Goal: Transaction & Acquisition: Obtain resource

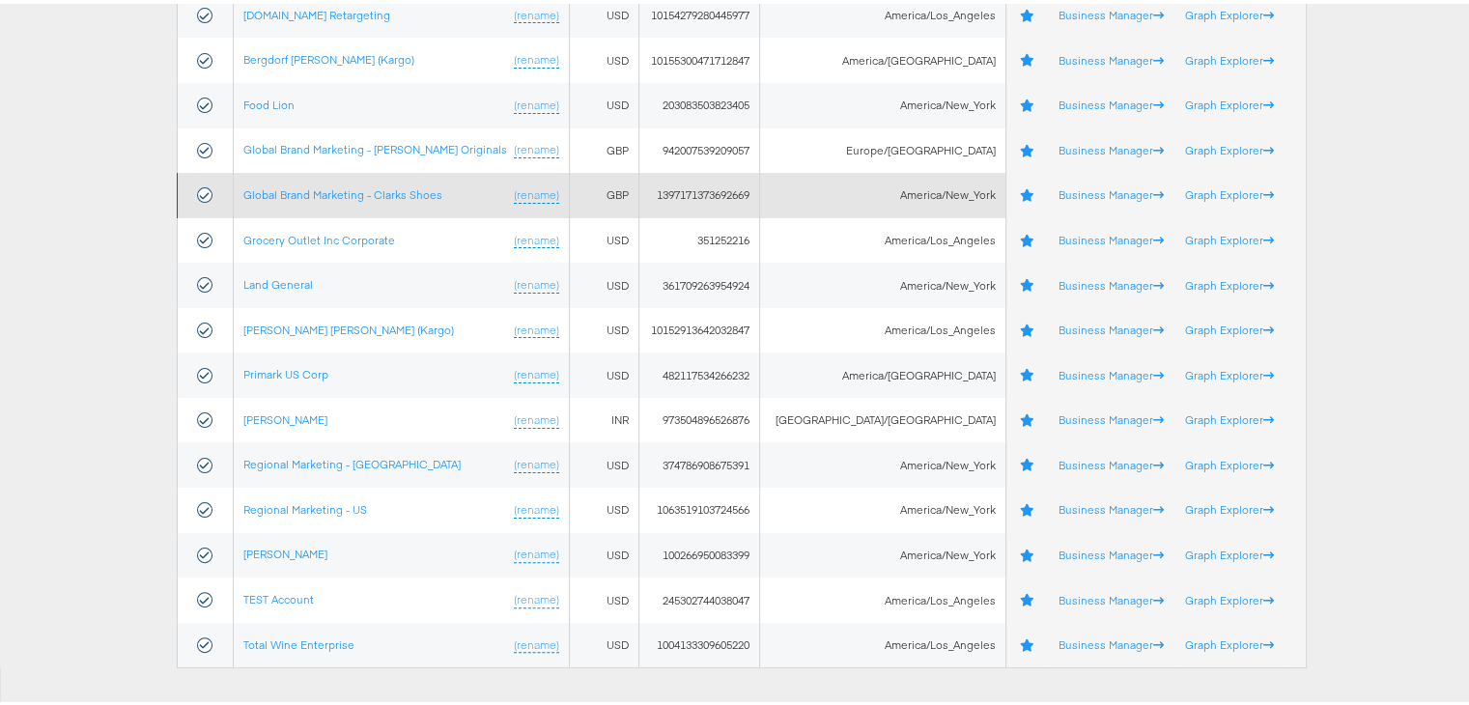
scroll to position [386, 0]
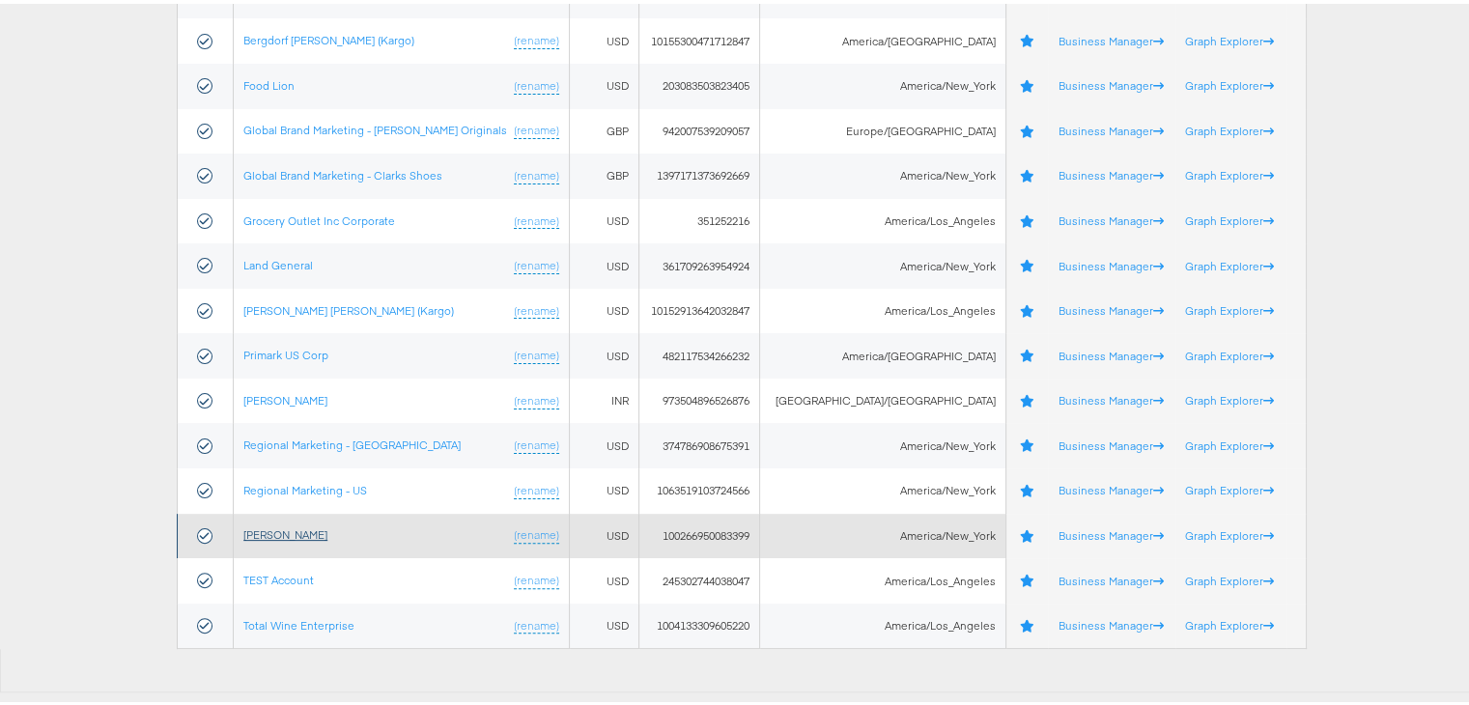
click at [290, 534] on link "[PERSON_NAME]" at bounding box center [285, 530] width 84 height 14
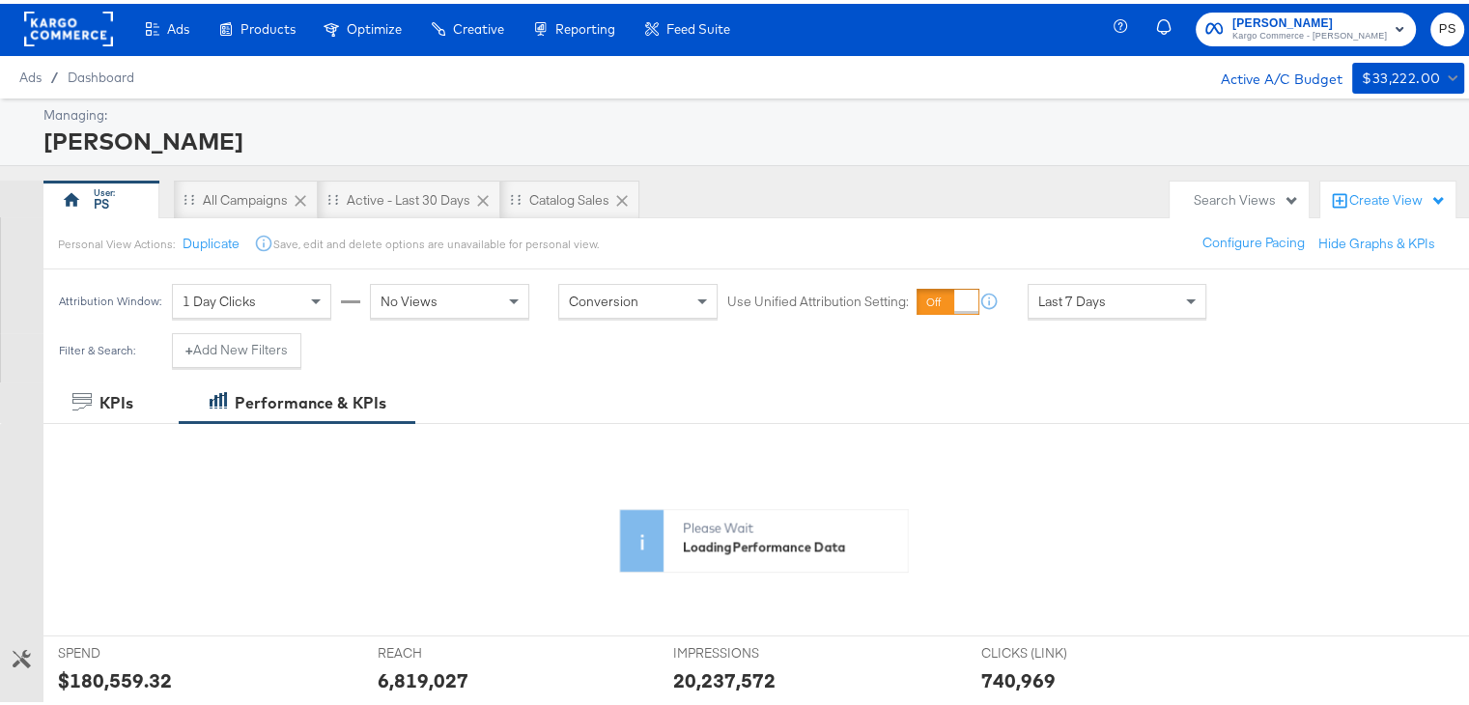
scroll to position [3, 0]
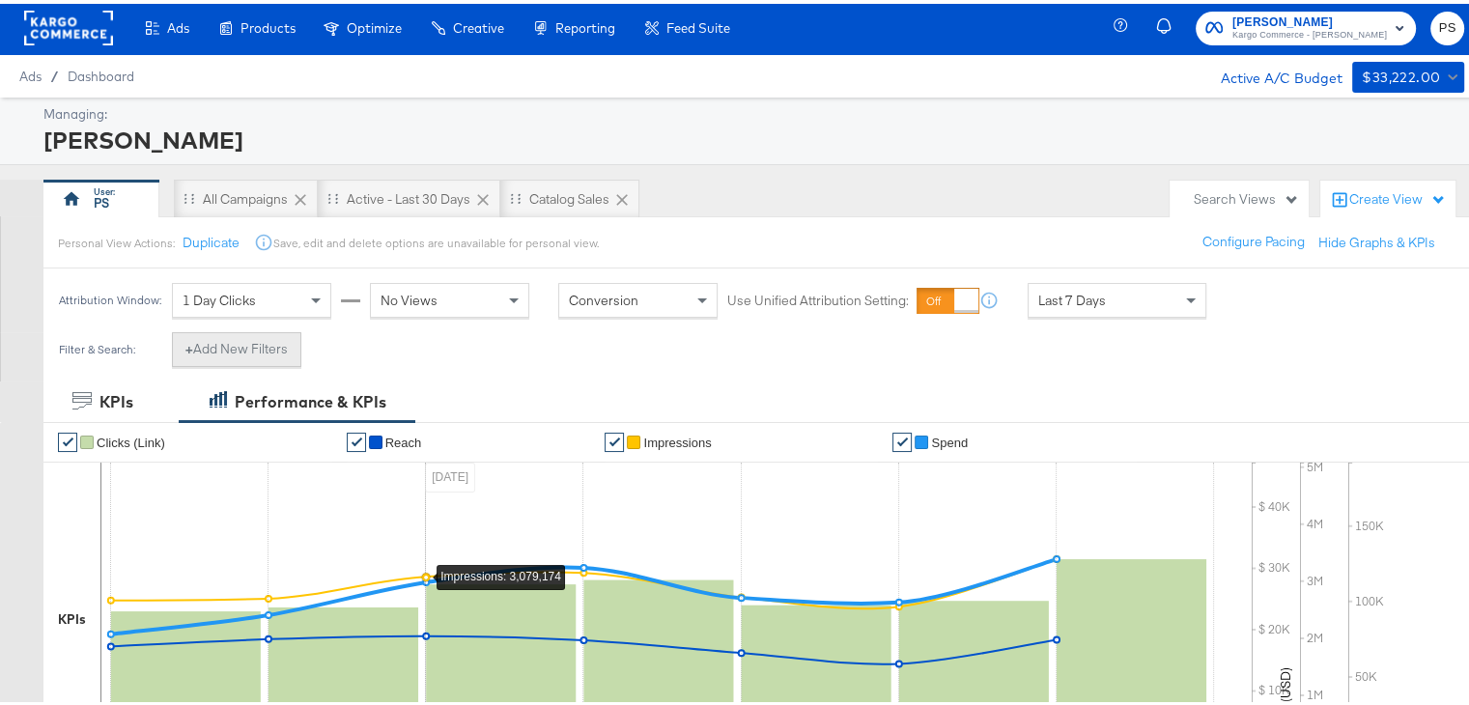
click at [227, 346] on button "+ Add New Filters" at bounding box center [236, 345] width 129 height 35
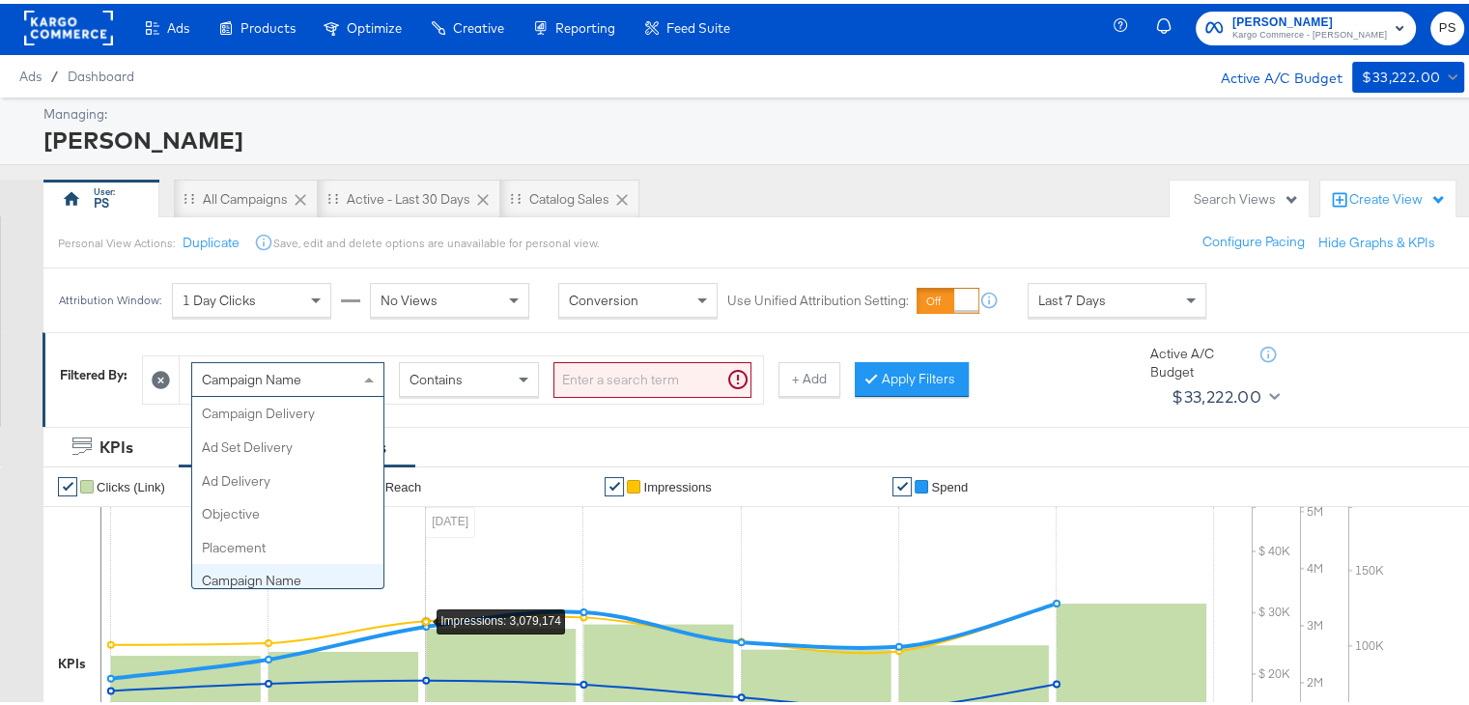
click at [369, 371] on span at bounding box center [371, 375] width 24 height 33
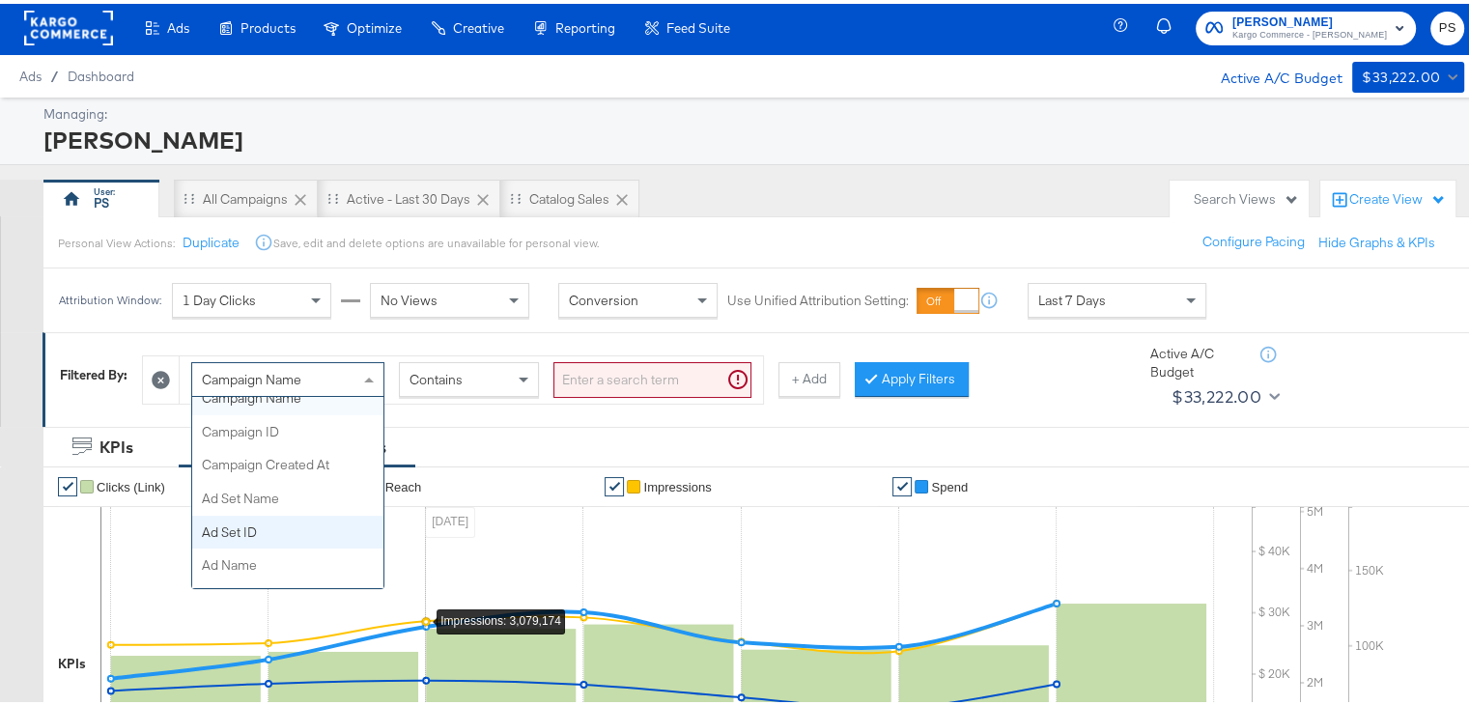
scroll to position [182, 0]
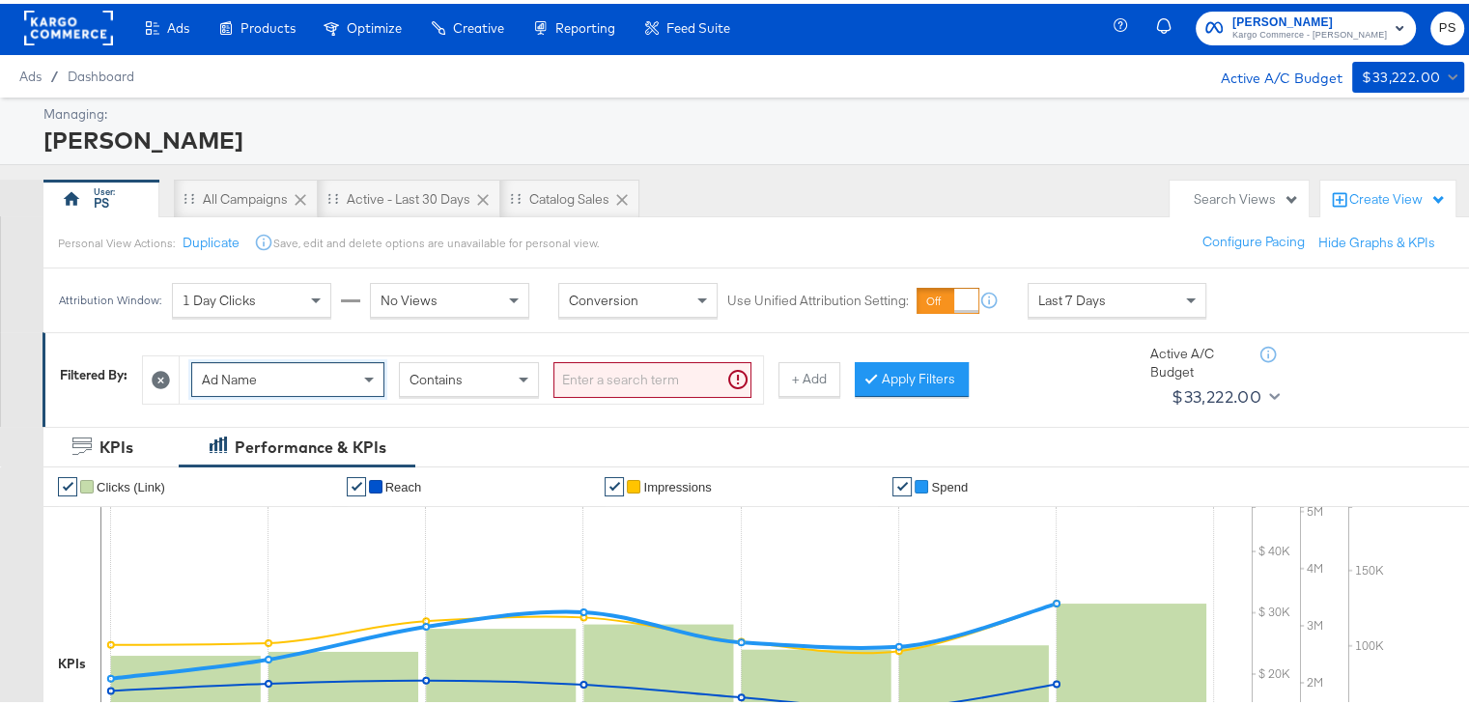
click at [657, 384] on input "search" at bounding box center [652, 376] width 198 height 36
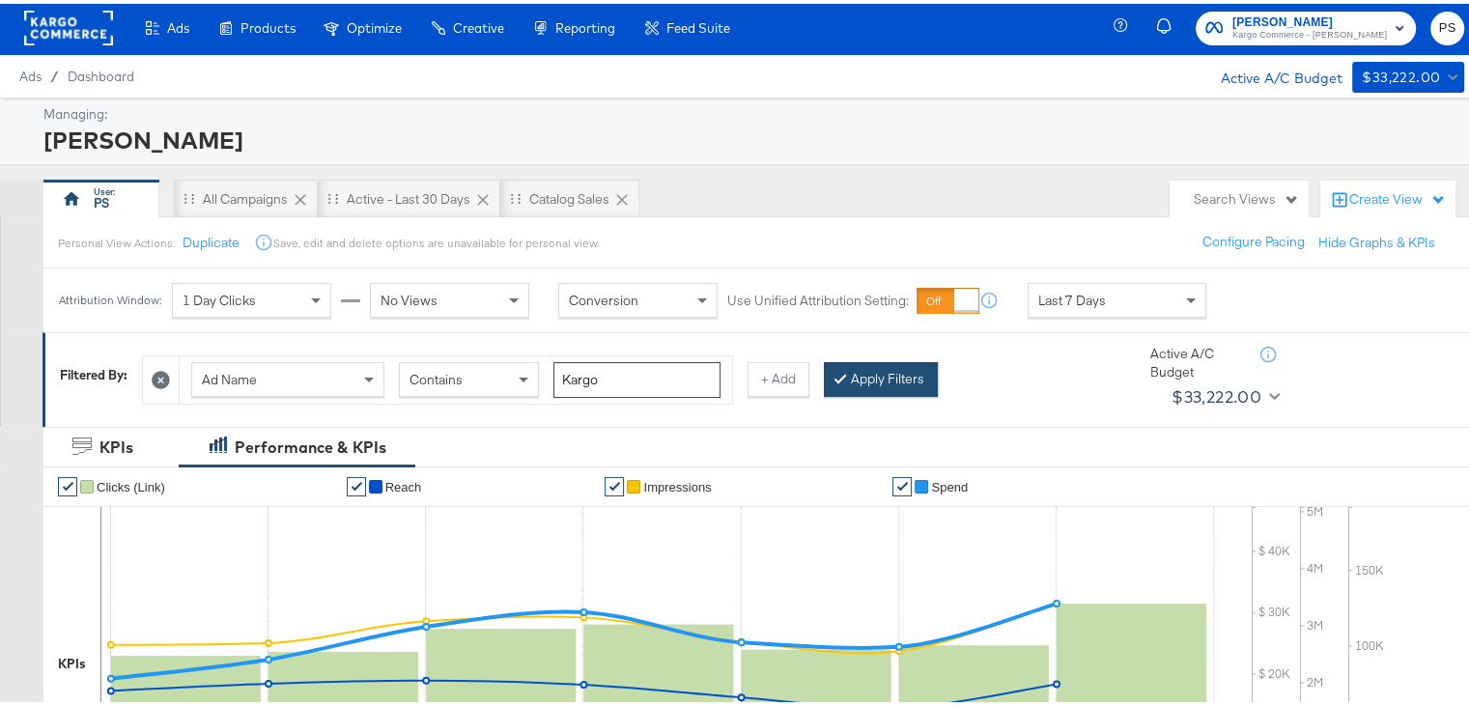
type input "Kargo"
click at [897, 371] on button "Apply Filters" at bounding box center [881, 375] width 114 height 35
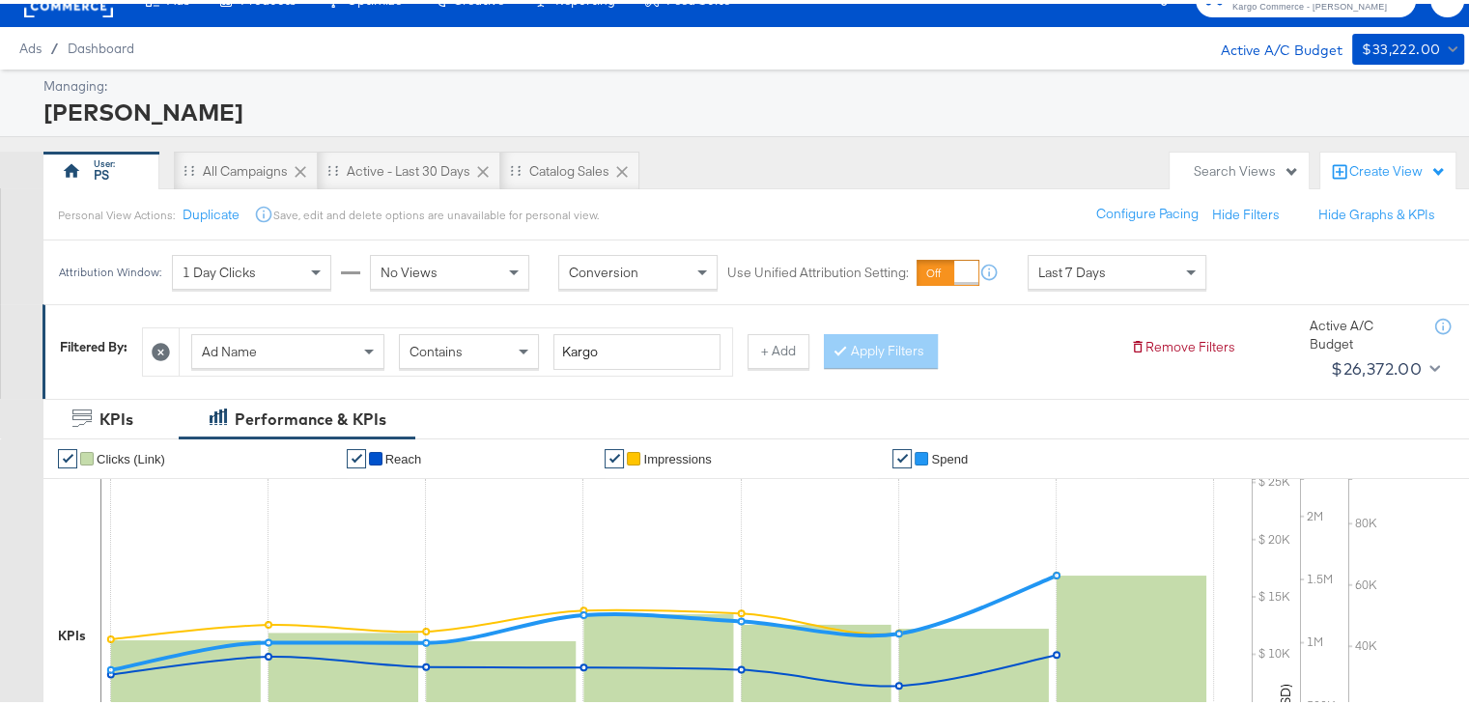
scroll to position [38, 0]
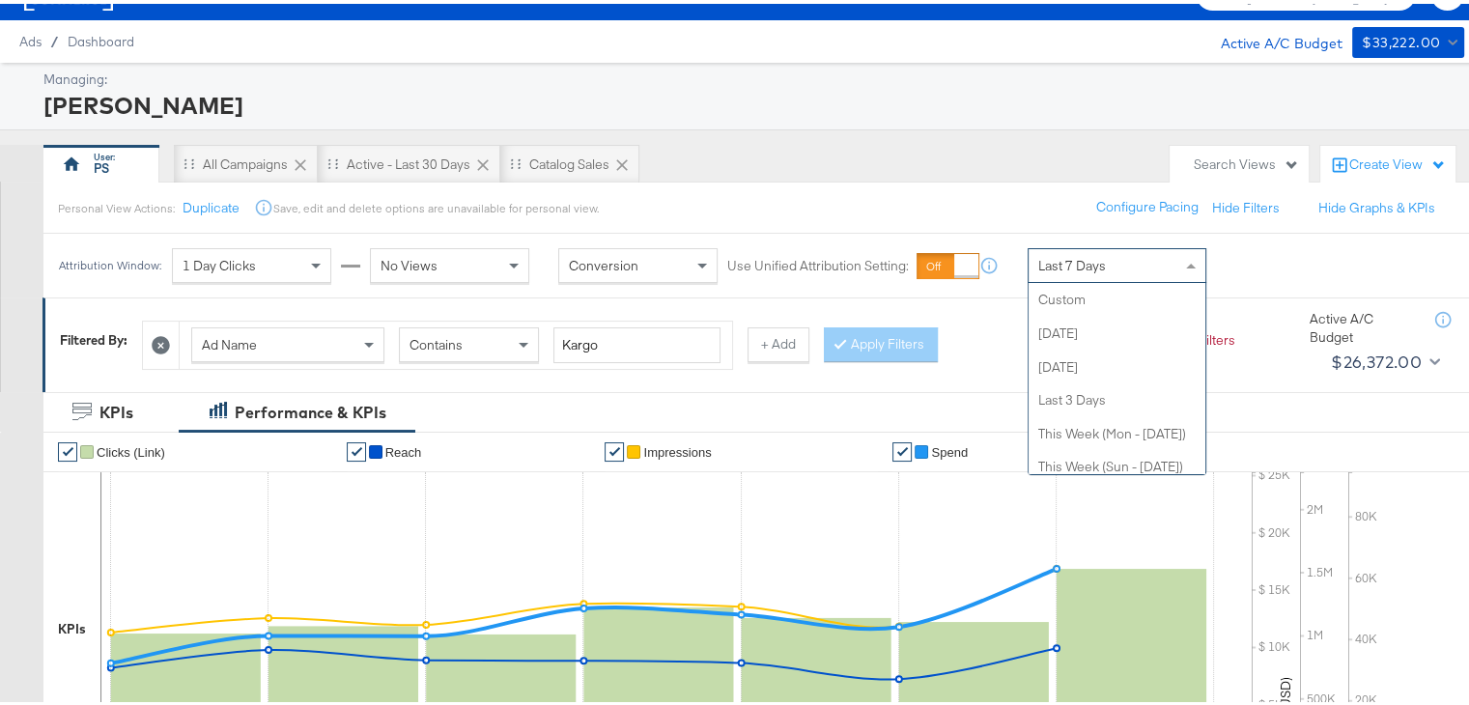
click at [1125, 259] on div "Last 7 Days" at bounding box center [1116, 261] width 177 height 33
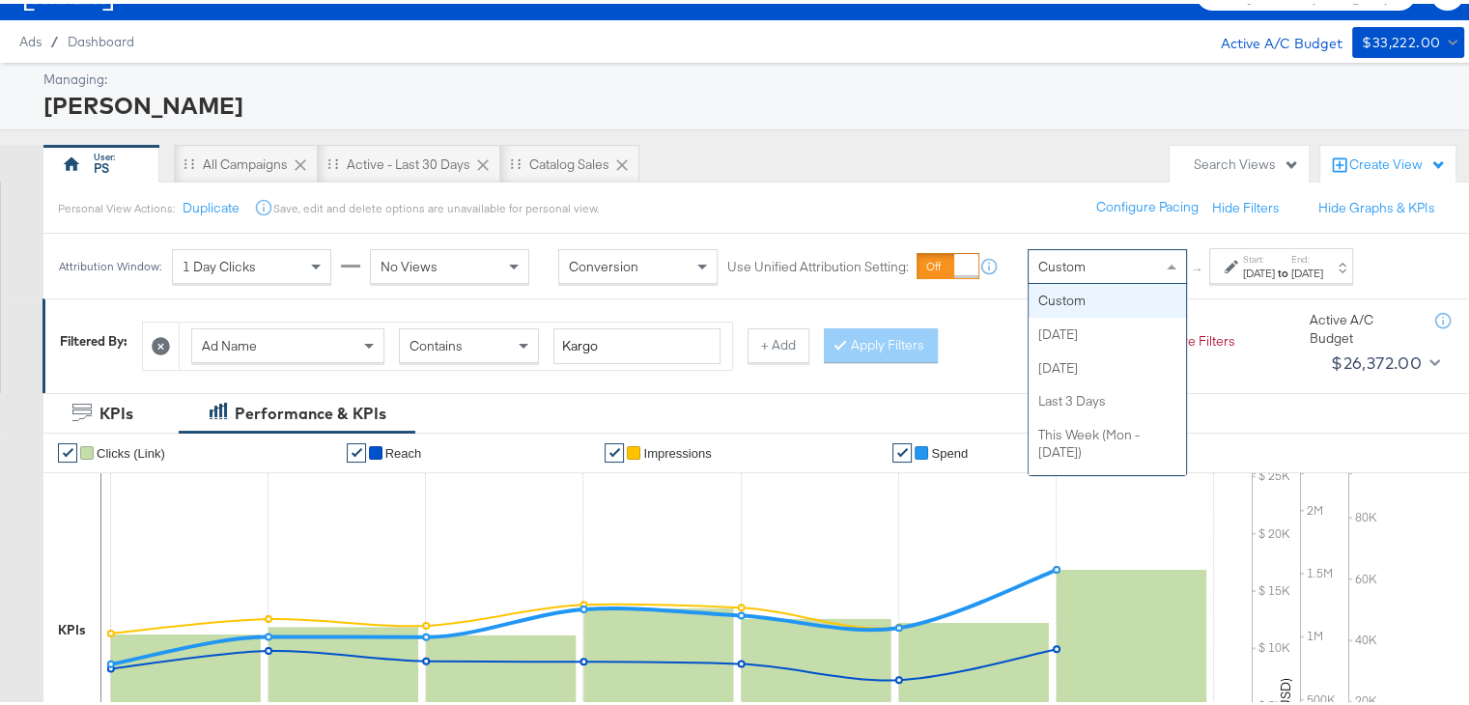
click at [1079, 267] on span "Custom" at bounding box center [1061, 262] width 47 height 17
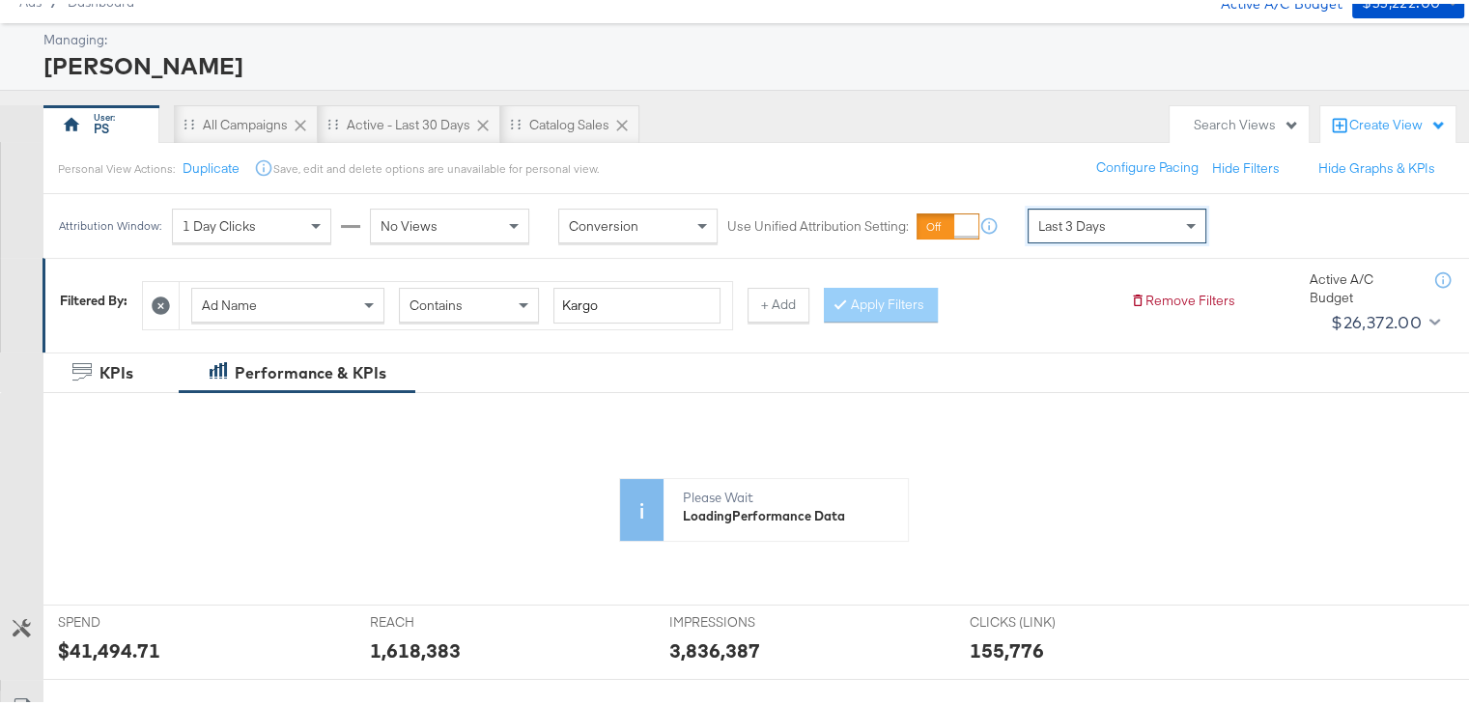
scroll to position [68, 0]
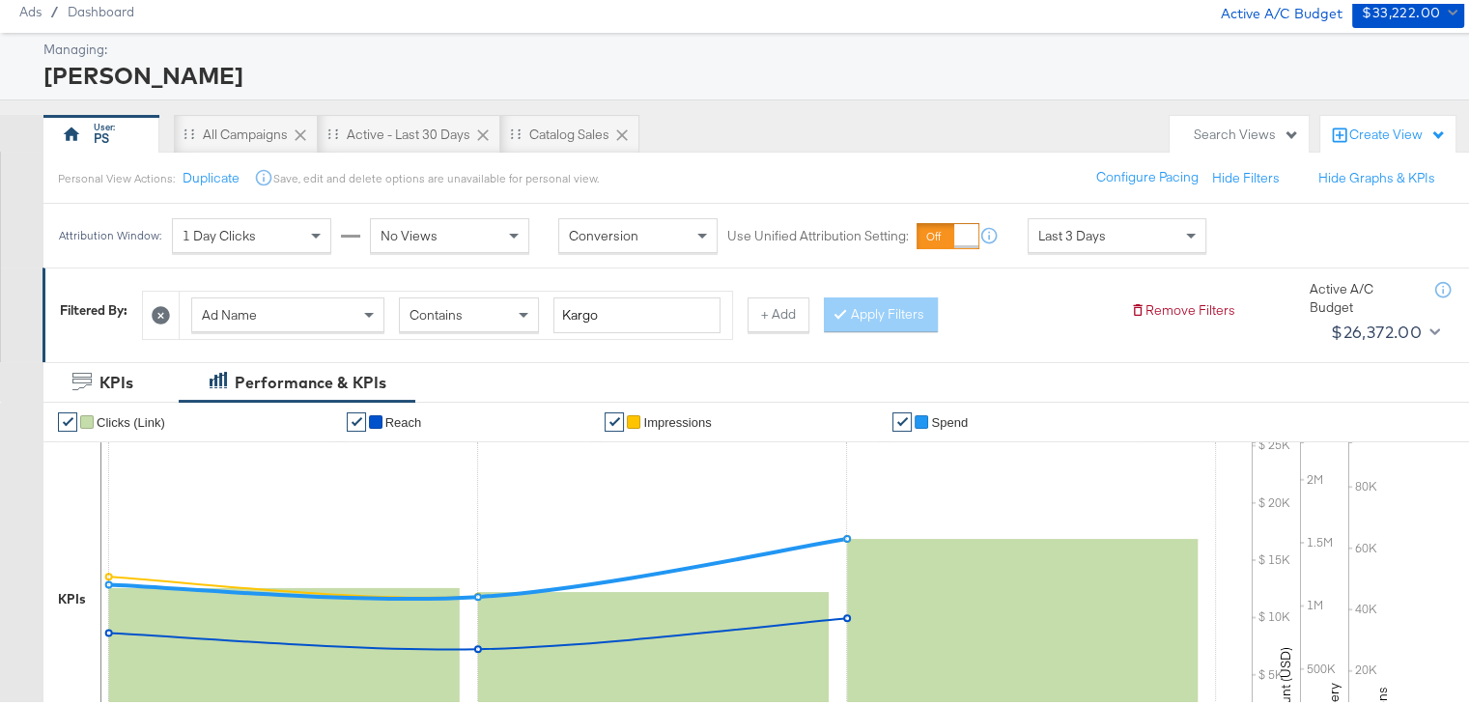
click at [1040, 75] on div "[PERSON_NAME]" at bounding box center [751, 71] width 1416 height 33
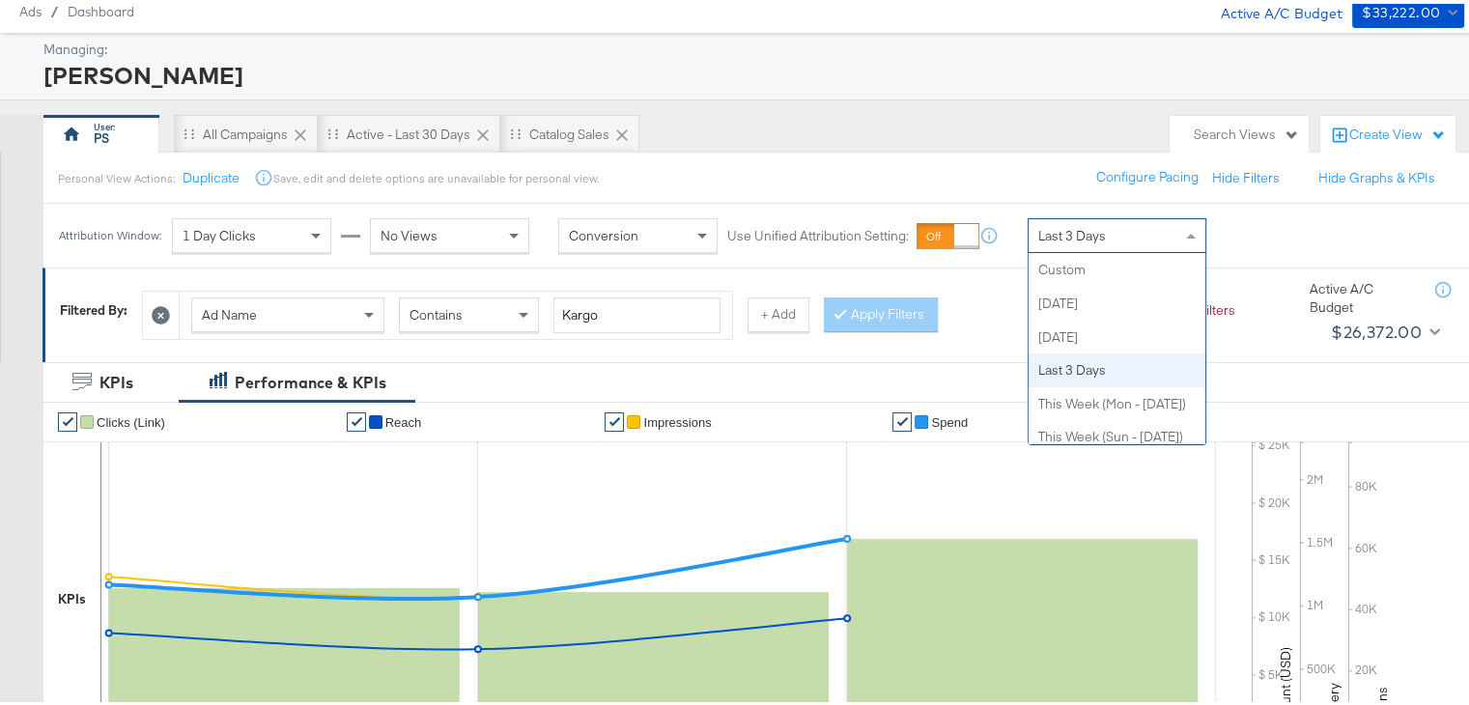
scroll to position [100, 0]
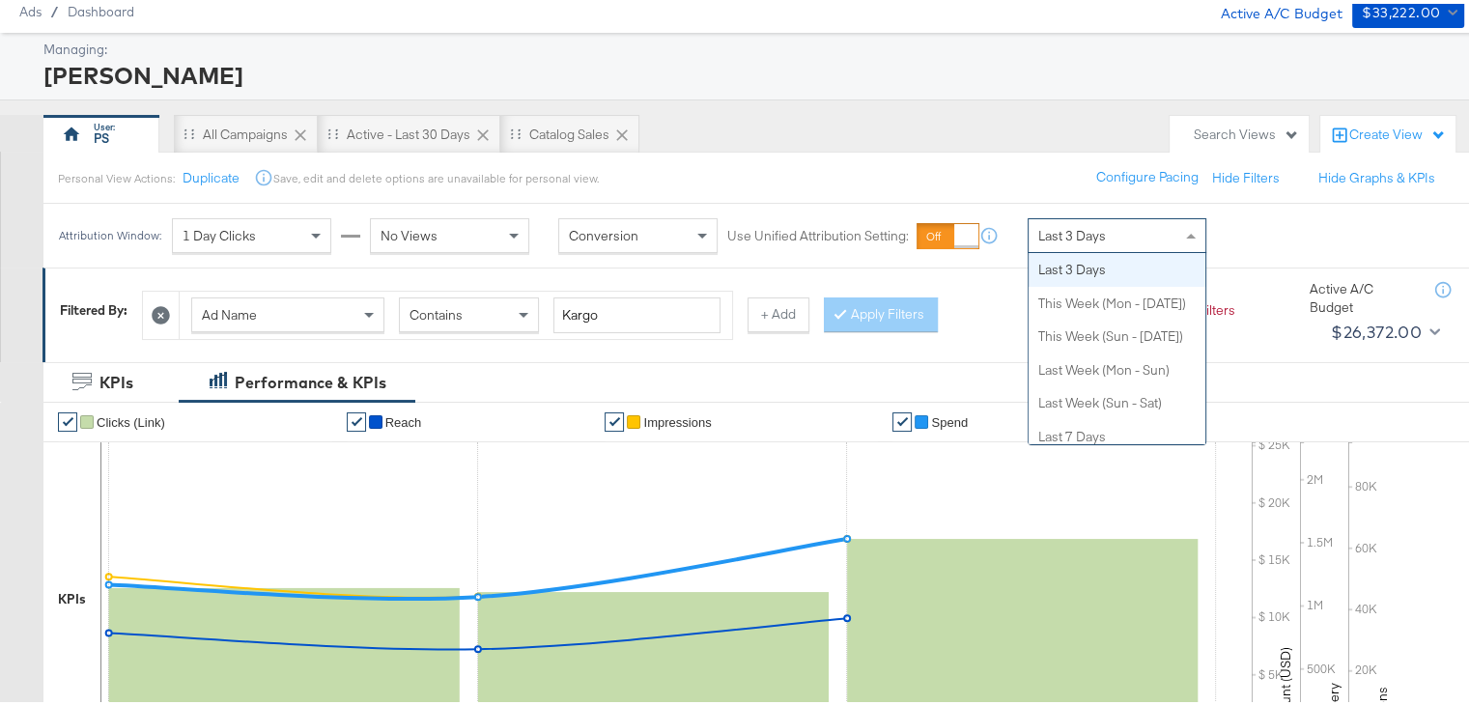
click at [1120, 228] on div "Last 3 Days" at bounding box center [1116, 231] width 177 height 33
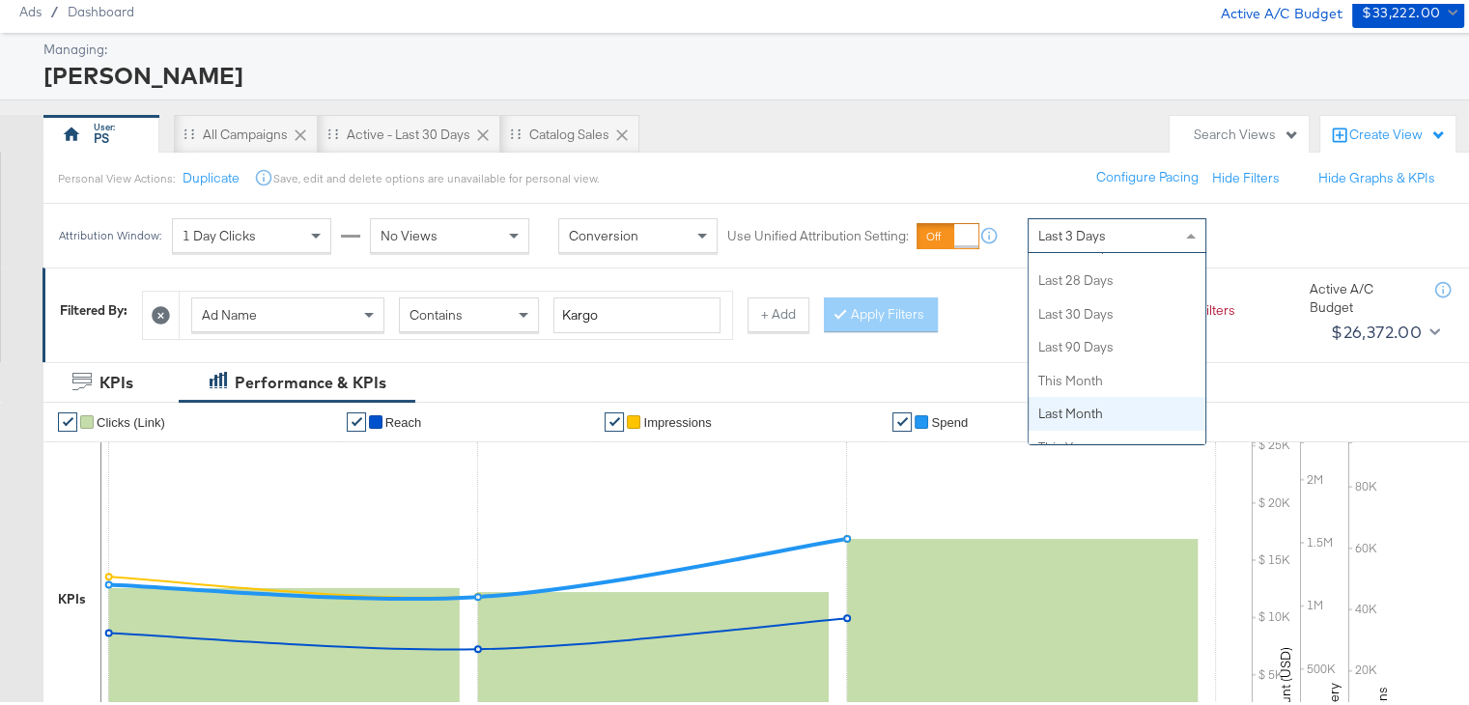
scroll to position [375, 0]
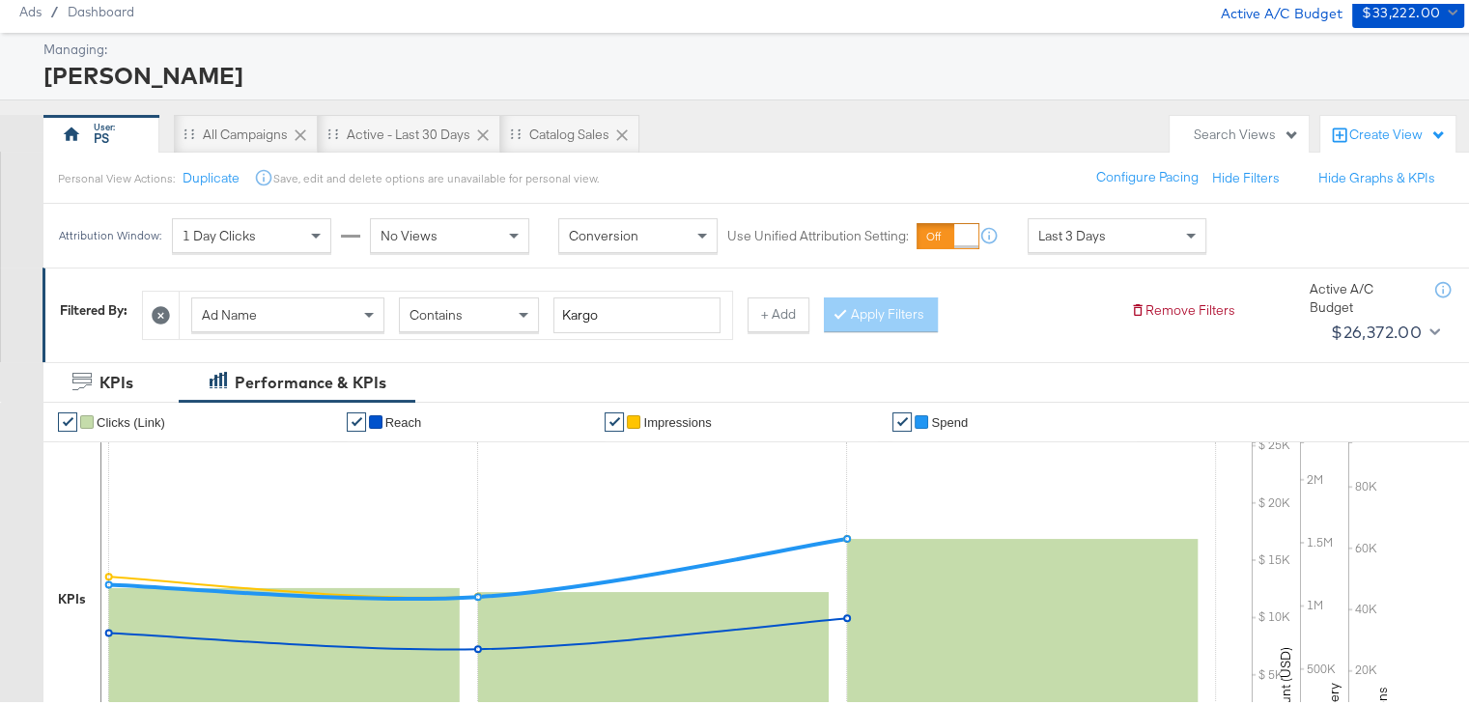
click at [967, 83] on div "[PERSON_NAME]" at bounding box center [751, 71] width 1416 height 33
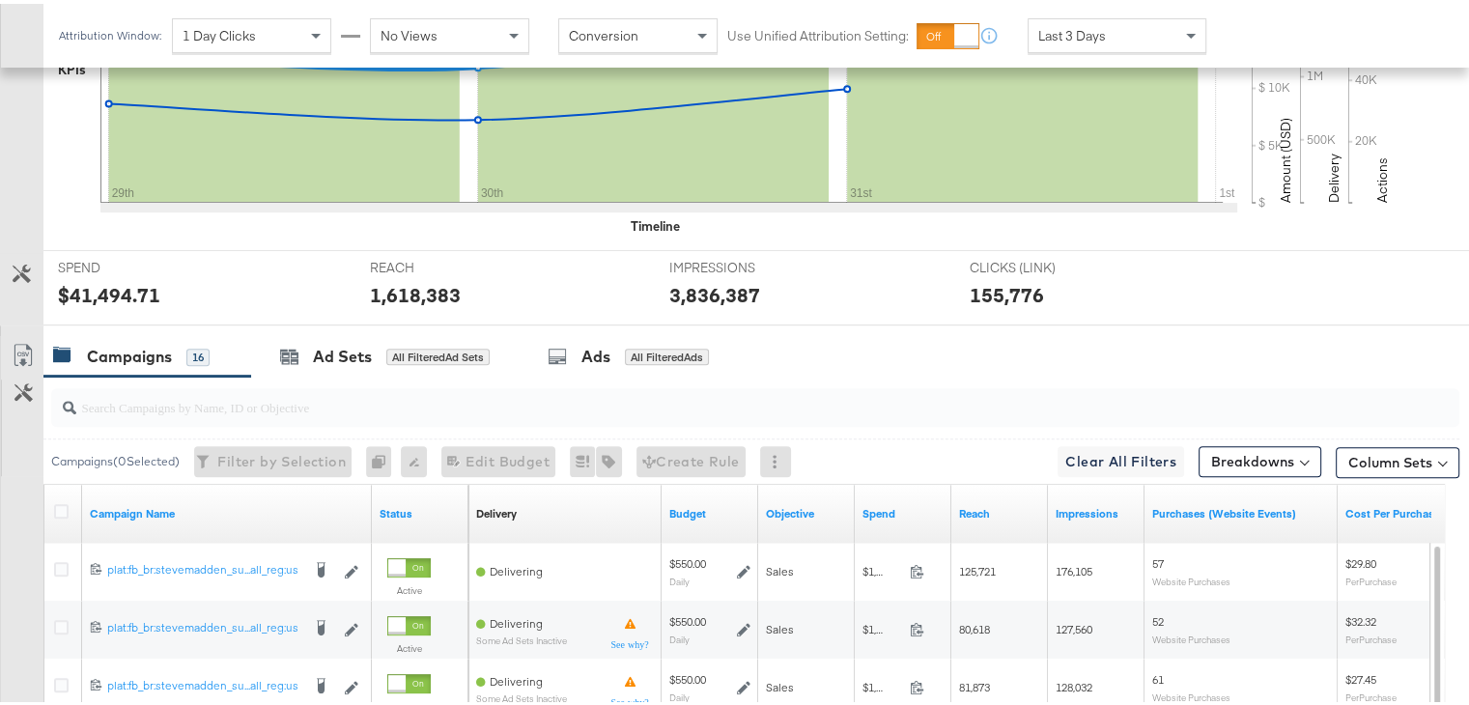
scroll to position [595, 0]
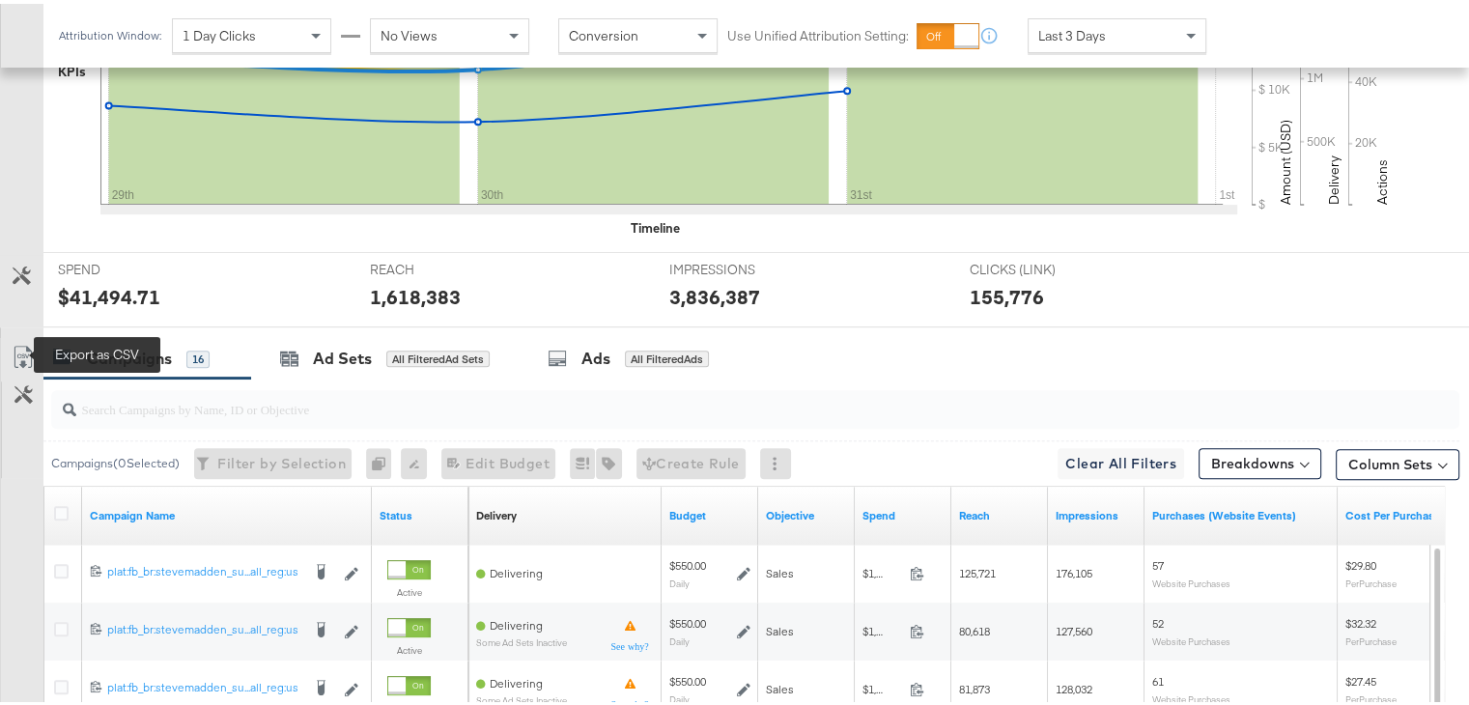
click at [16, 350] on icon at bounding box center [23, 353] width 23 height 23
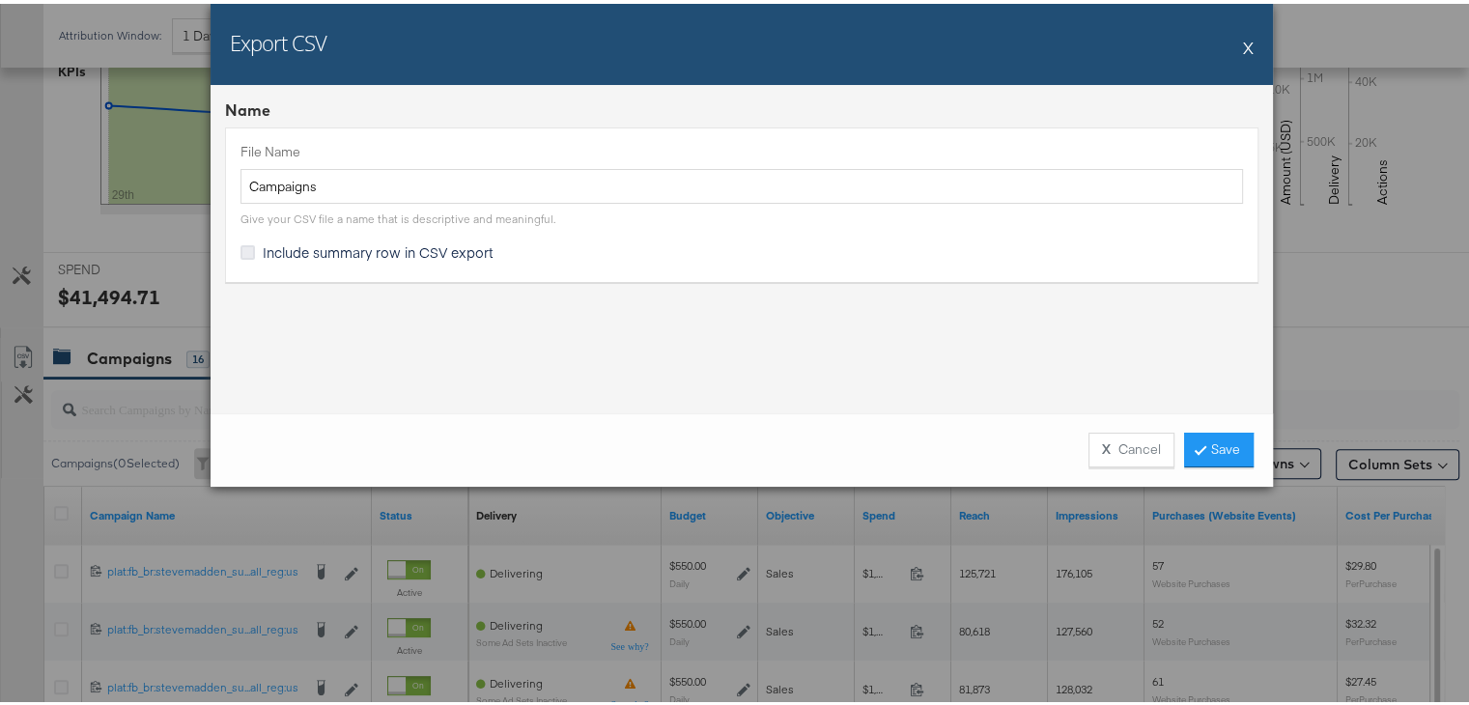
click at [240, 247] on icon at bounding box center [247, 248] width 14 height 14
click at [0, 0] on input "Include summary row in CSV export" at bounding box center [0, 0] width 0 height 0
click at [240, 247] on icon at bounding box center [247, 248] width 14 height 14
click at [0, 0] on input "Include summary row in CSV export" at bounding box center [0, 0] width 0 height 0
click at [240, 243] on icon at bounding box center [247, 248] width 14 height 14
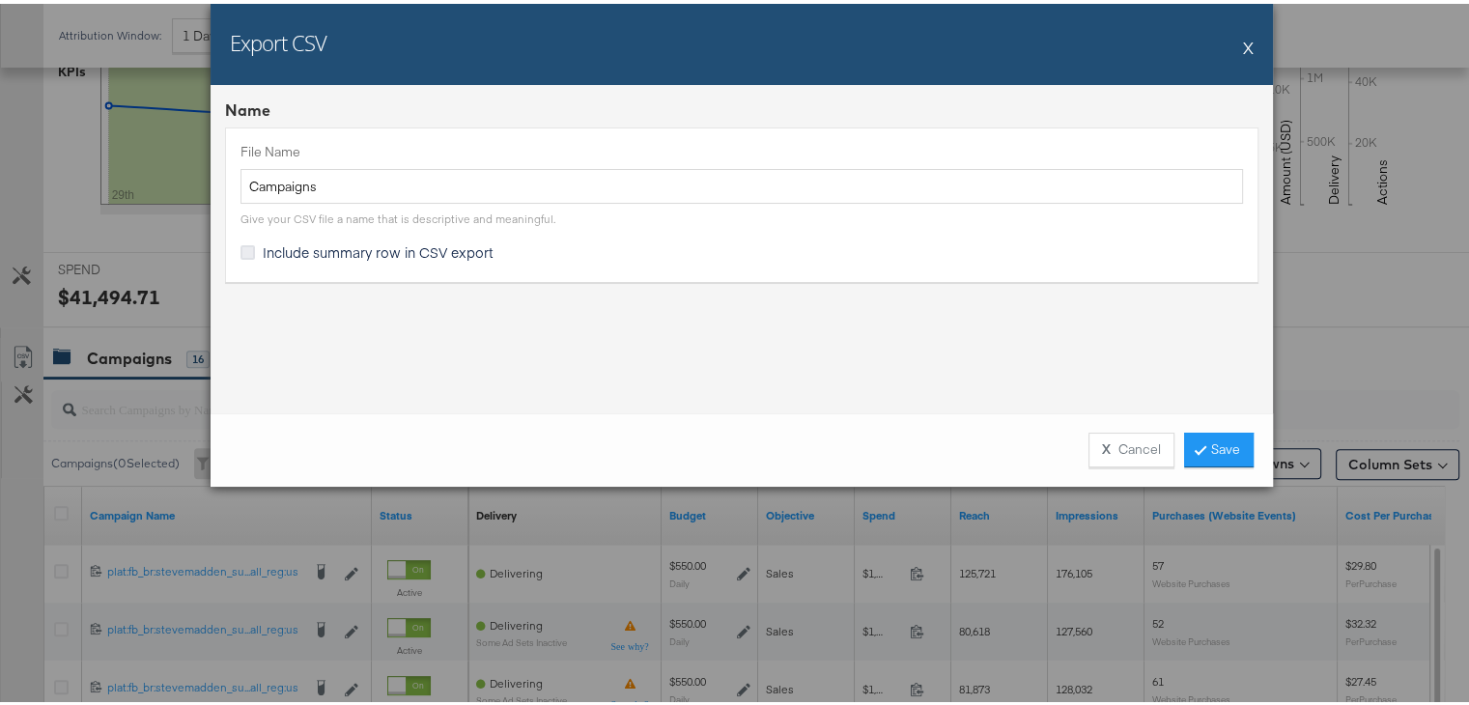
click at [0, 0] on input "Include summary row in CSV export" at bounding box center [0, 0] width 0 height 0
click at [240, 248] on icon at bounding box center [247, 248] width 14 height 14
click at [0, 0] on input "Include summary row in CSV export" at bounding box center [0, 0] width 0 height 0
click at [1205, 438] on link "Save" at bounding box center [1219, 446] width 70 height 35
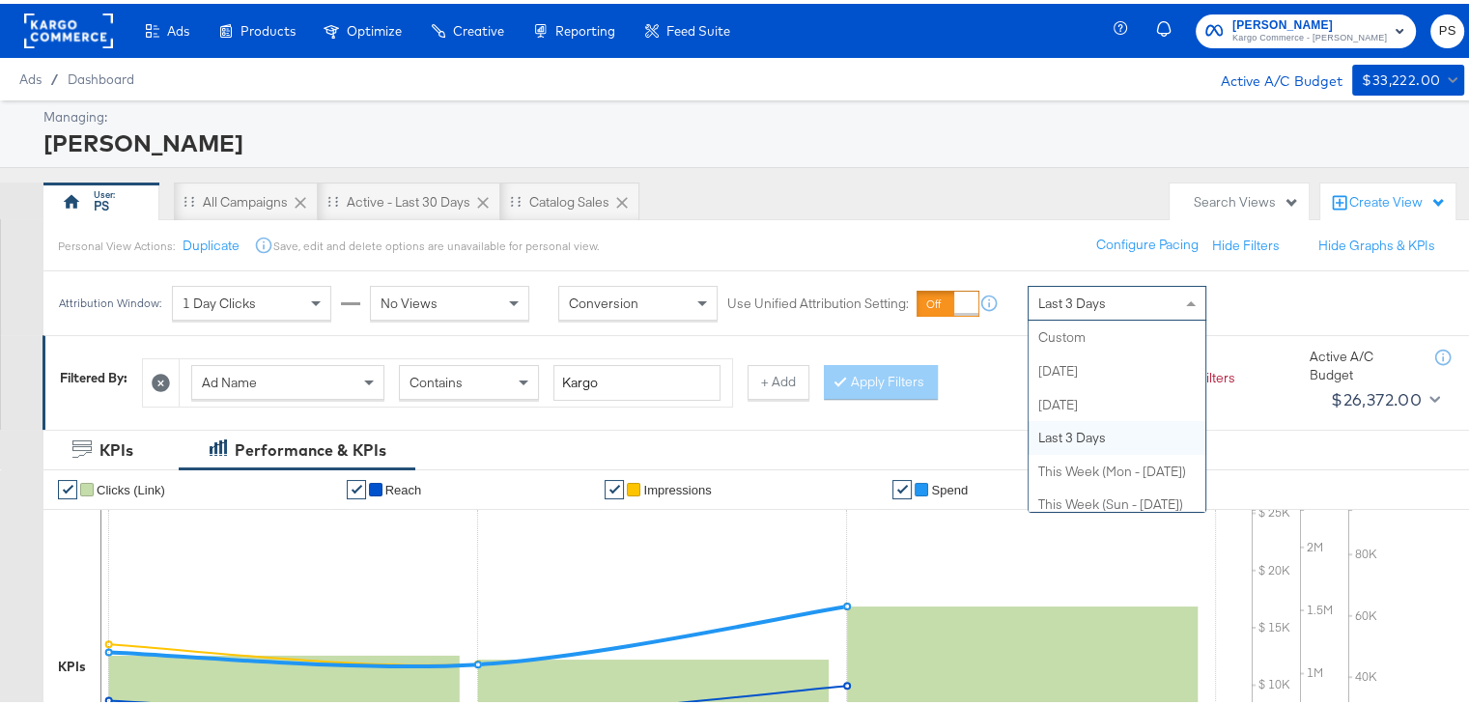
scroll to position [375, 0]
click at [1058, 295] on span "Last 3 Days" at bounding box center [1072, 299] width 68 height 17
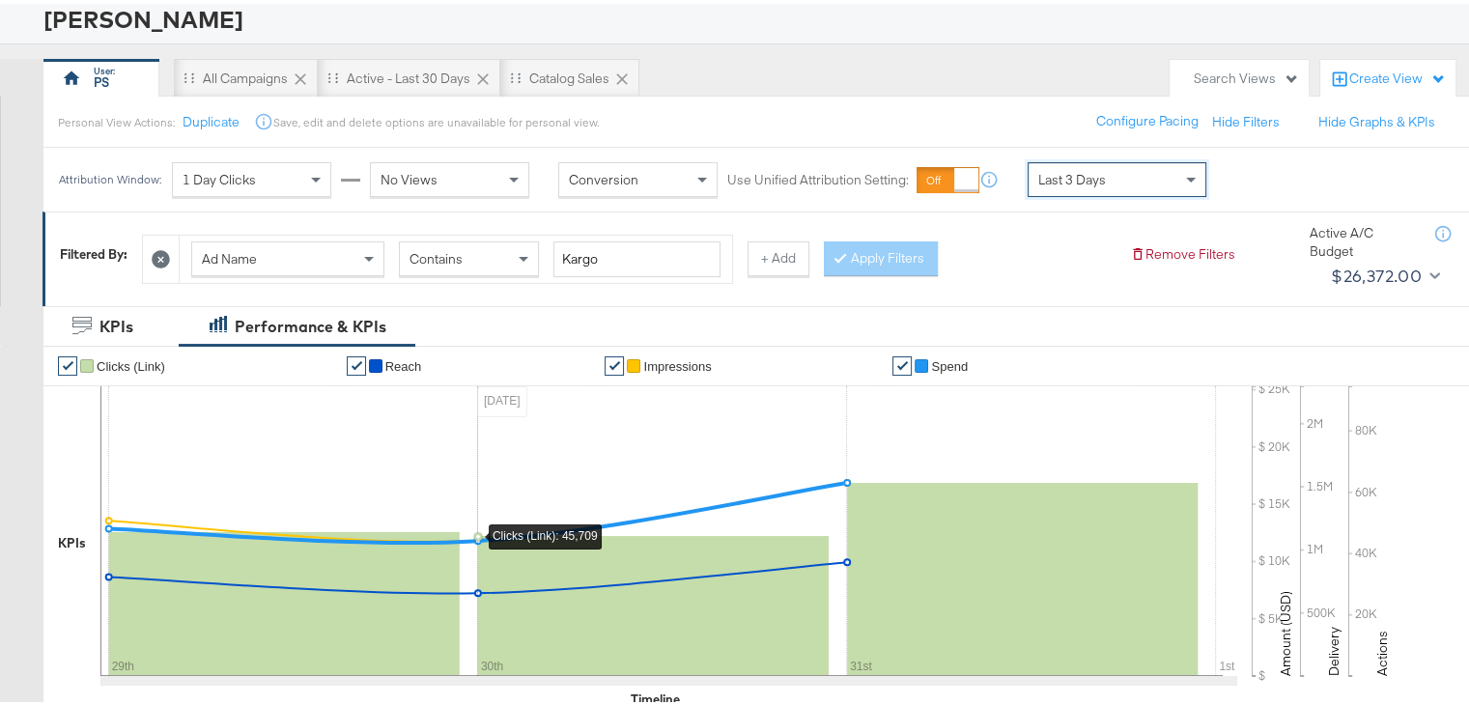
scroll to position [126, 0]
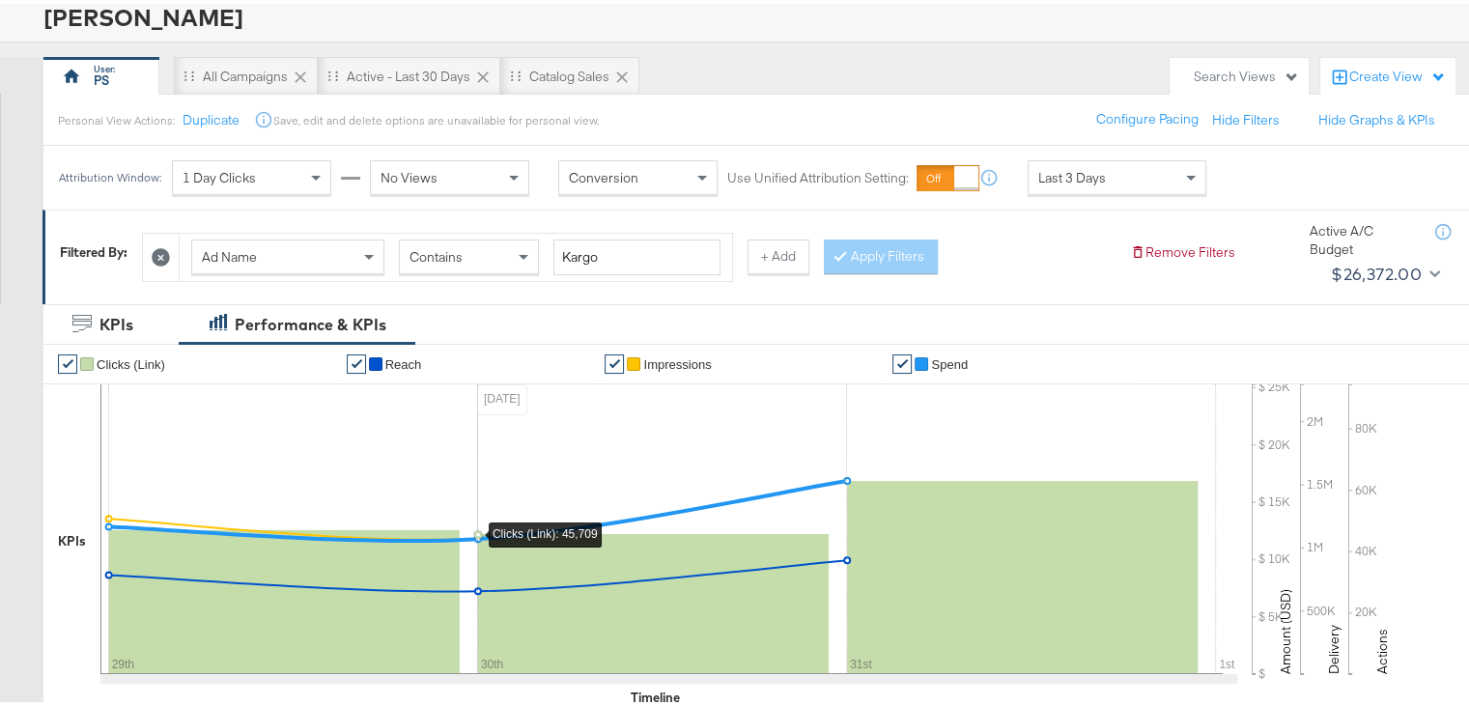
click at [543, 578] on rect at bounding box center [653, 600] width 351 height 140
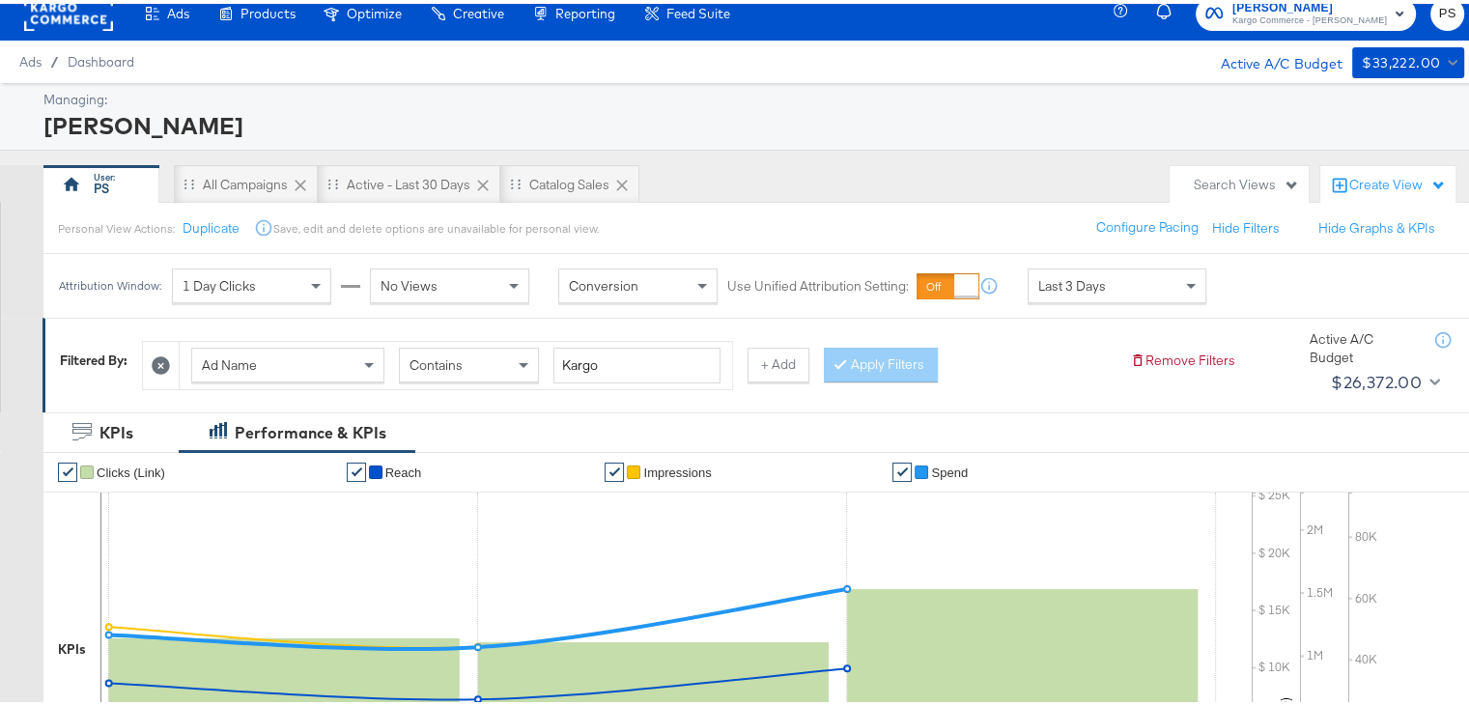
scroll to position [0, 0]
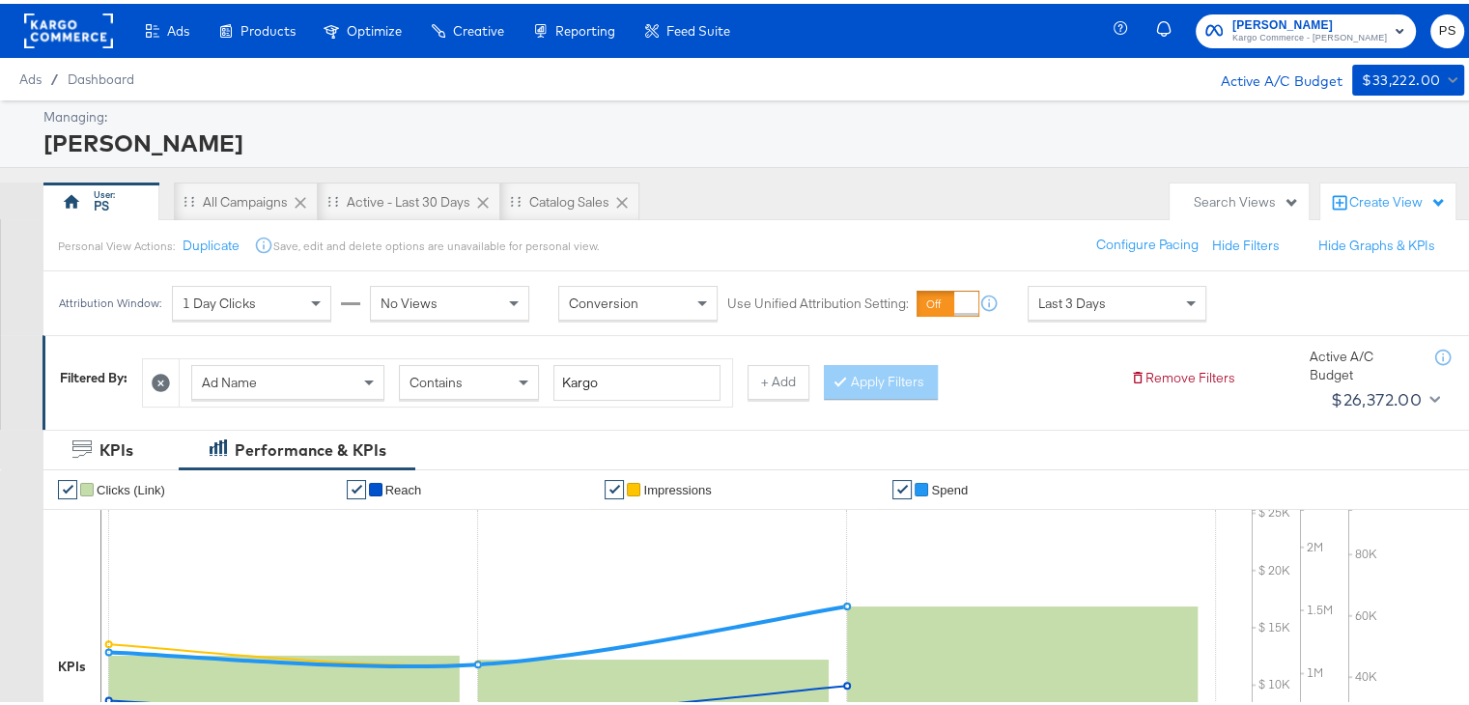
click at [161, 372] on icon at bounding box center [161, 379] width 18 height 18
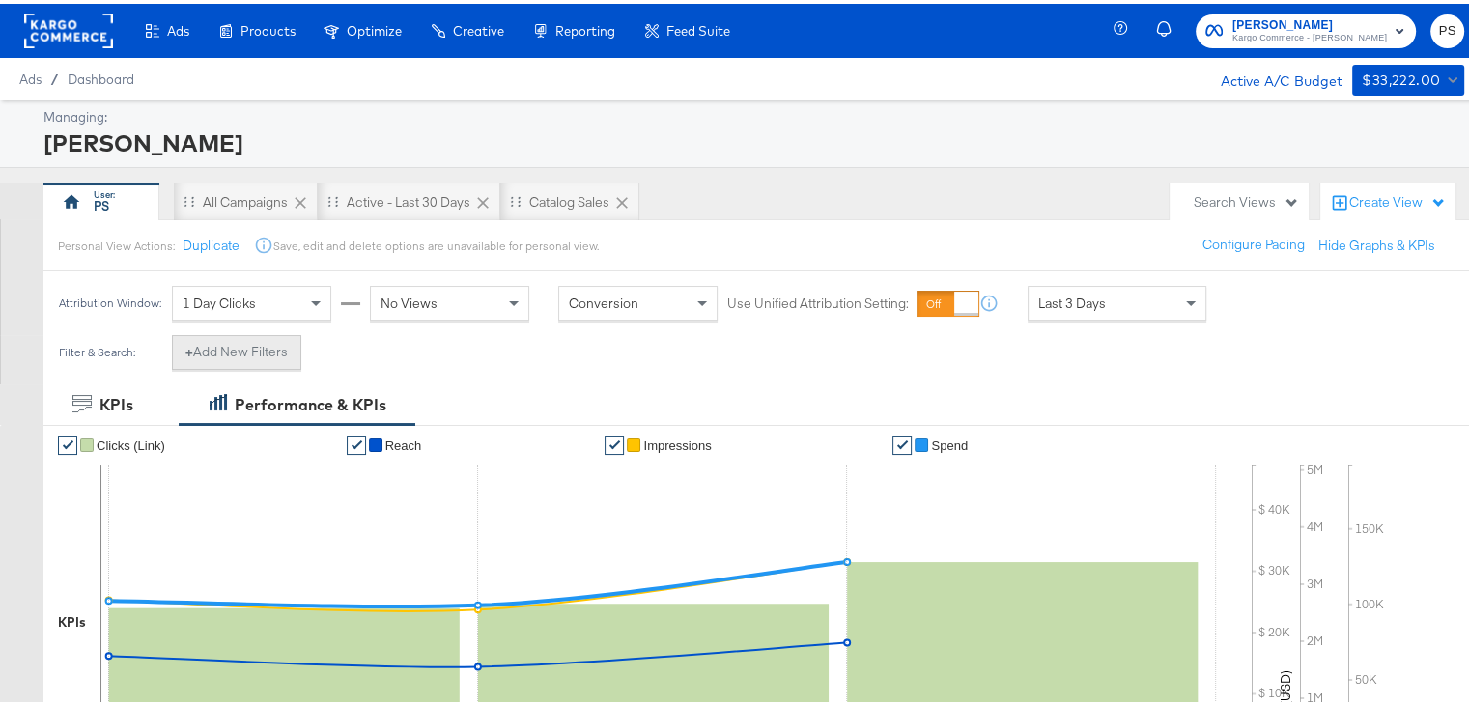
click at [267, 351] on button "+ Add New Filters" at bounding box center [236, 348] width 129 height 35
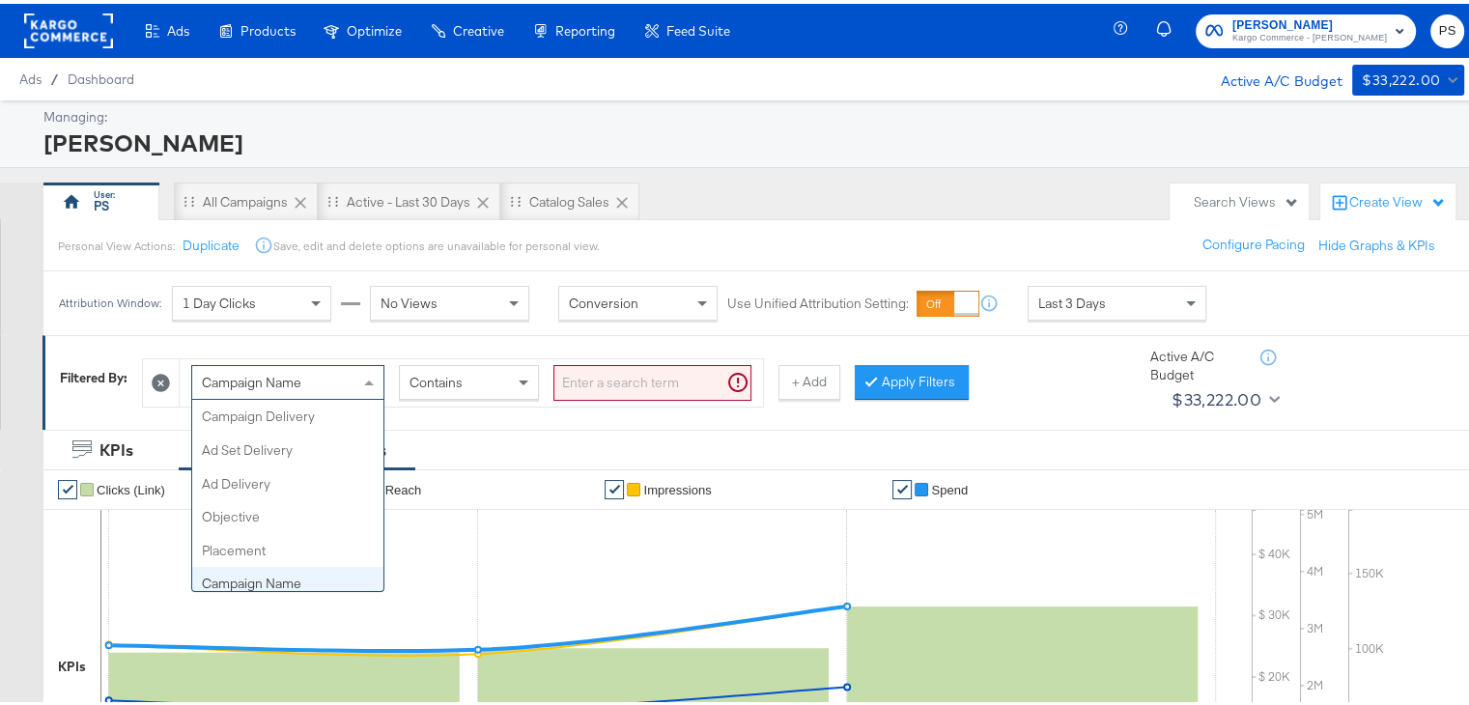
click at [278, 371] on span "Campaign Name" at bounding box center [251, 378] width 99 height 17
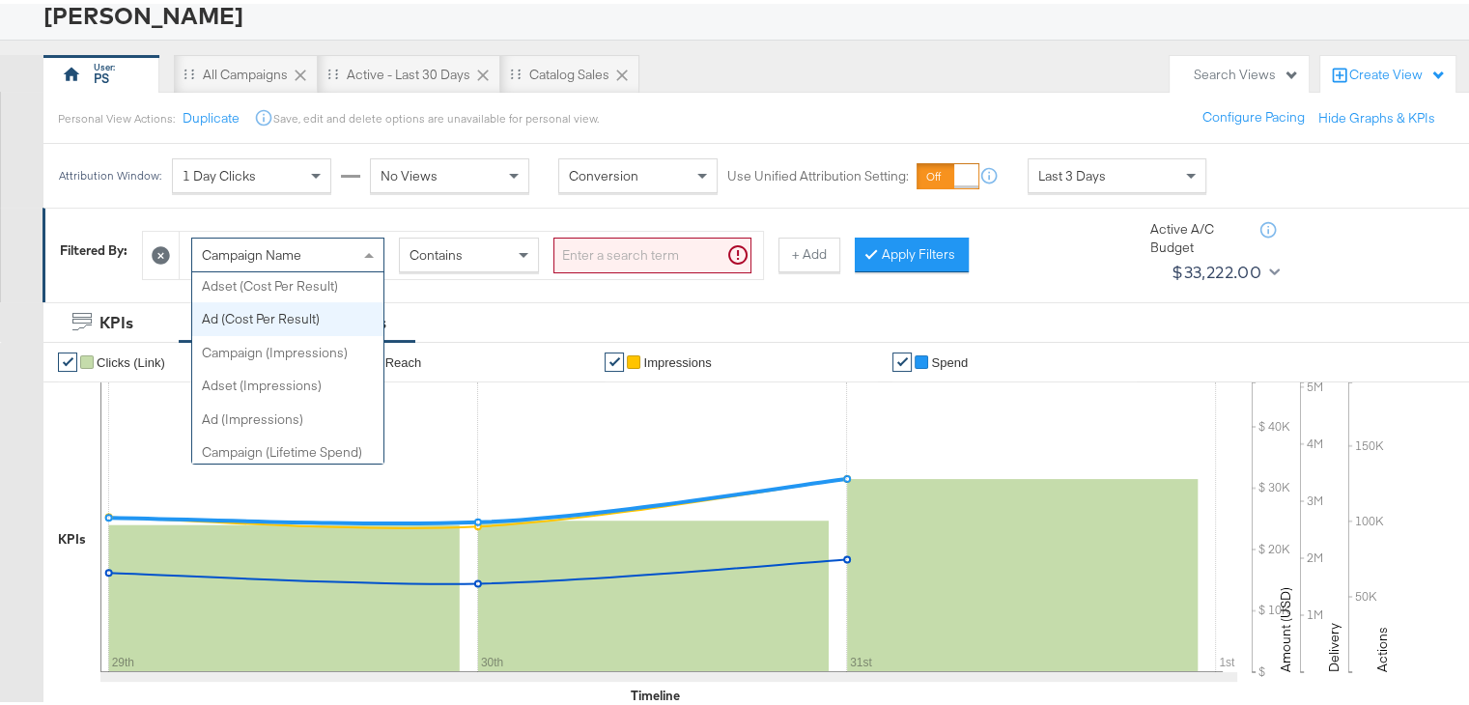
scroll to position [841, 0]
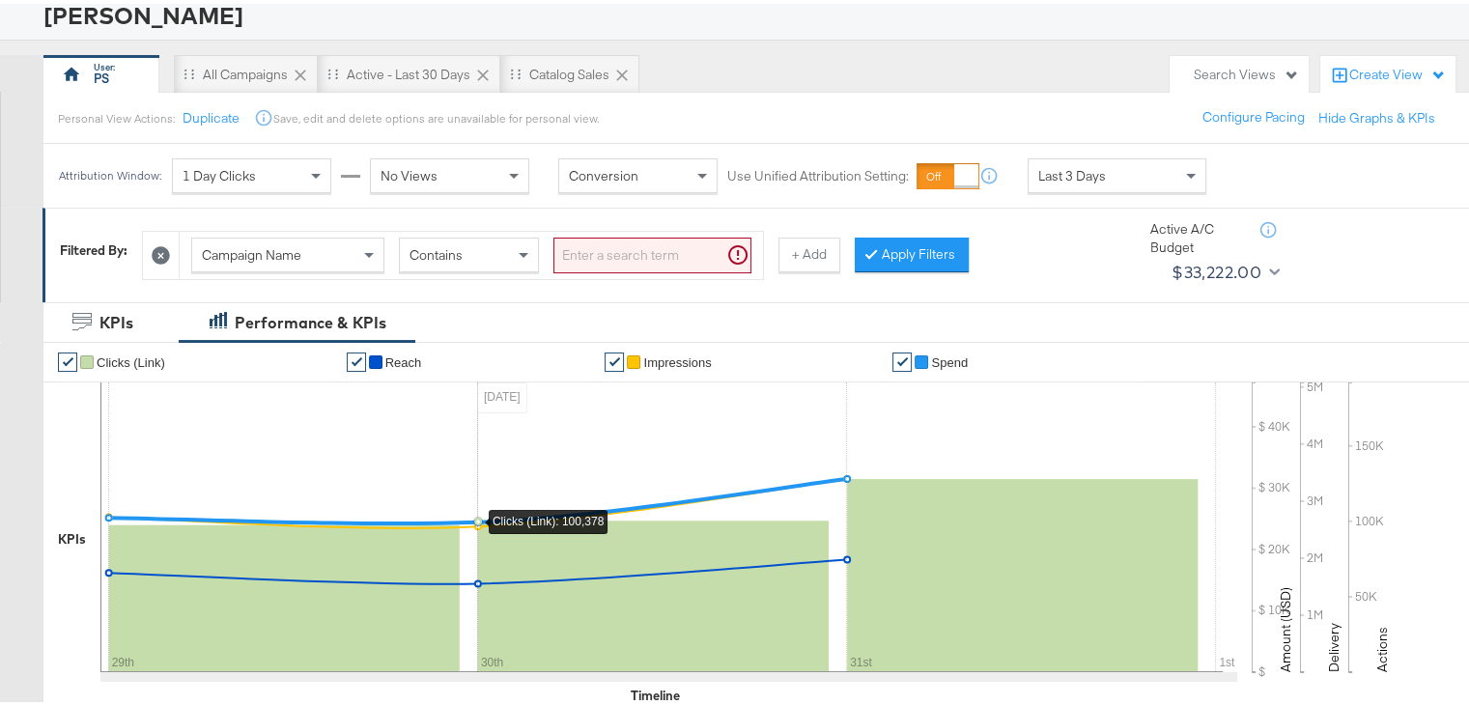
click at [454, 415] on icon at bounding box center [661, 524] width 1122 height 290
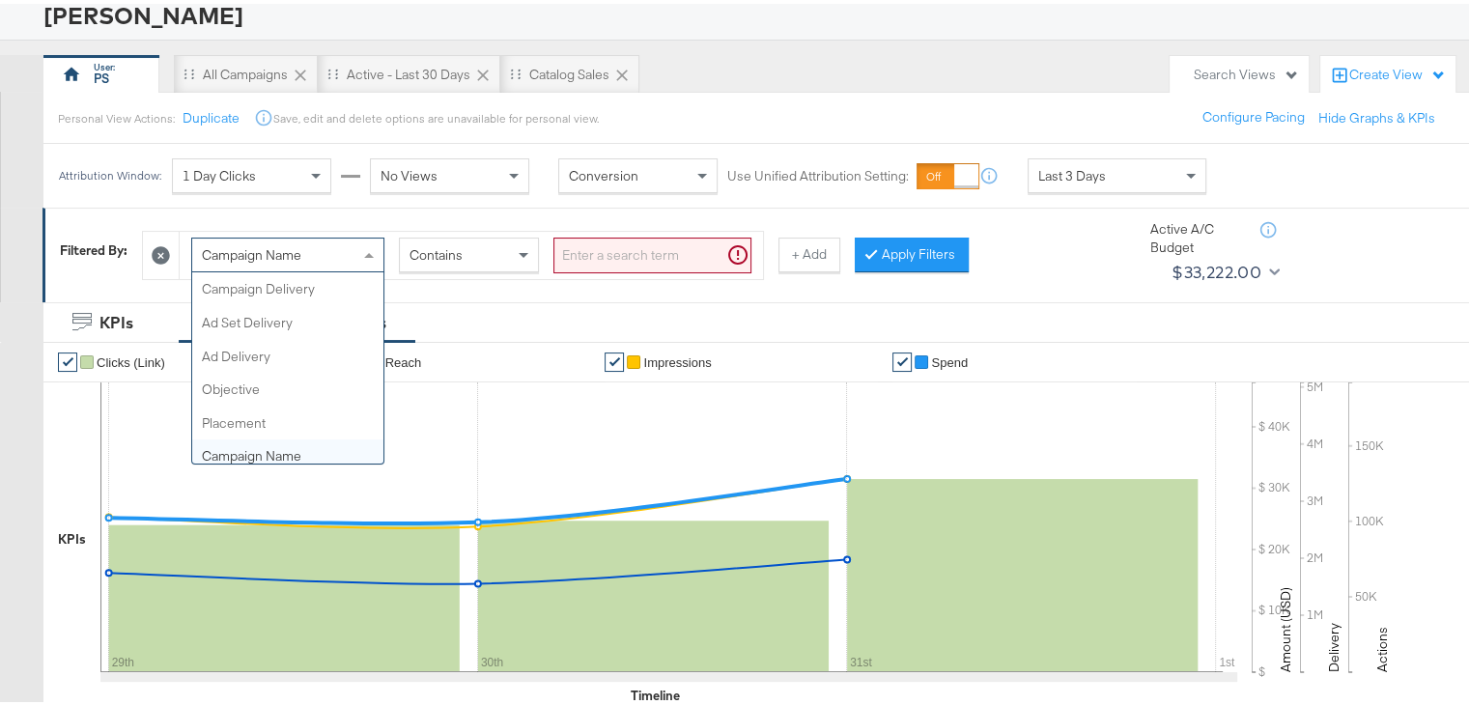
click at [351, 239] on div "Campaign Name" at bounding box center [287, 251] width 191 height 33
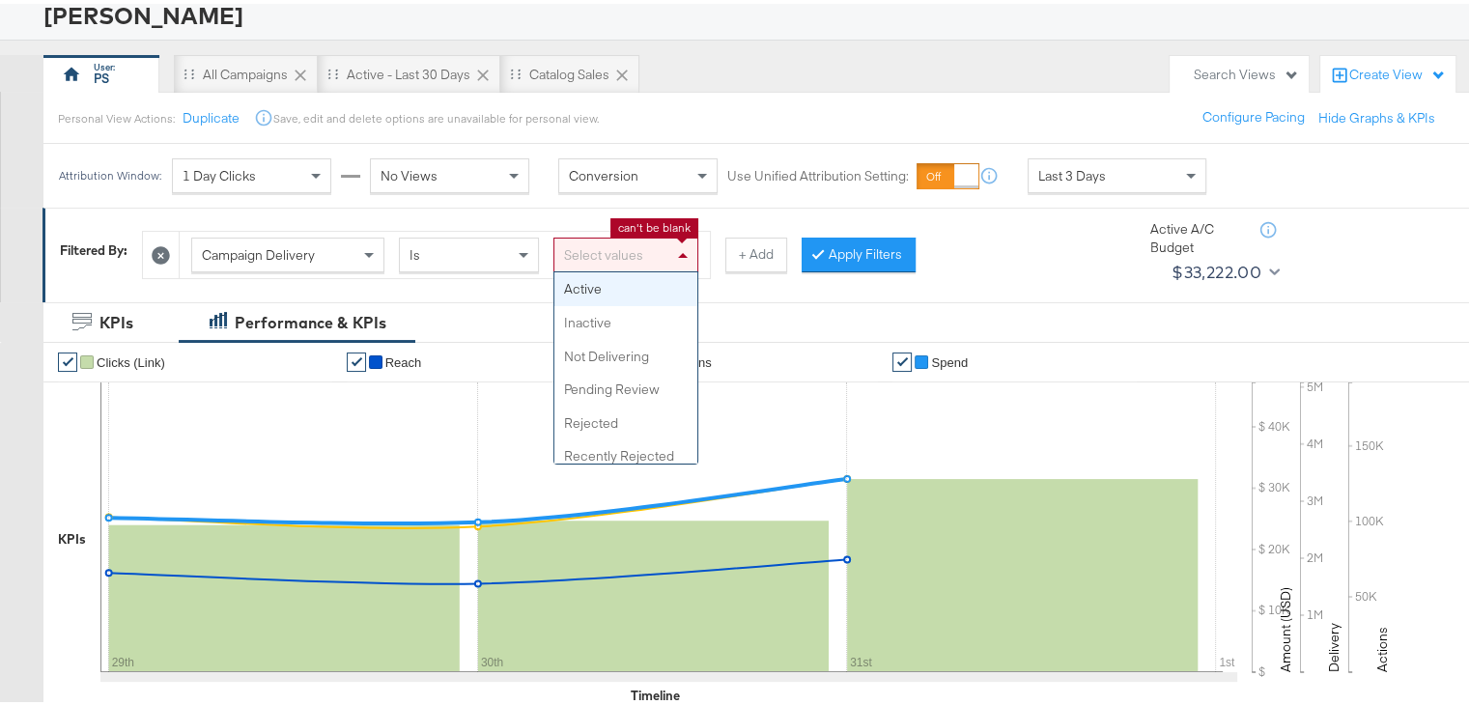
click at [600, 237] on div "Select values" at bounding box center [625, 251] width 143 height 33
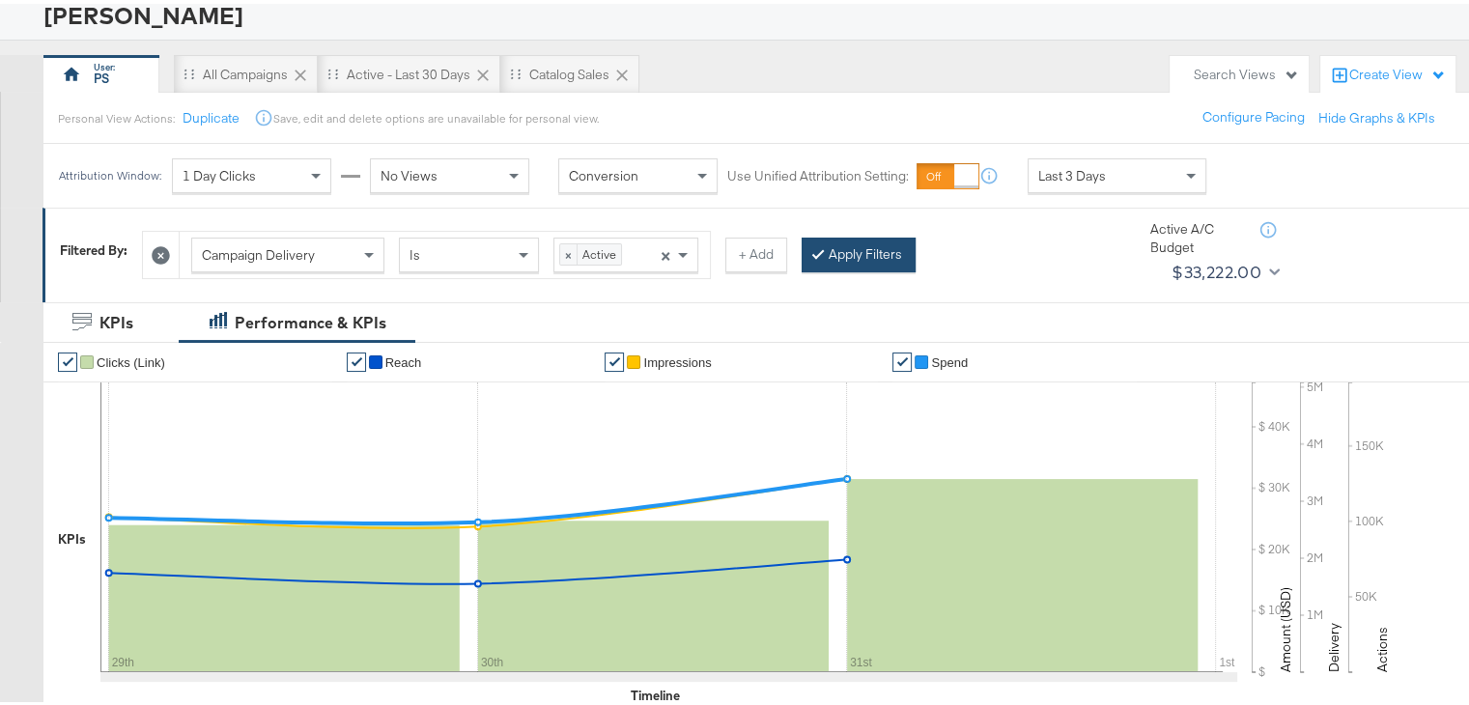
click at [834, 252] on button "Apply Filters" at bounding box center [858, 251] width 114 height 35
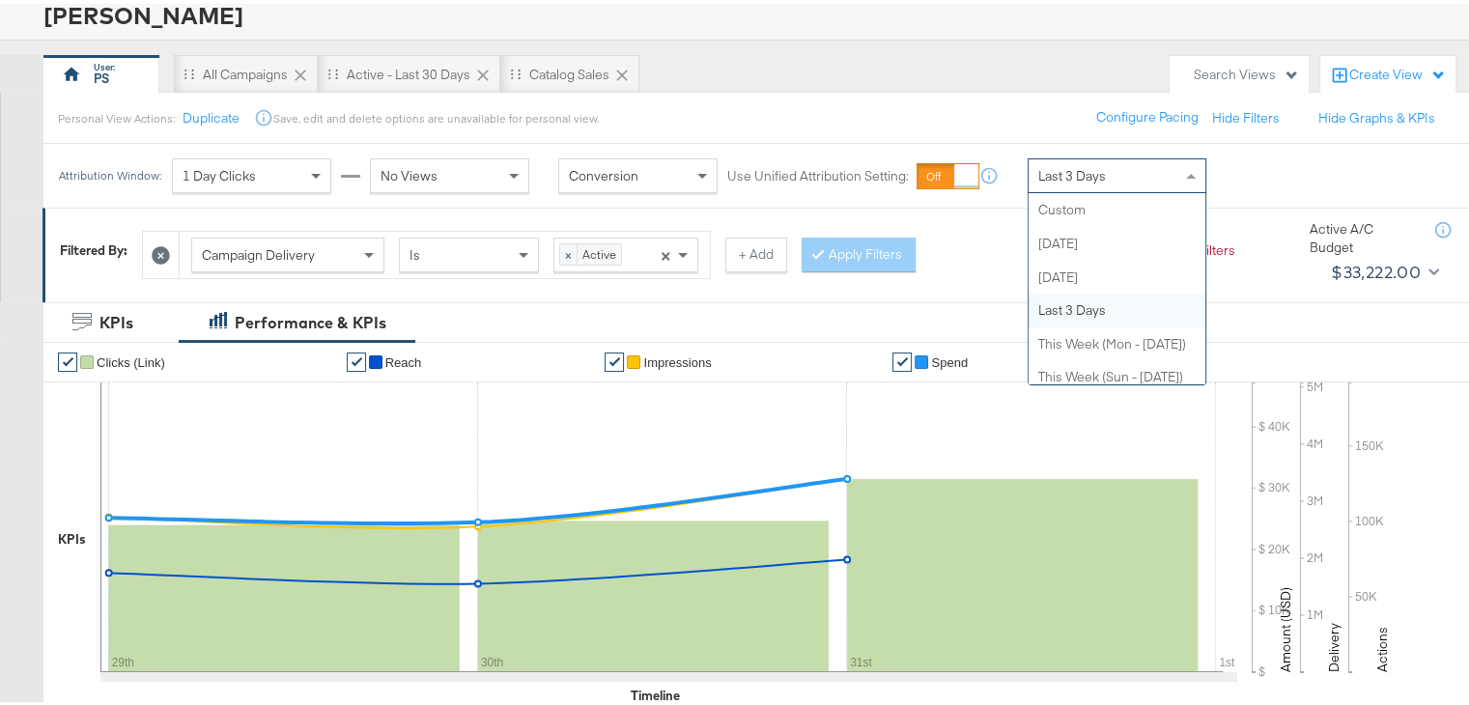
click at [1067, 160] on div "Last 3 Days" at bounding box center [1116, 171] width 177 height 33
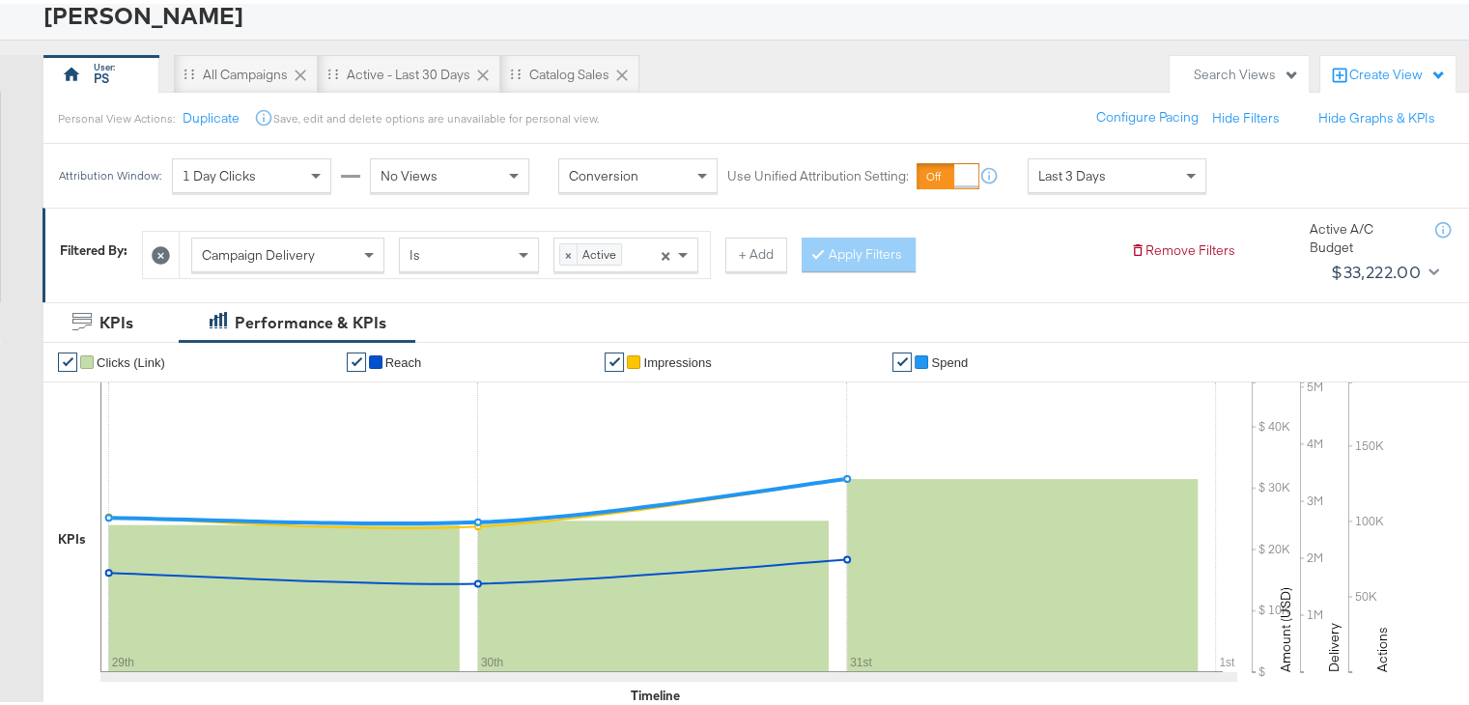
click at [1015, 96] on div "Personal View Actions: Duplicate Save, edit and delete options are unavailable …" at bounding box center [762, 114] width 1441 height 52
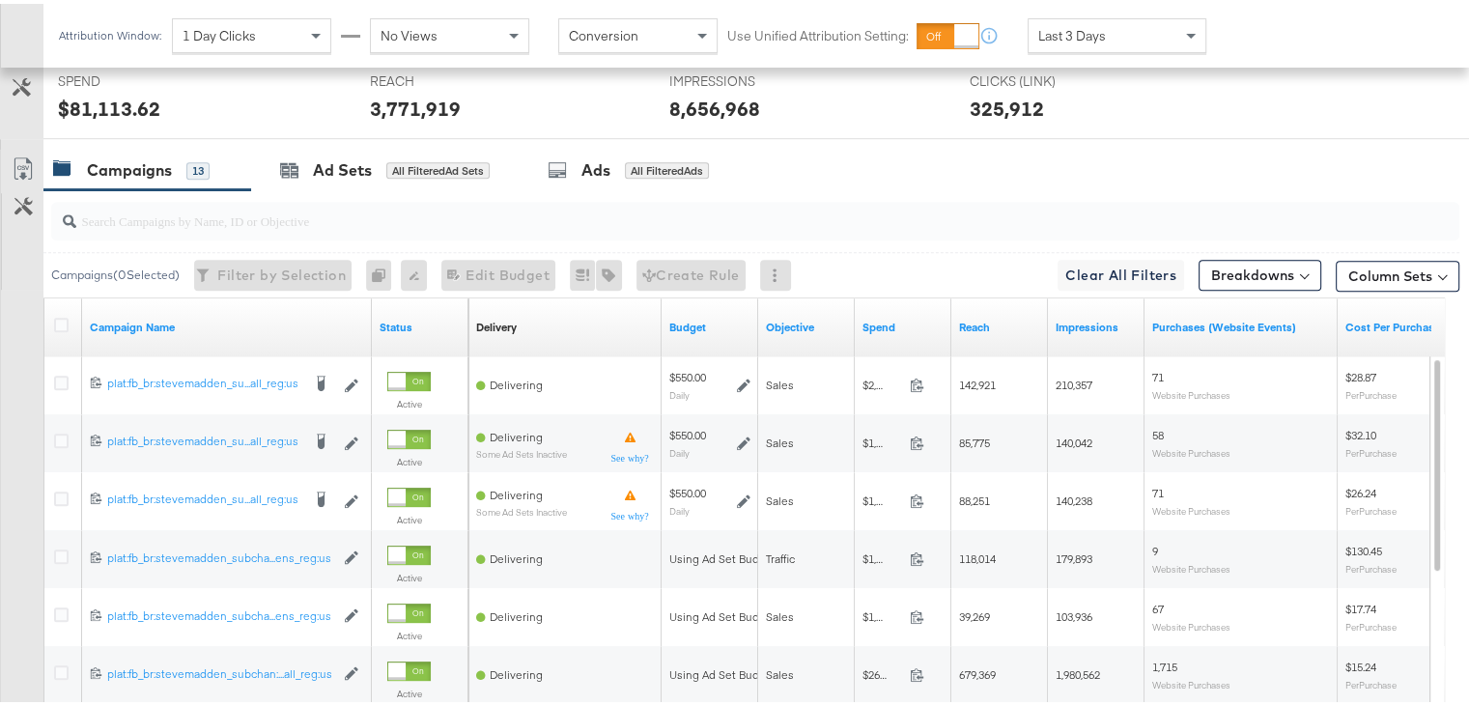
scroll to position [782, 0]
click at [1275, 271] on button "Breakdowns" at bounding box center [1259, 272] width 123 height 31
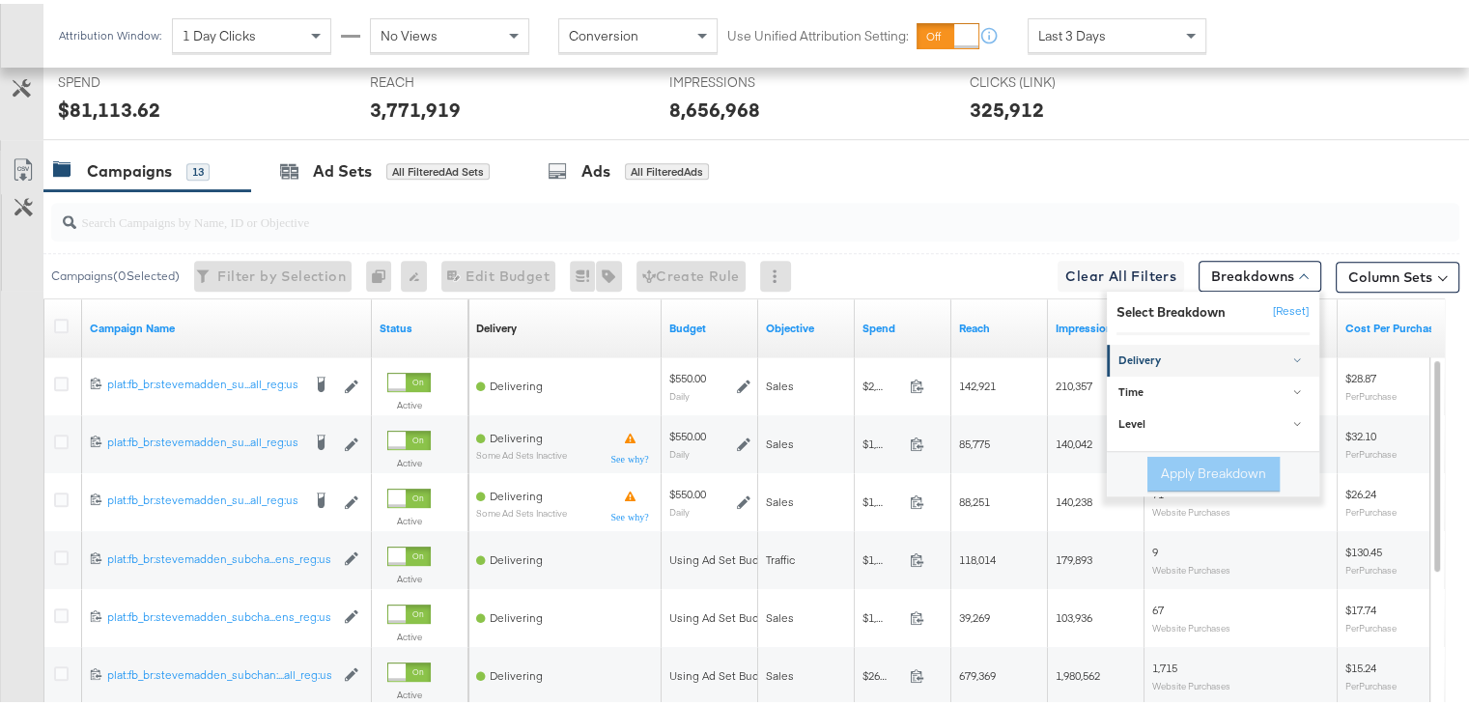
click at [1147, 356] on div "Delivery" at bounding box center [1214, 357] width 192 height 15
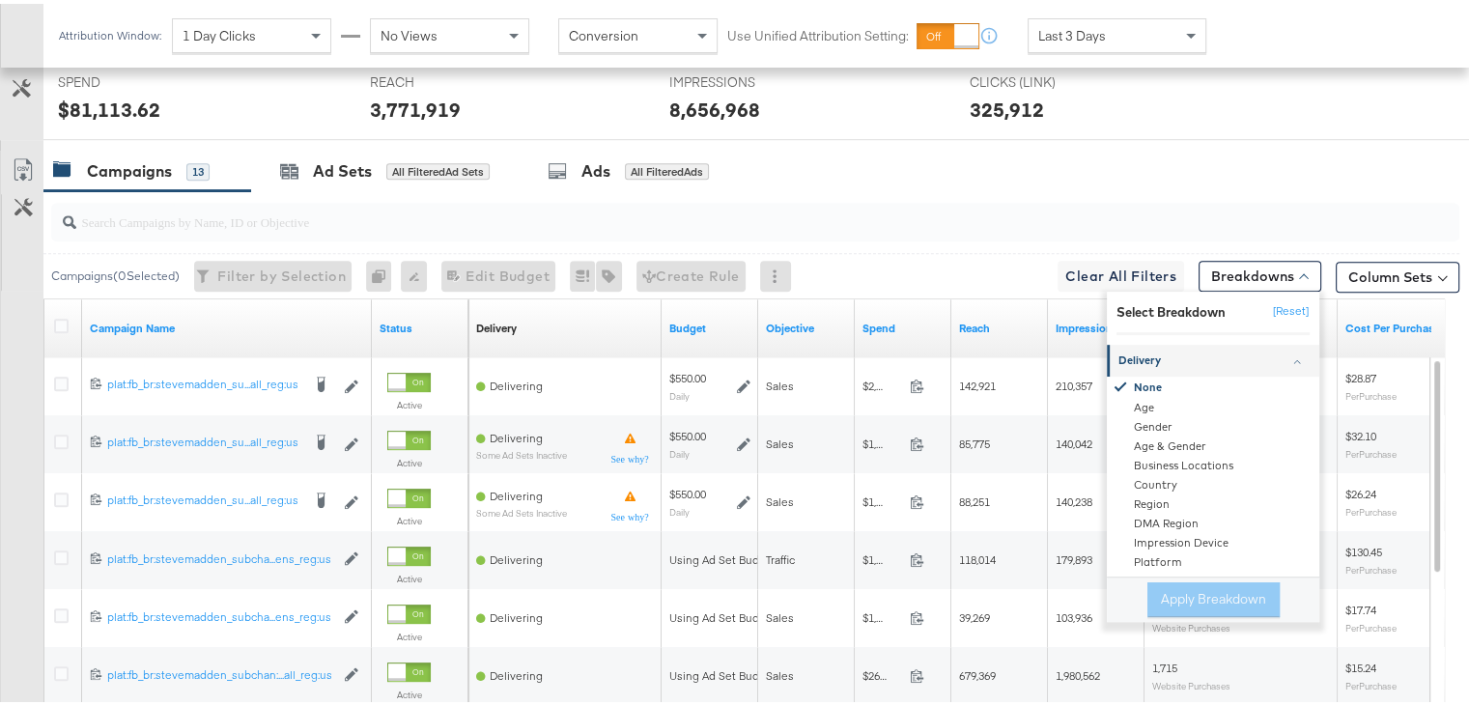
click at [1153, 360] on div "Delivery" at bounding box center [1214, 357] width 192 height 15
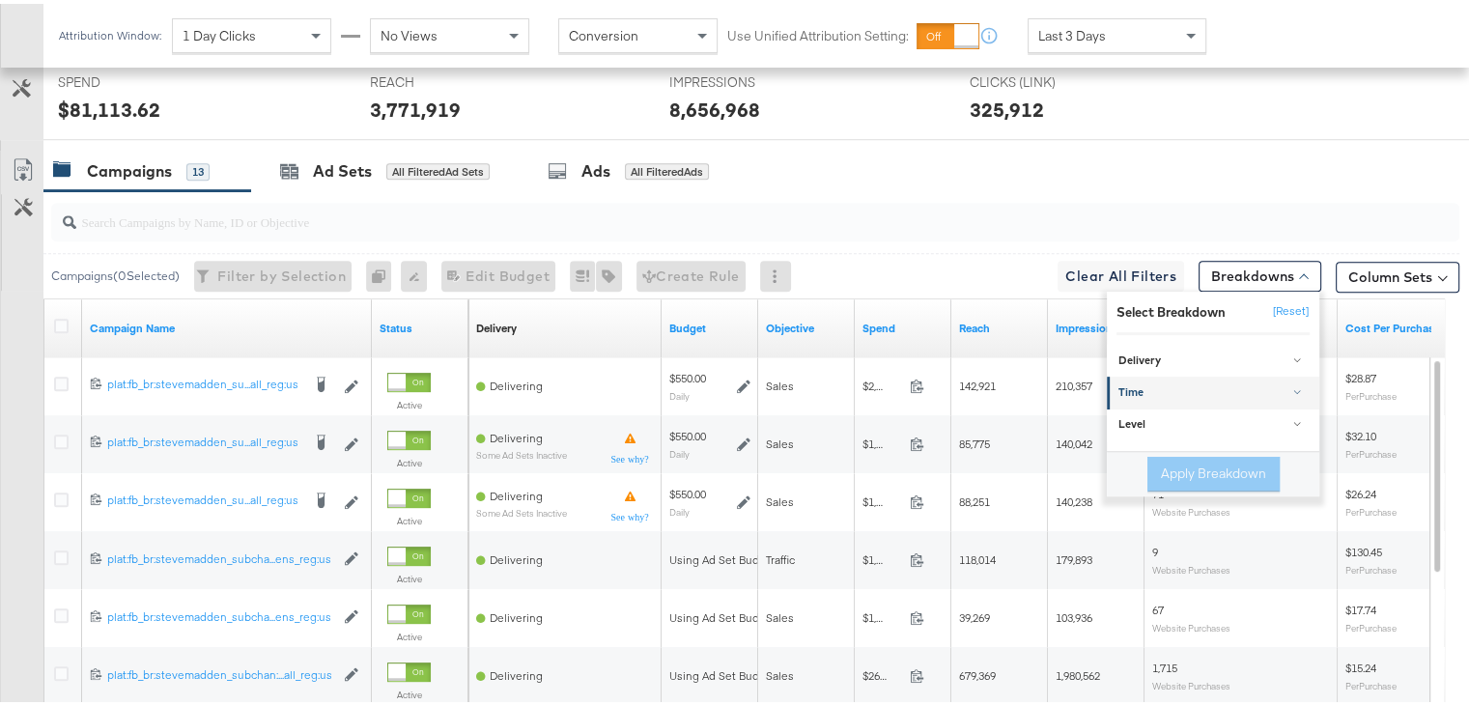
click at [1157, 397] on link "Time" at bounding box center [1213, 390] width 212 height 32
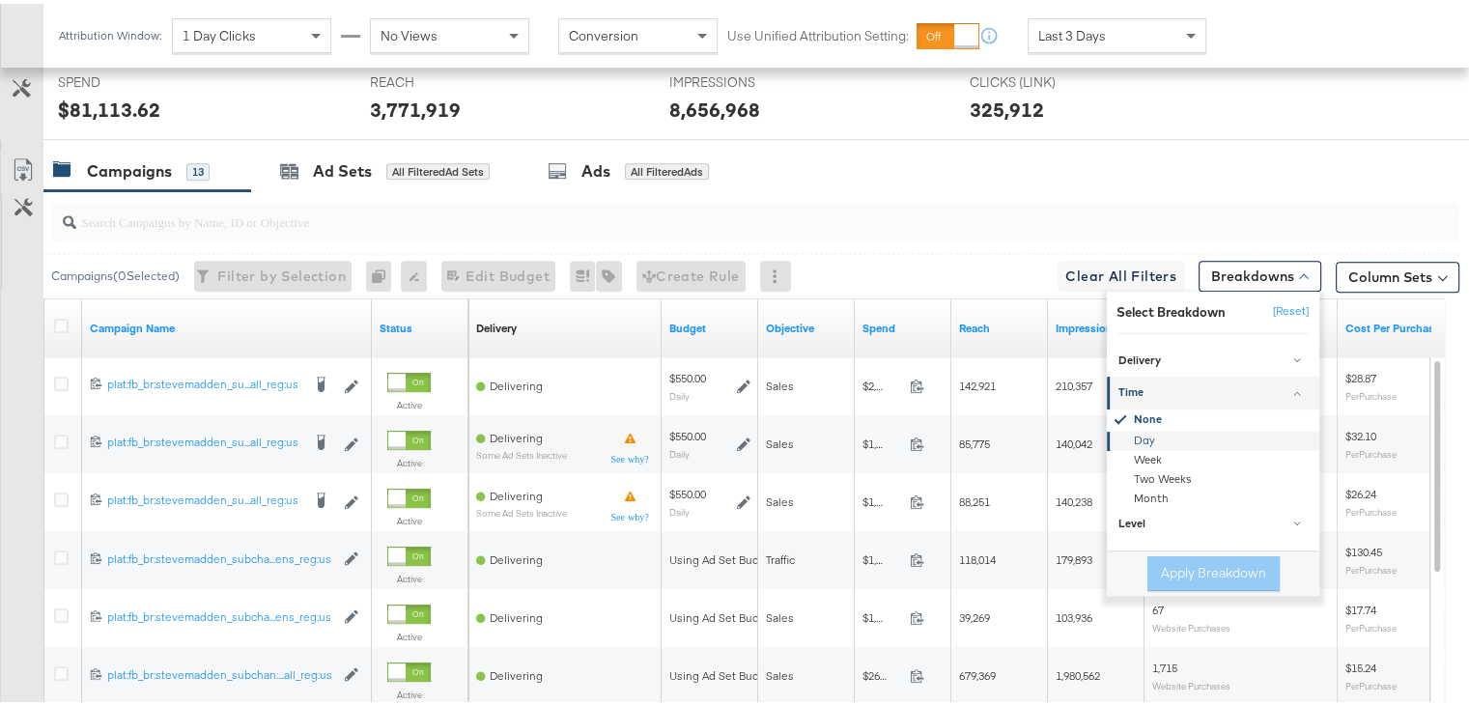
click at [1137, 434] on div "Day" at bounding box center [1215, 437] width 210 height 19
click at [1193, 567] on button "Apply Breakdown" at bounding box center [1213, 569] width 132 height 35
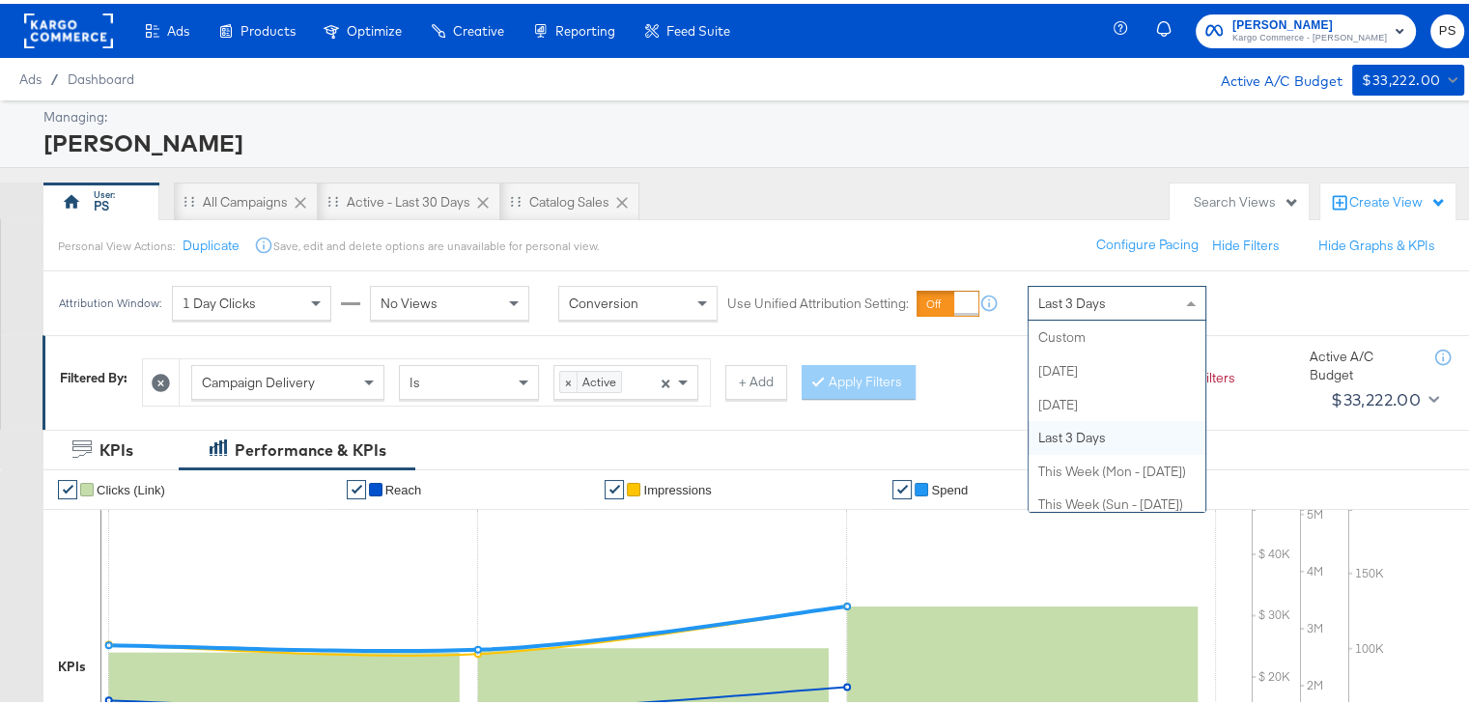
scroll to position [375, 0]
click at [1074, 288] on div "Last 3 Days" at bounding box center [1116, 299] width 177 height 33
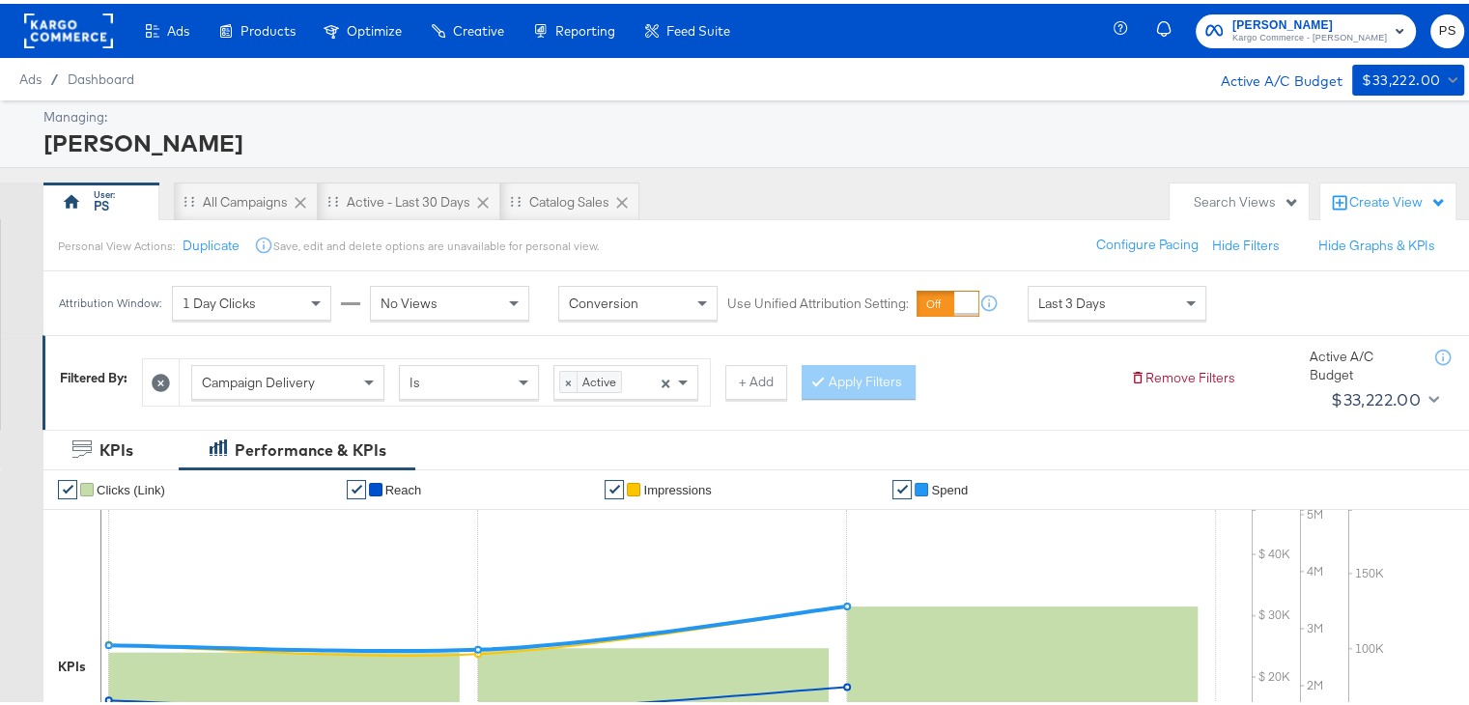
click at [973, 124] on div "[PERSON_NAME]" at bounding box center [751, 139] width 1416 height 33
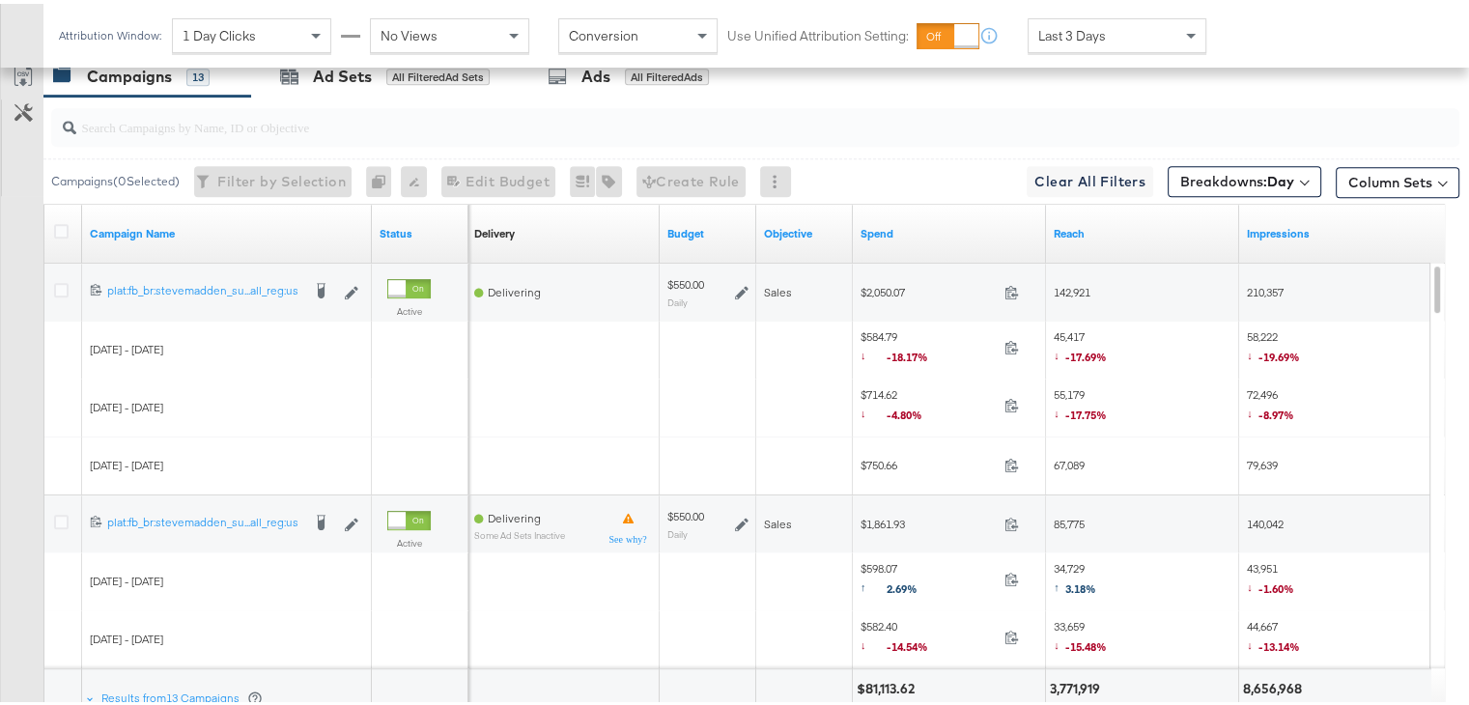
scroll to position [811, 0]
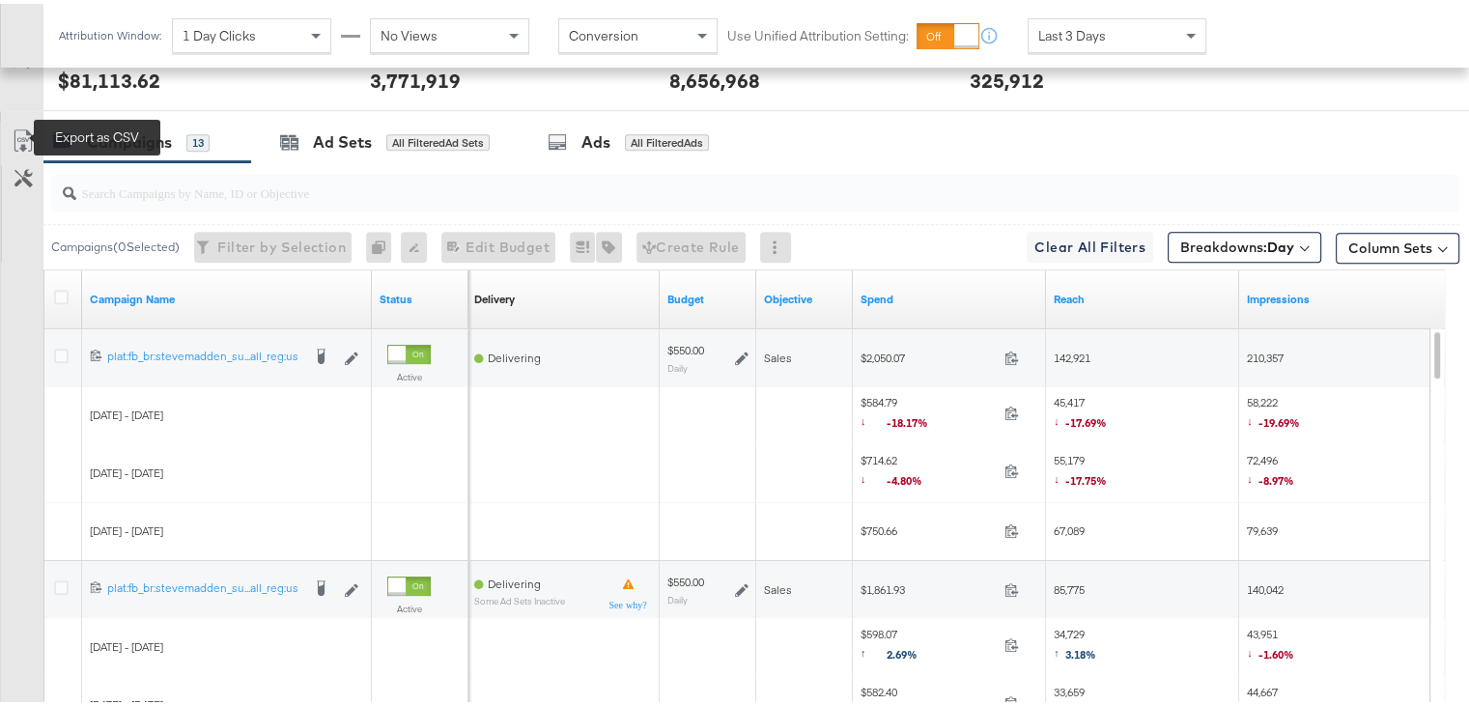
click at [17, 126] on icon at bounding box center [23, 137] width 23 height 23
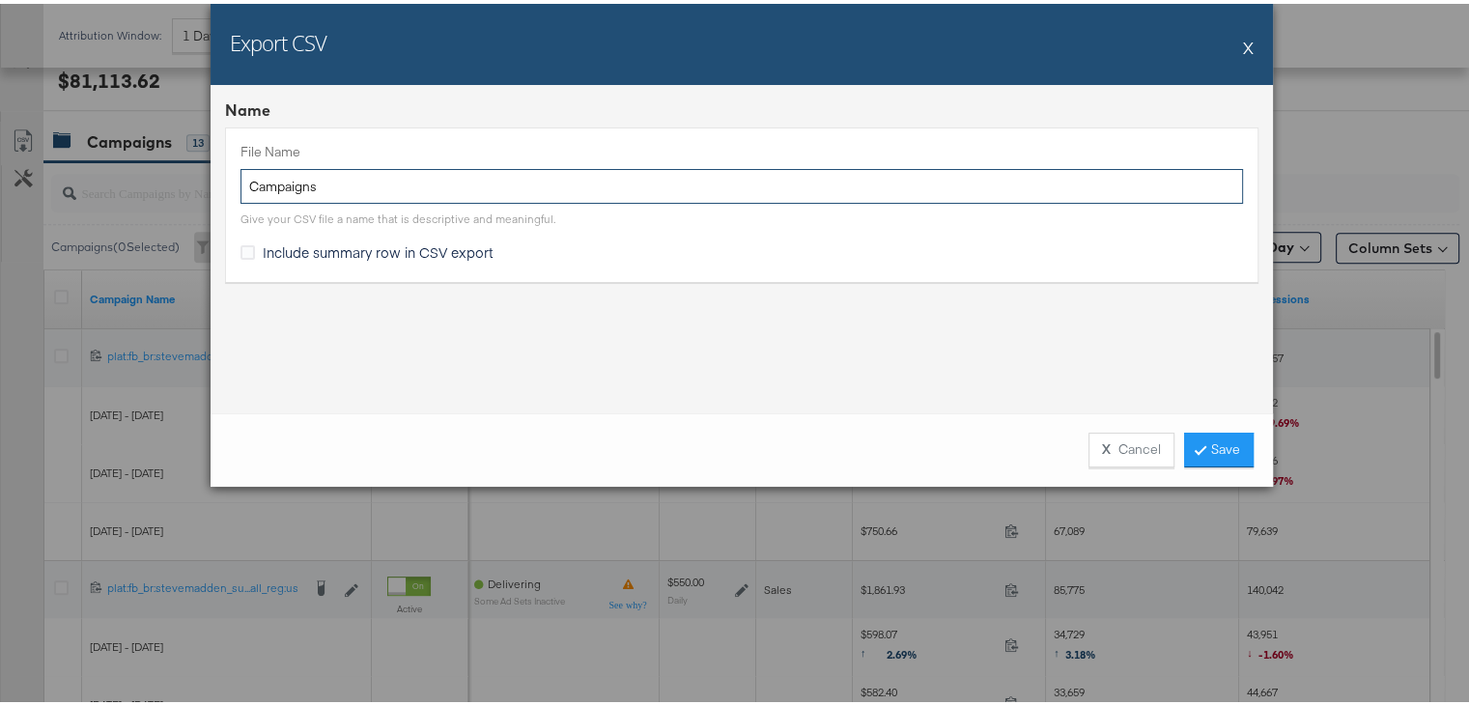
click at [456, 178] on input "Campaigns" at bounding box center [741, 183] width 1002 height 36
type input "Campaigns - 29 -31"
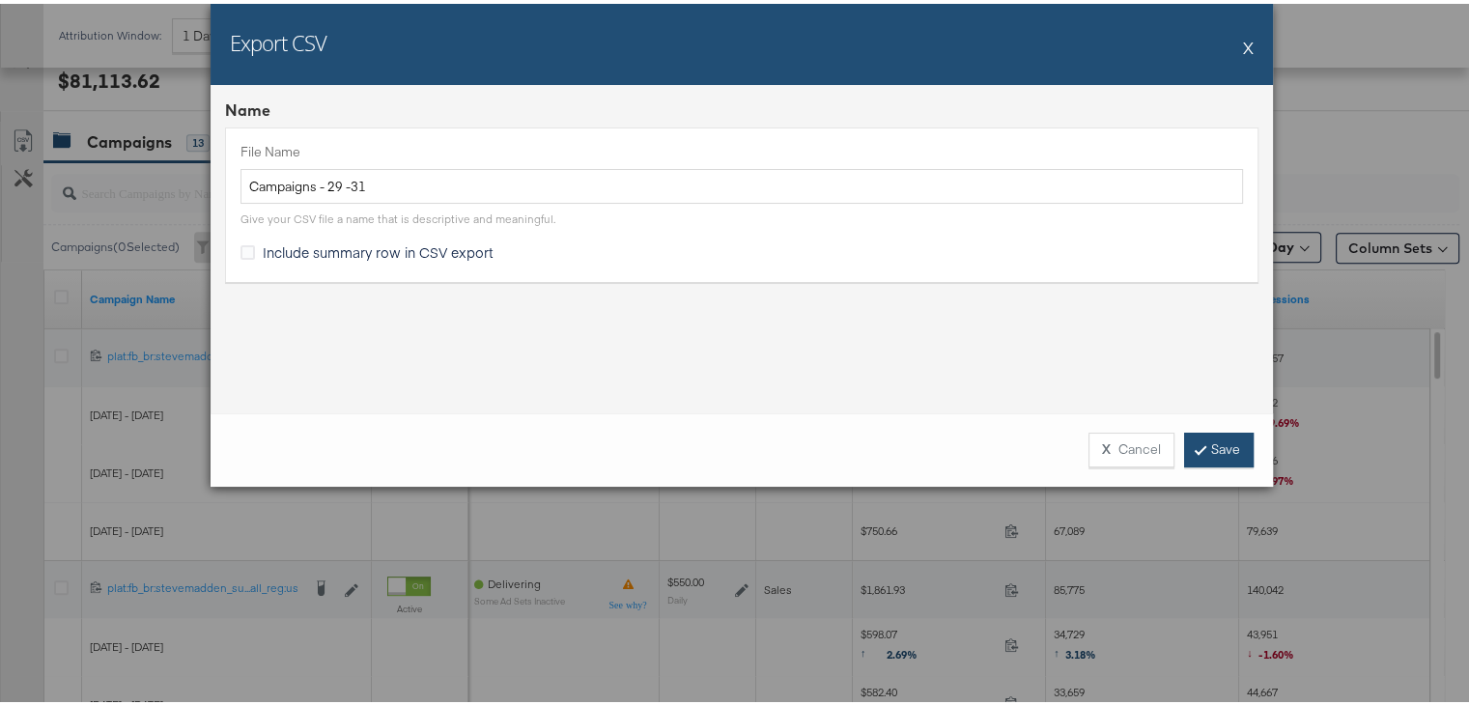
click at [1222, 439] on link "Save" at bounding box center [1219, 446] width 70 height 35
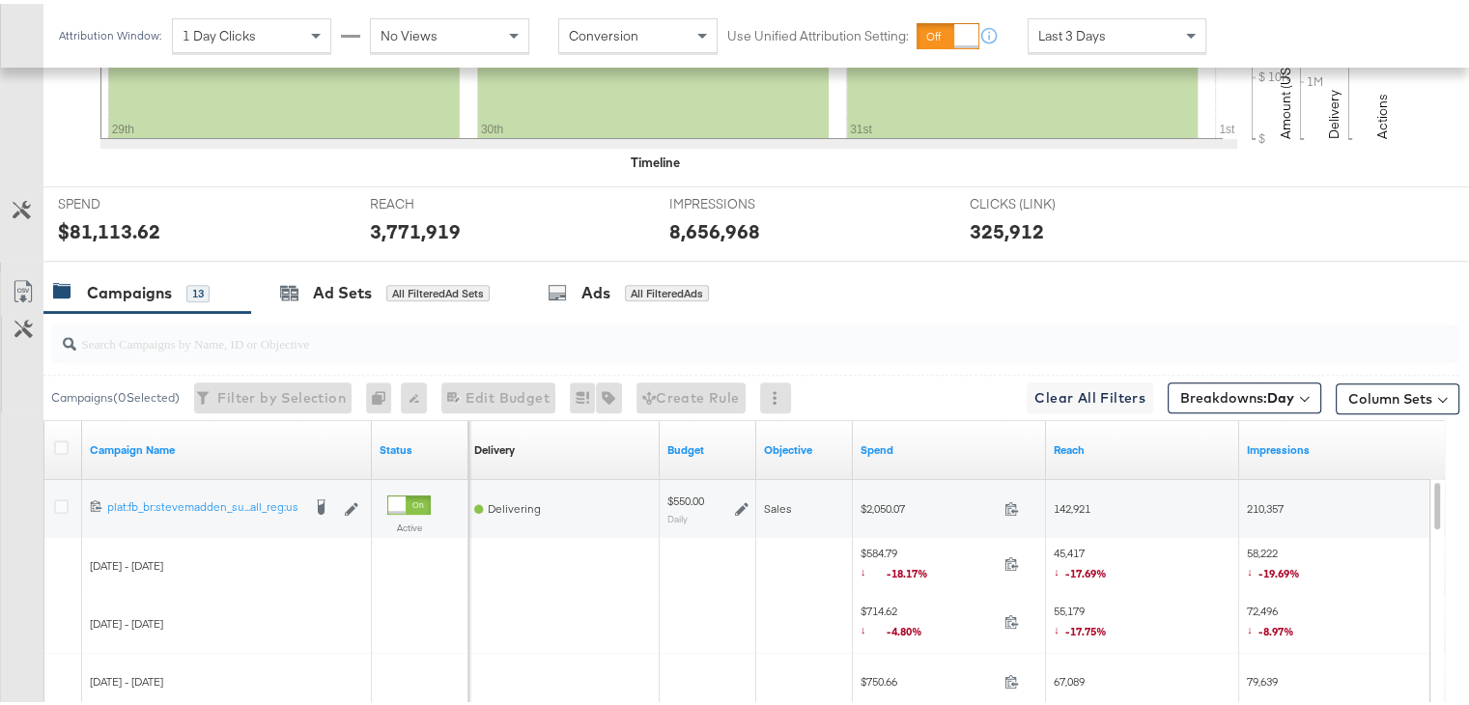
scroll to position [660, 0]
click at [60, 437] on icon at bounding box center [61, 443] width 14 height 14
click at [0, 0] on input "checkbox" at bounding box center [0, 0] width 0 height 0
click at [60, 437] on icon at bounding box center [61, 443] width 14 height 14
click at [0, 0] on input "checkbox" at bounding box center [0, 0] width 0 height 0
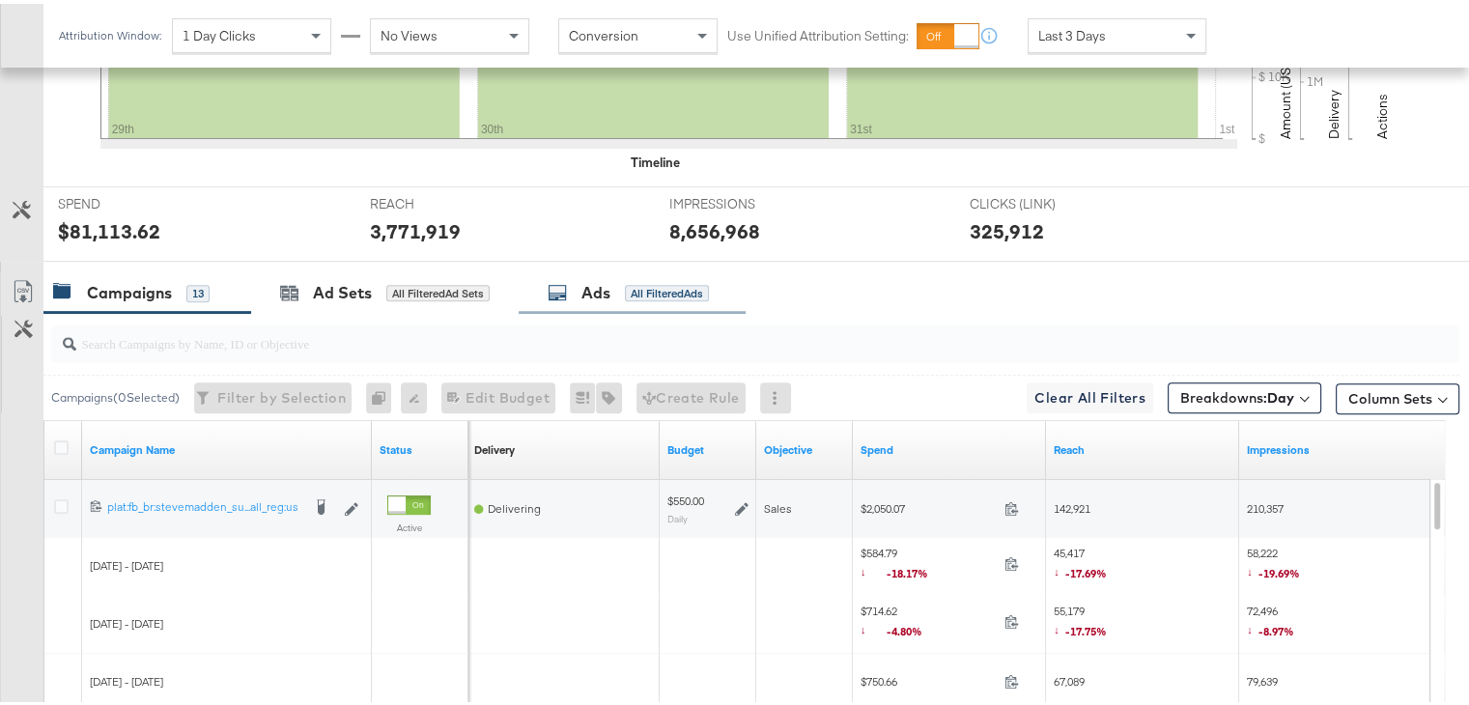
click at [594, 280] on div "Ads" at bounding box center [595, 289] width 29 height 22
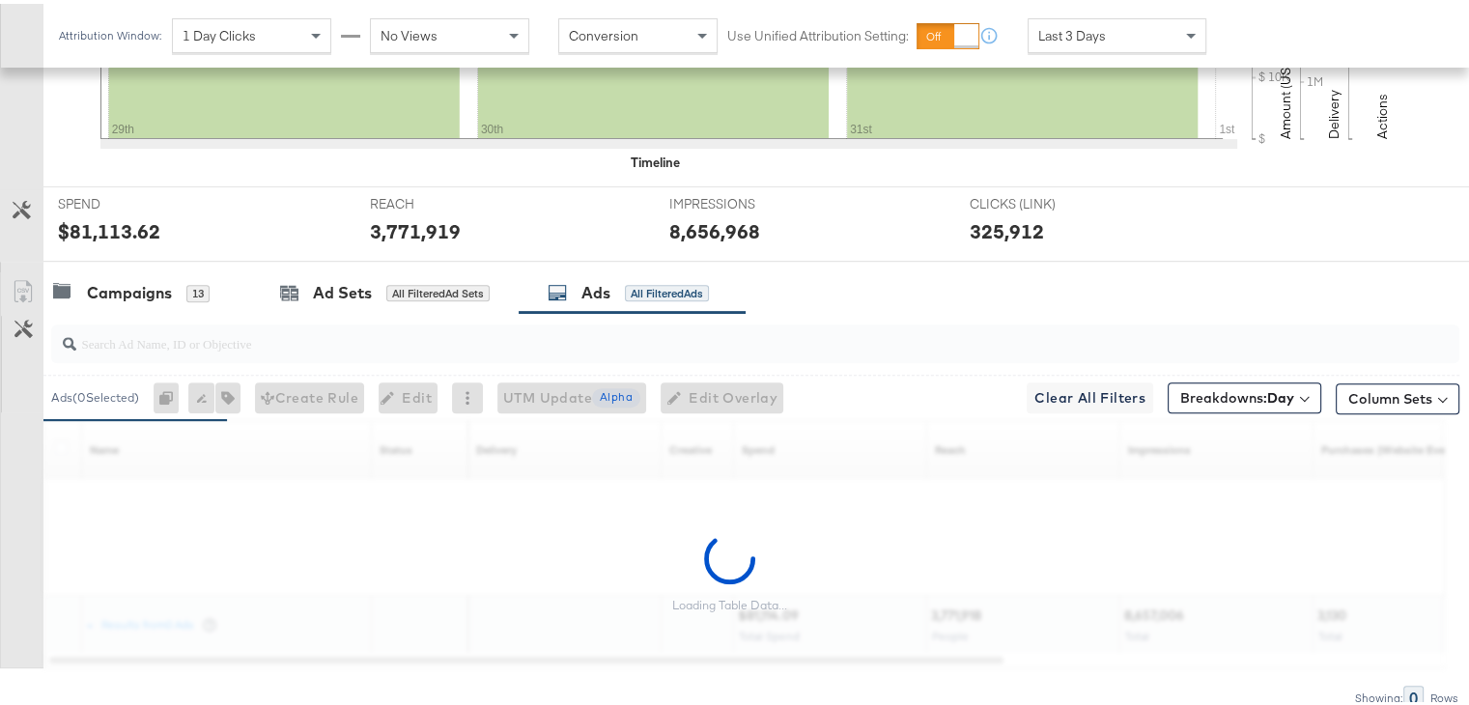
scroll to position [745, 0]
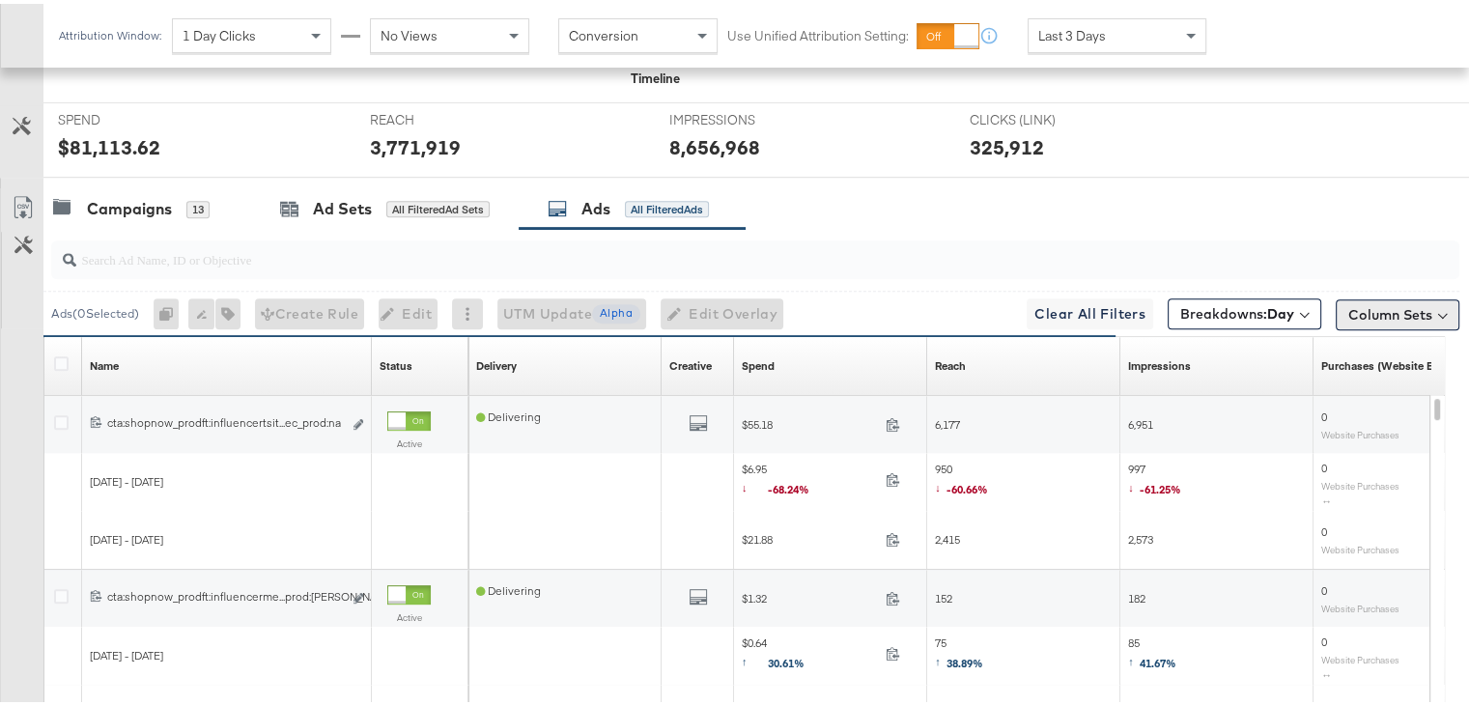
click at [1383, 302] on button "Column Sets" at bounding box center [1397, 310] width 124 height 31
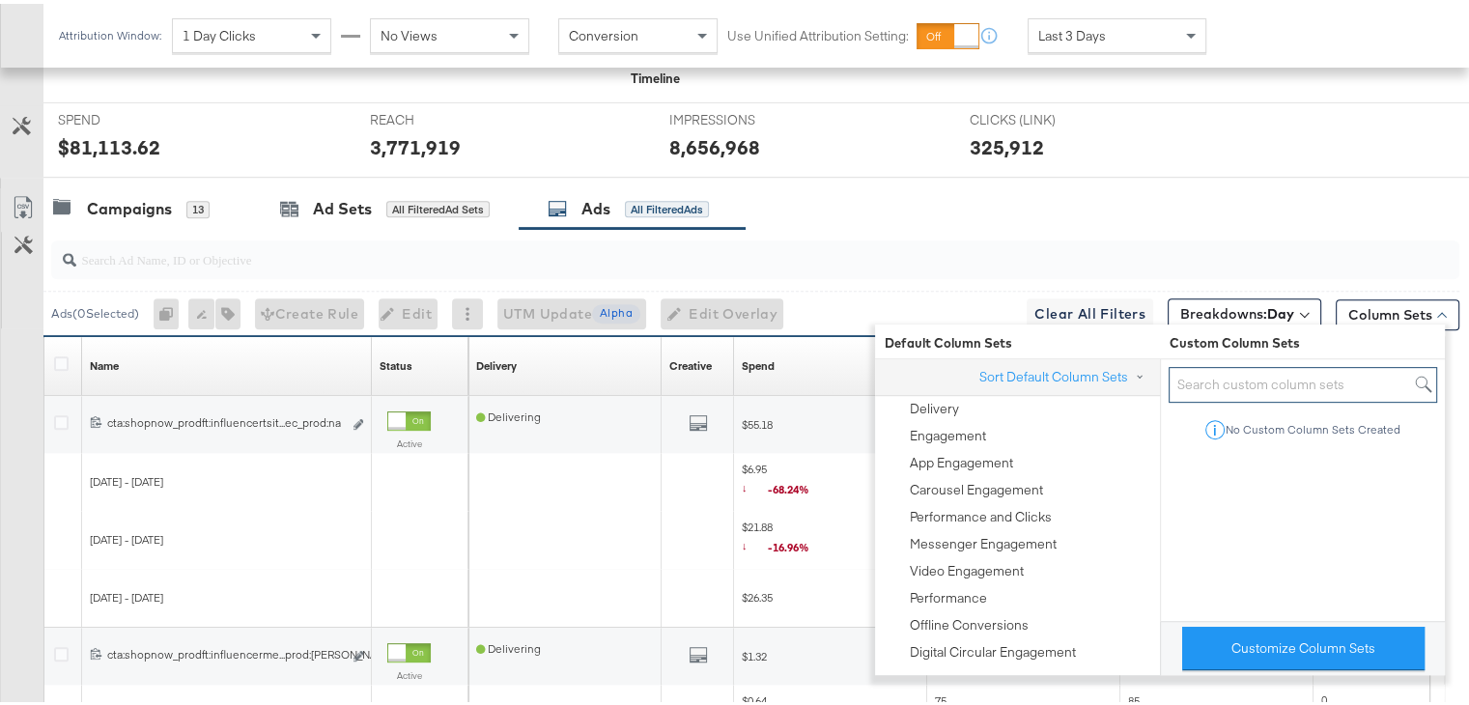
click at [1199, 379] on input "search" at bounding box center [1302, 381] width 268 height 36
type input "c"
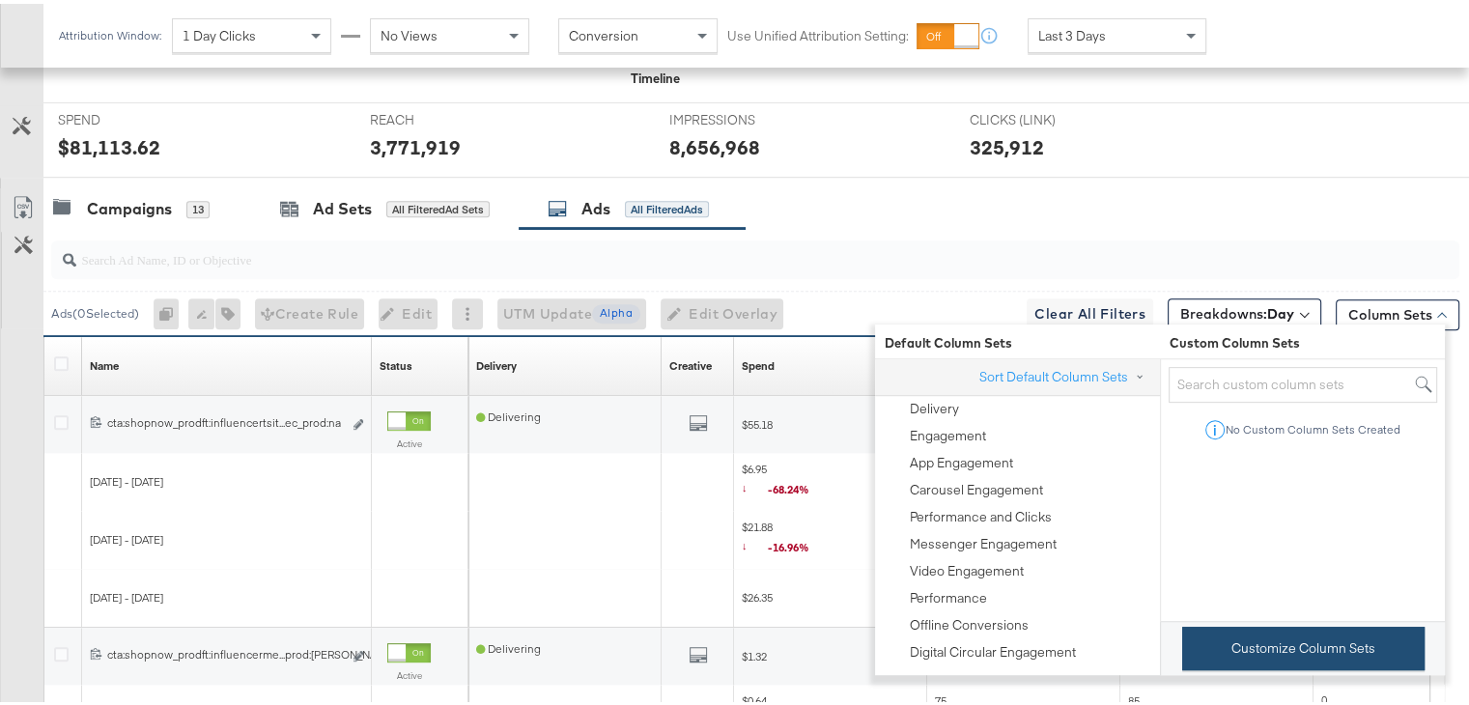
click at [1236, 646] on button "Customize Column Sets" at bounding box center [1303, 644] width 242 height 43
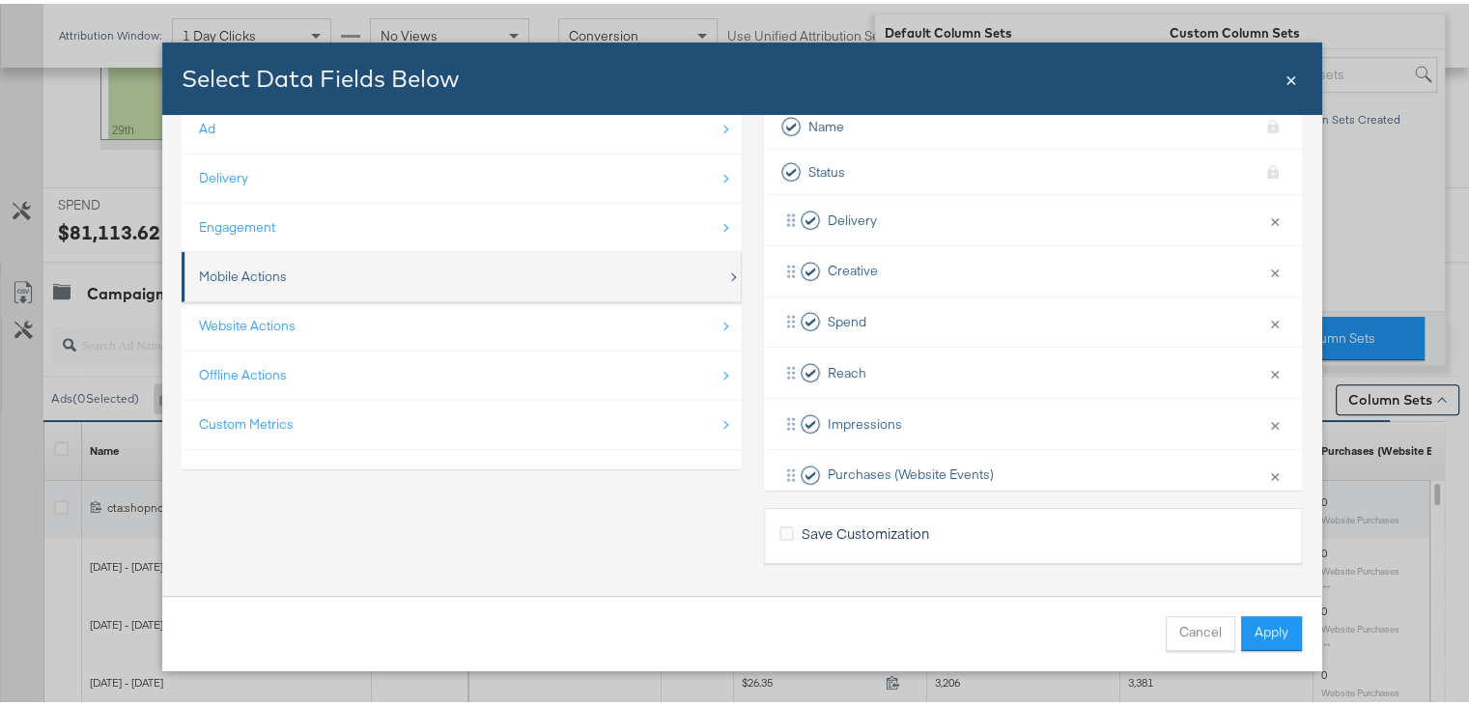
scroll to position [0, 0]
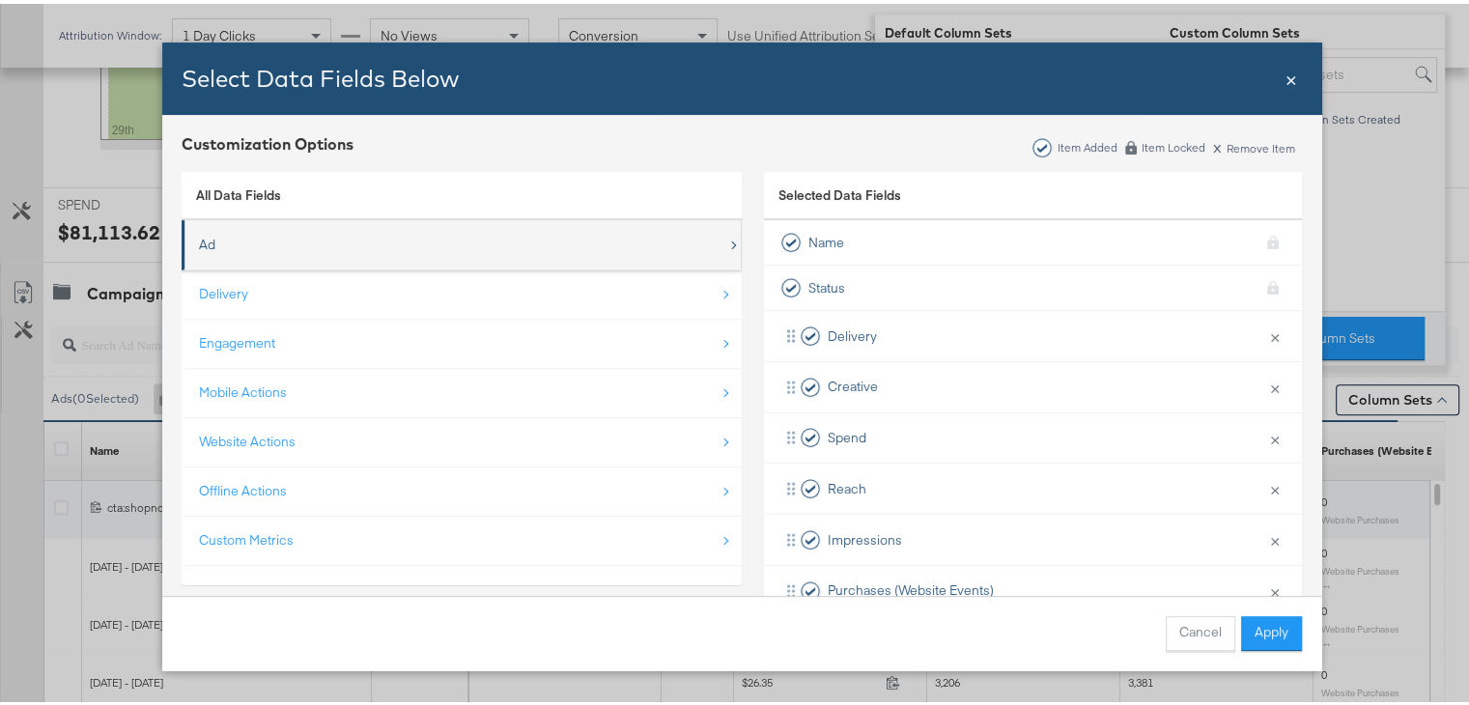
click at [714, 238] on div "Ad" at bounding box center [463, 241] width 528 height 40
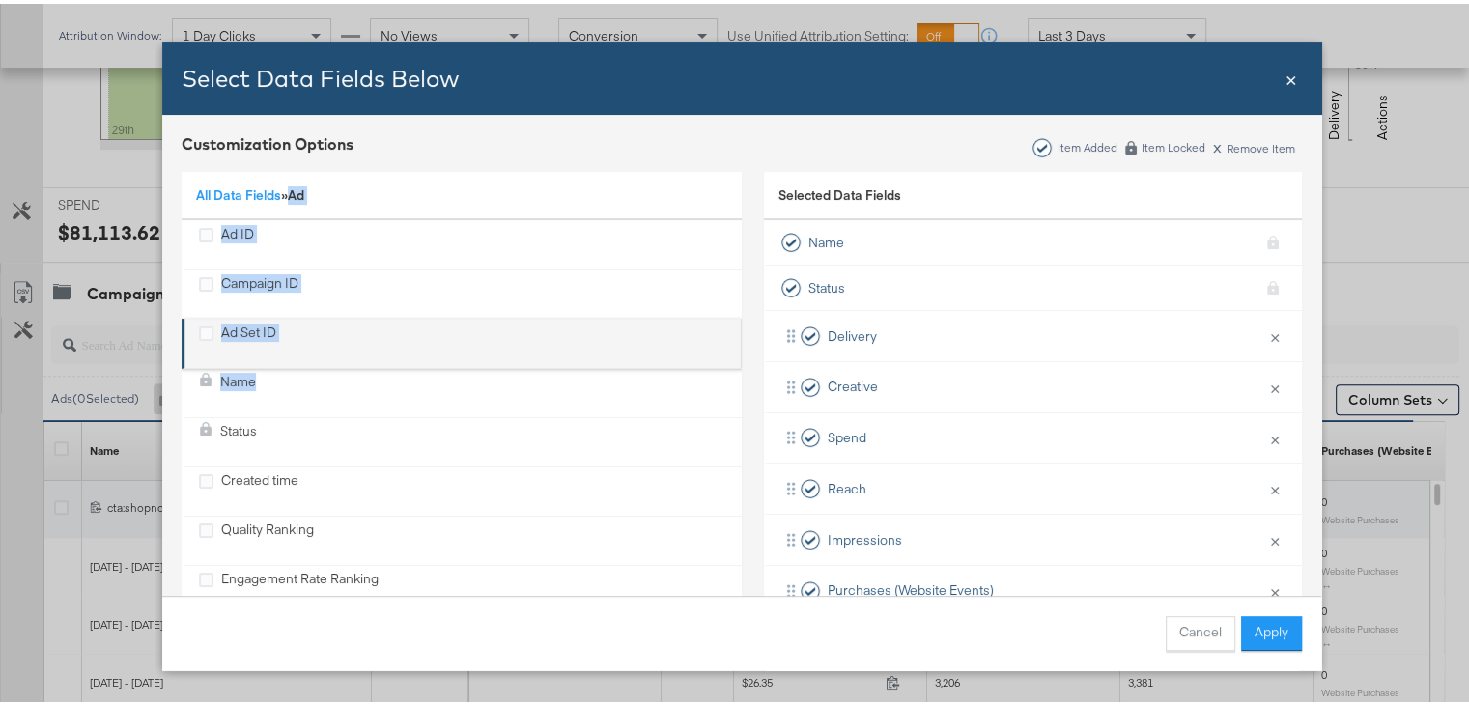
drag, startPoint x: 287, startPoint y: 185, endPoint x: 303, endPoint y: 319, distance: 134.3
click at [303, 319] on div "All Data Fields » Ad Ad ID Campaign ID Ad Set ID Name Status Created time Quali…" at bounding box center [462, 386] width 560 height 436
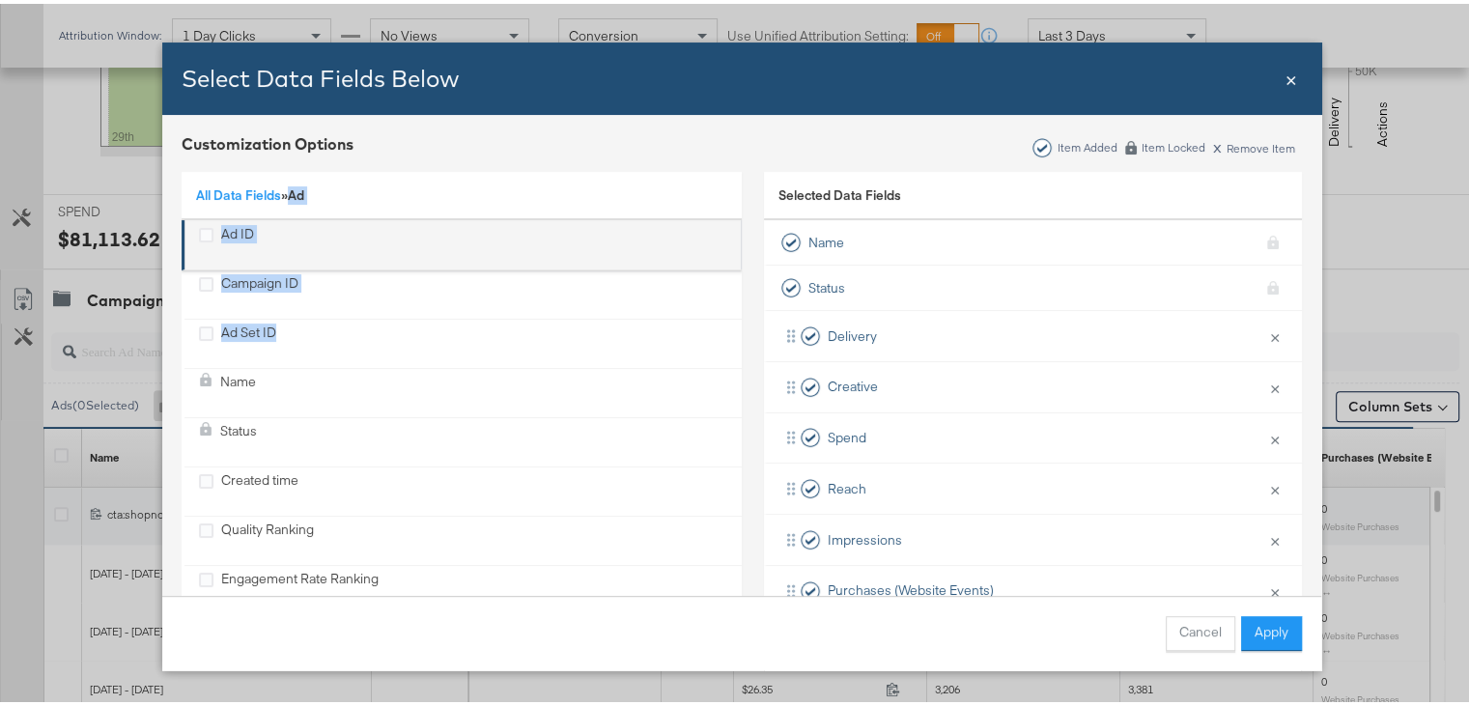
scroll to position [660, 0]
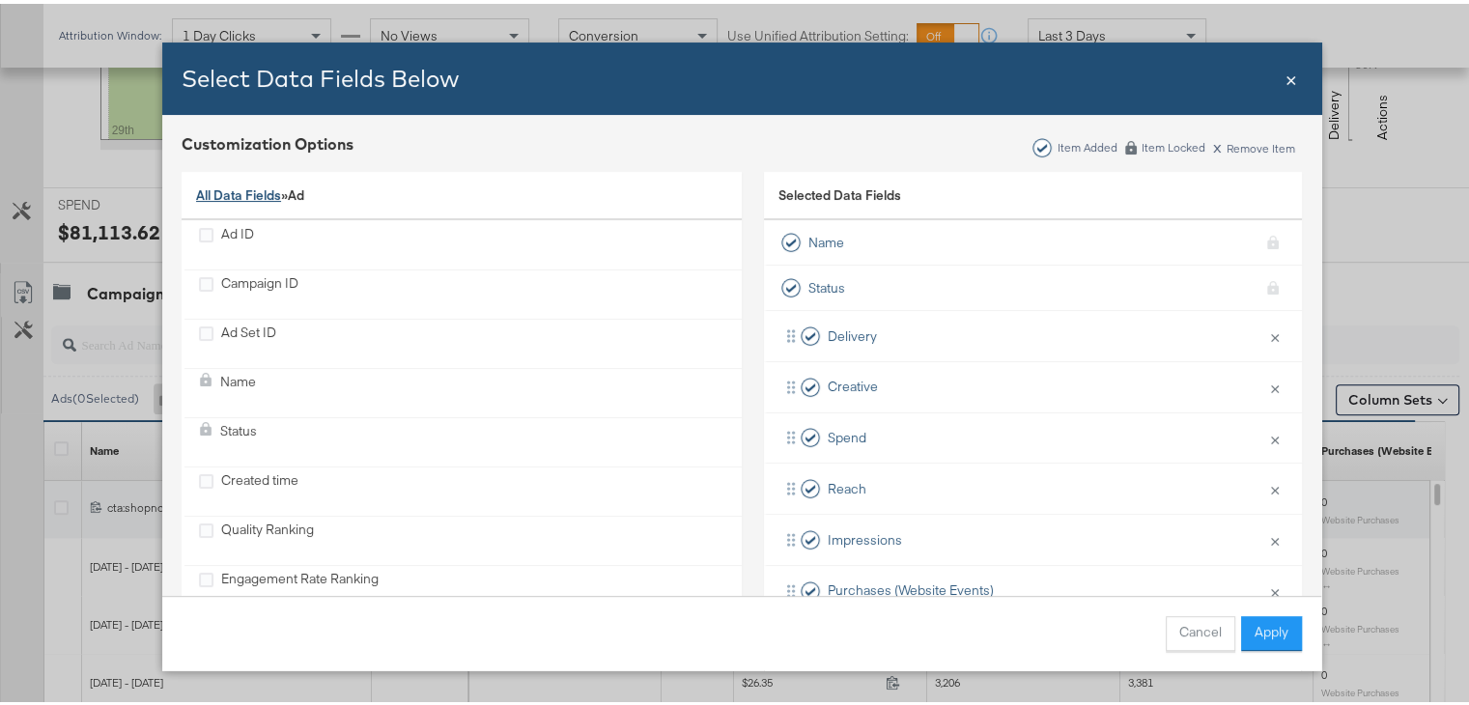
click at [243, 186] on link "All Data Fields" at bounding box center [238, 191] width 85 height 17
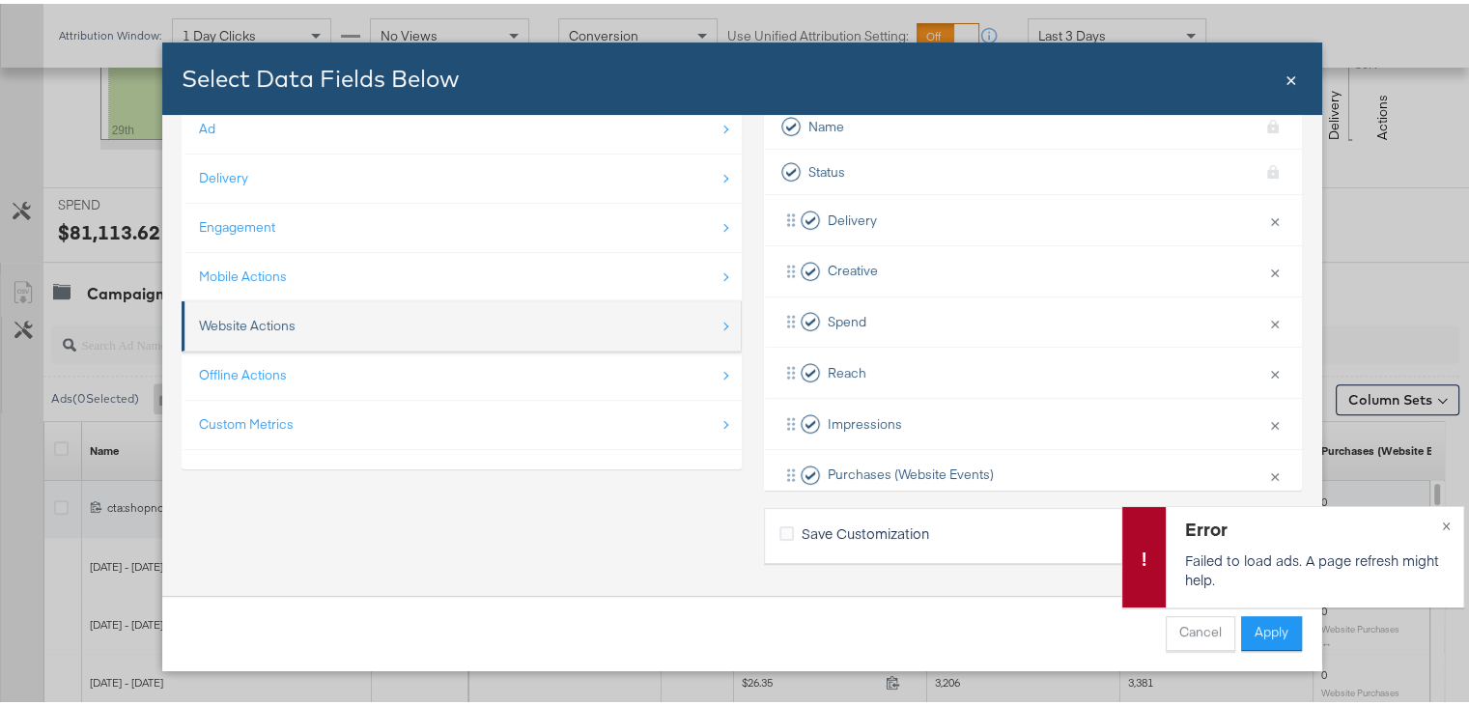
scroll to position [0, 0]
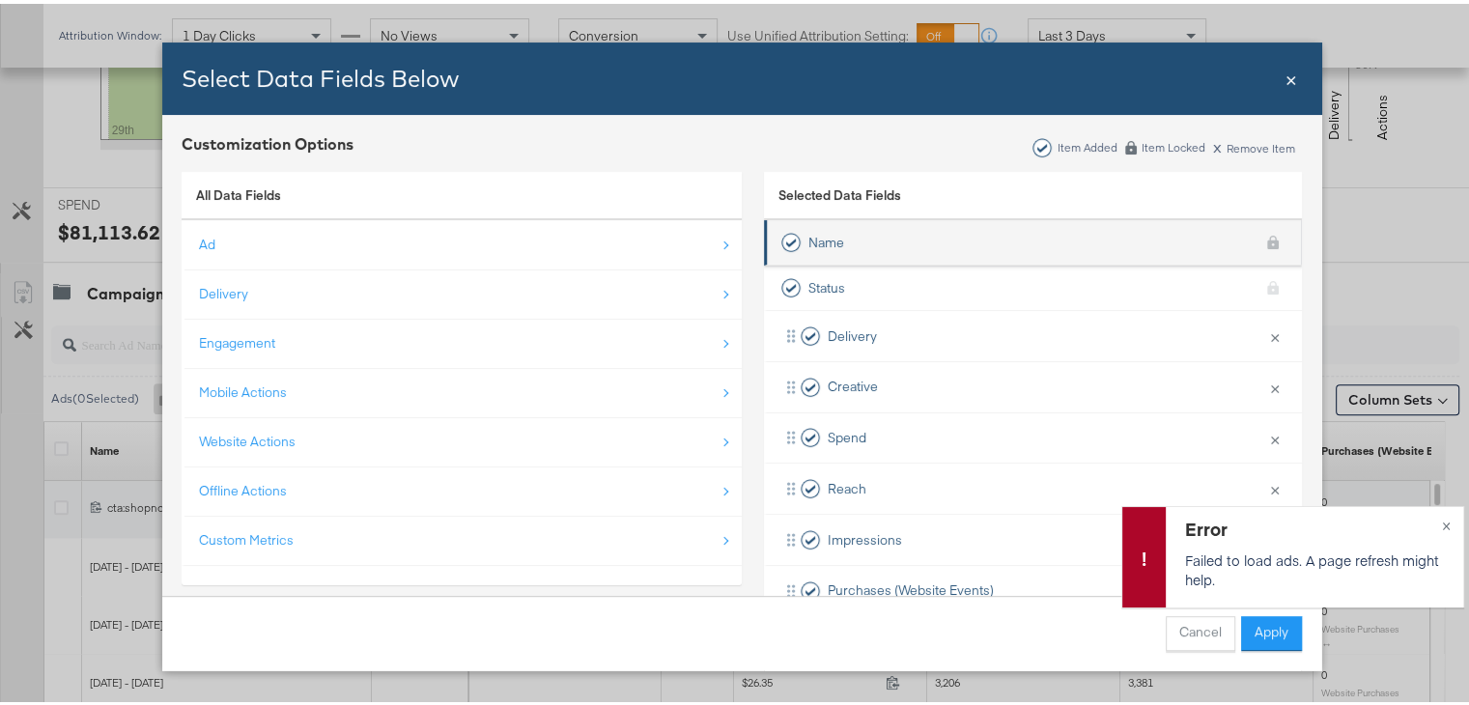
click at [825, 239] on span "Name" at bounding box center [826, 239] width 36 height 18
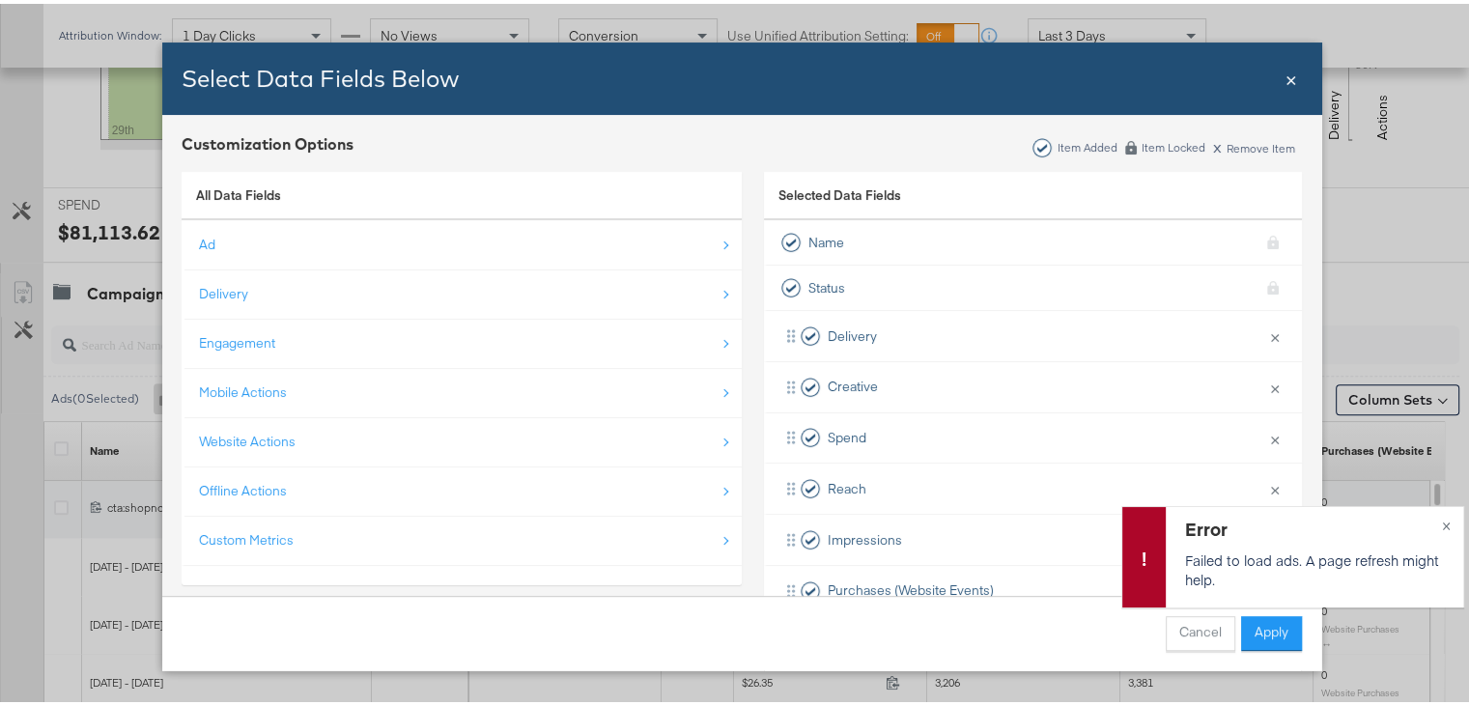
click at [1285, 83] on span "×" at bounding box center [1291, 74] width 12 height 26
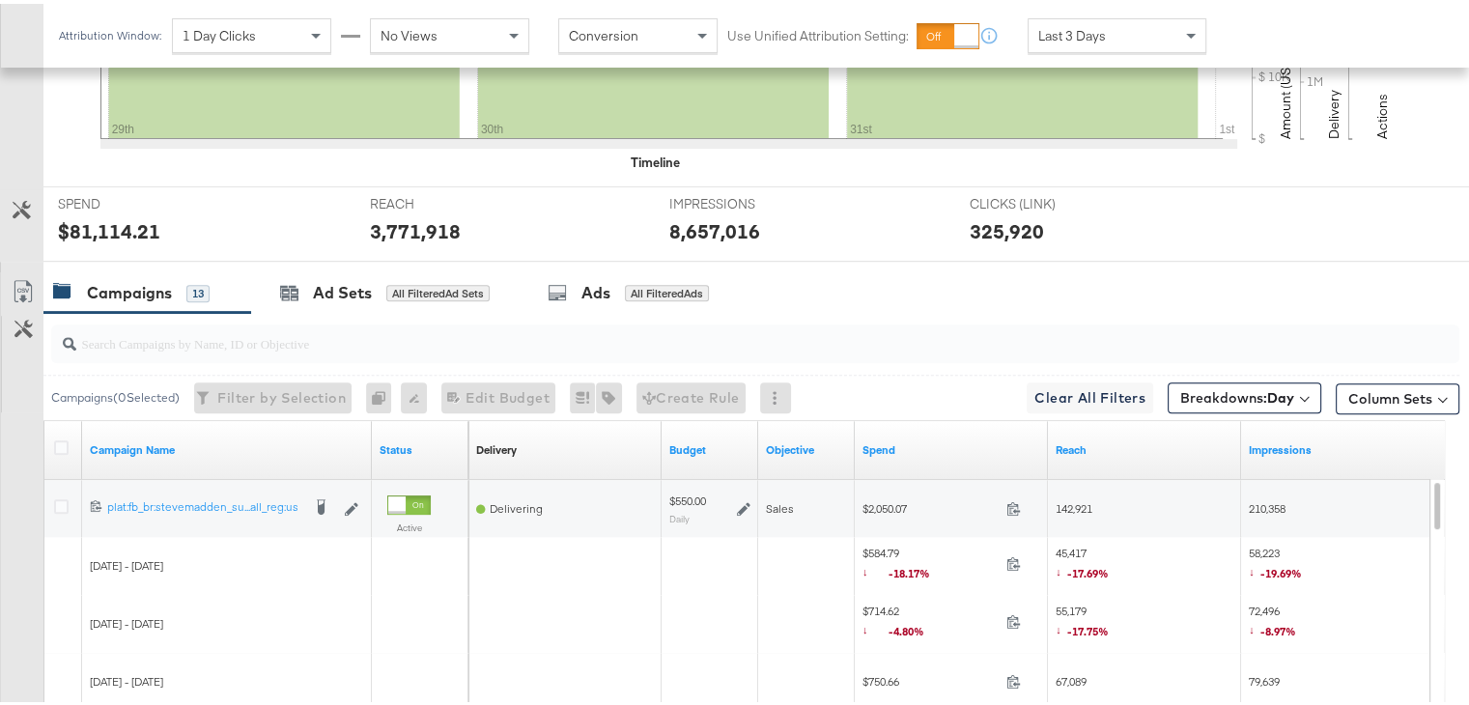
scroll to position [662, 0]
click at [61, 431] on div at bounding box center [64, 444] width 36 height 35
click at [62, 443] on icon at bounding box center [61, 442] width 14 height 14
click at [0, 0] on input "checkbox" at bounding box center [0, 0] width 0 height 0
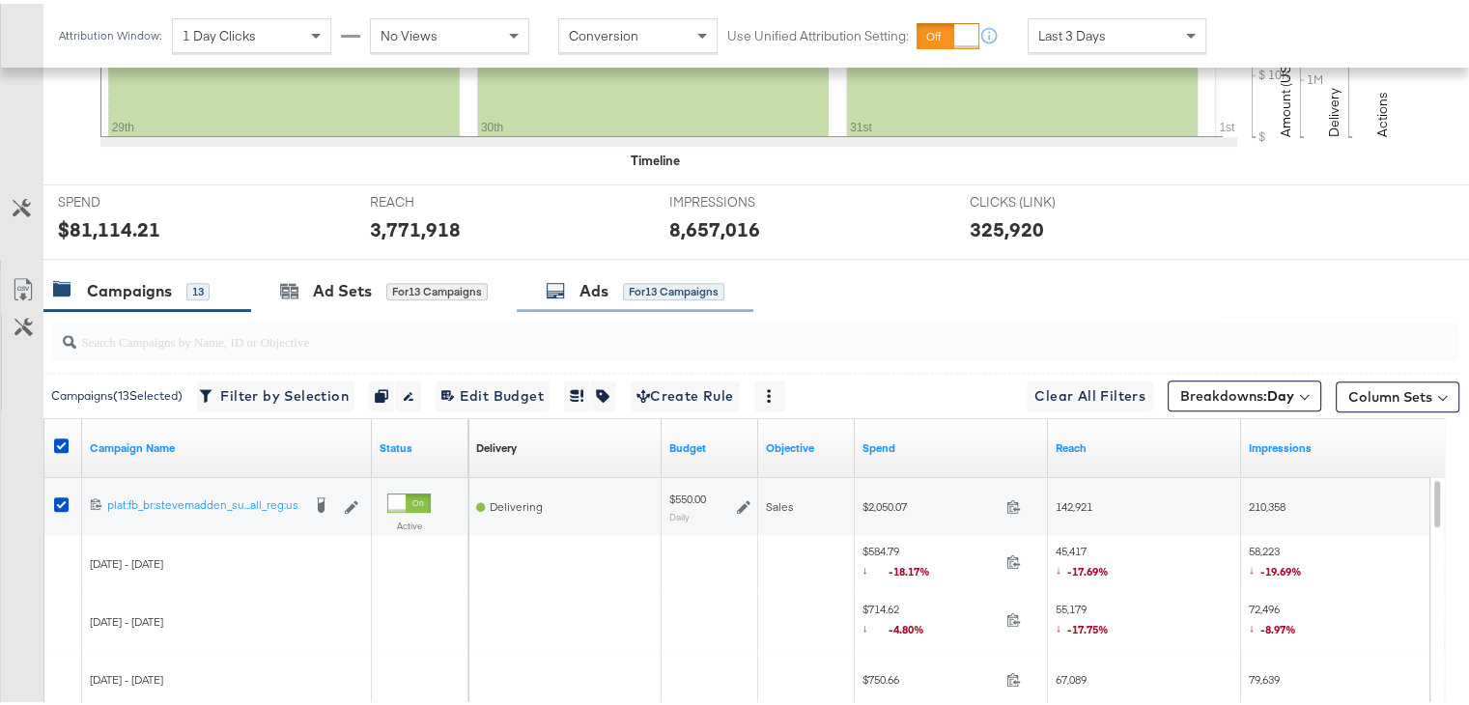
click at [579, 280] on div "Ads for 13 Campaigns" at bounding box center [635, 287] width 179 height 22
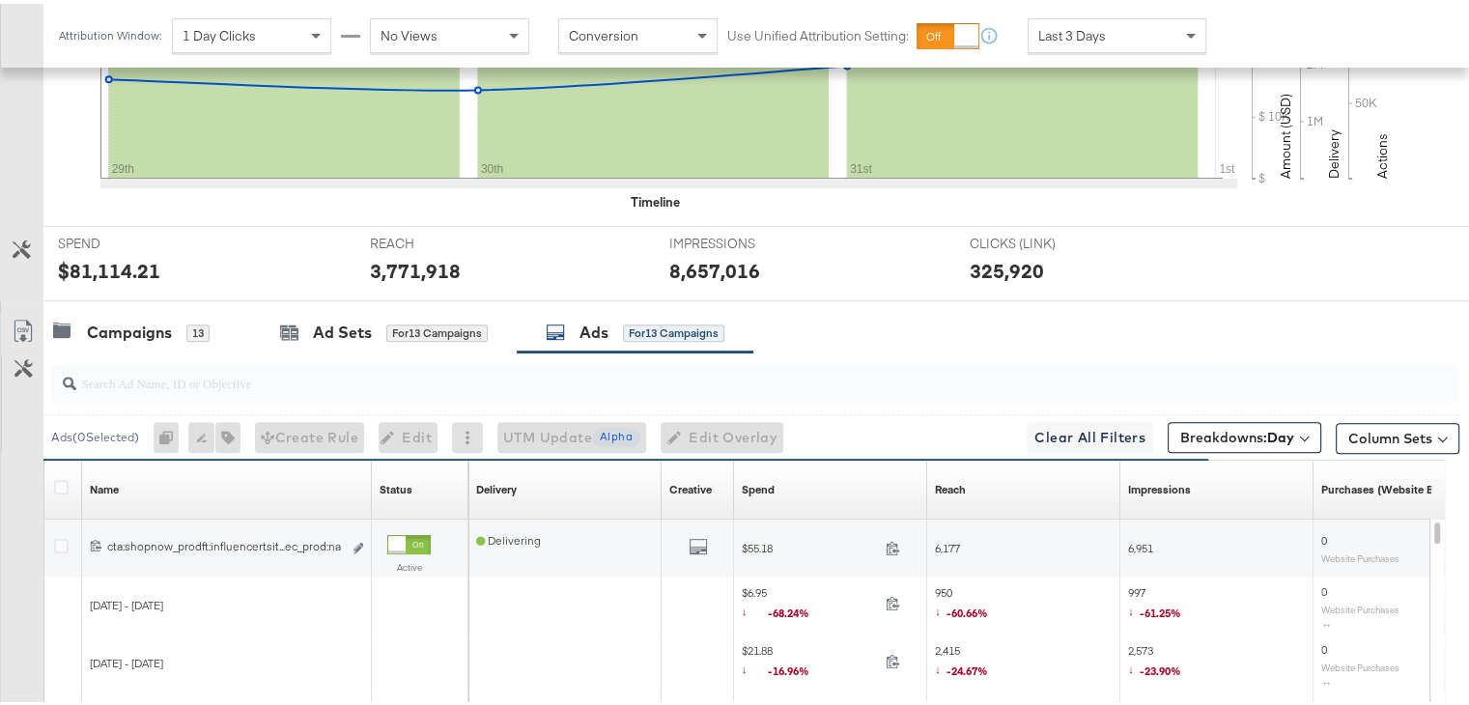
scroll to position [622, 0]
click at [13, 328] on icon at bounding box center [23, 326] width 23 height 23
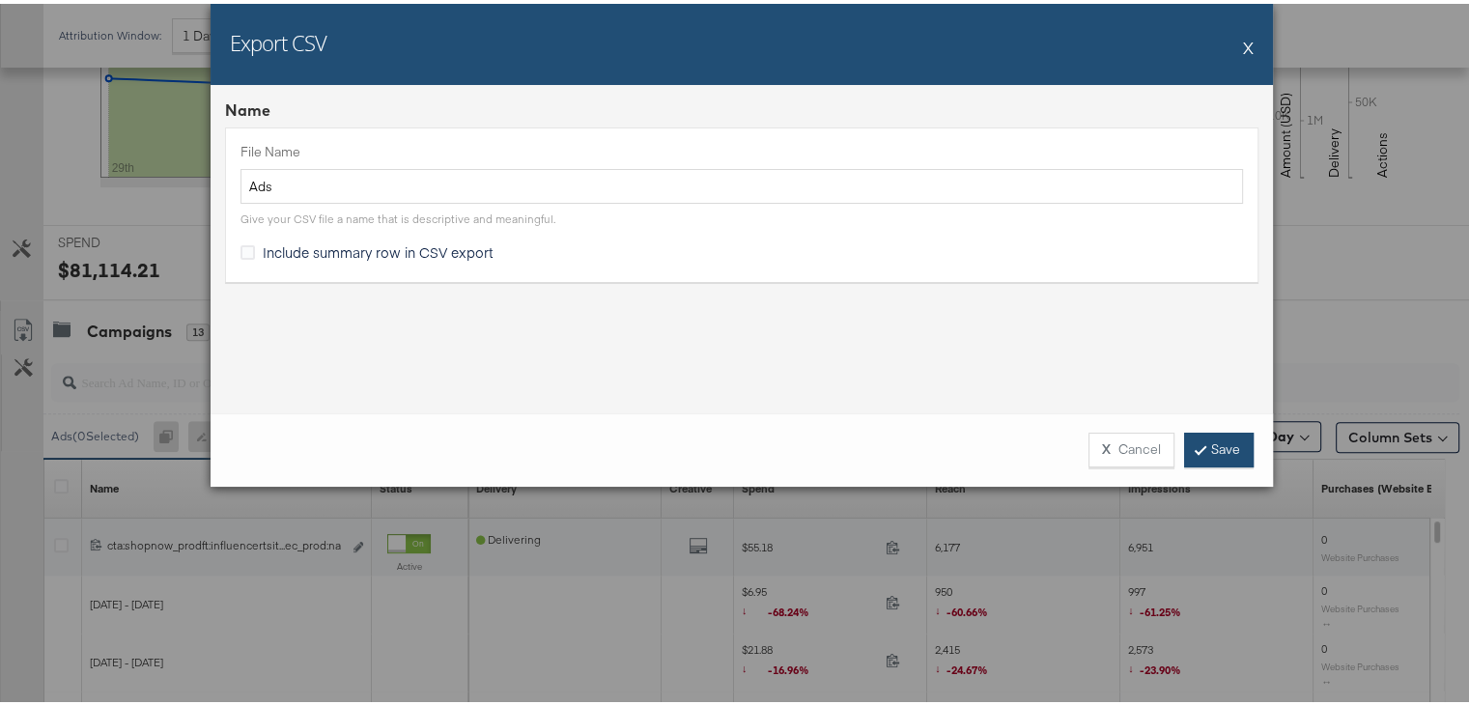
click at [1222, 449] on link "Save" at bounding box center [1219, 446] width 70 height 35
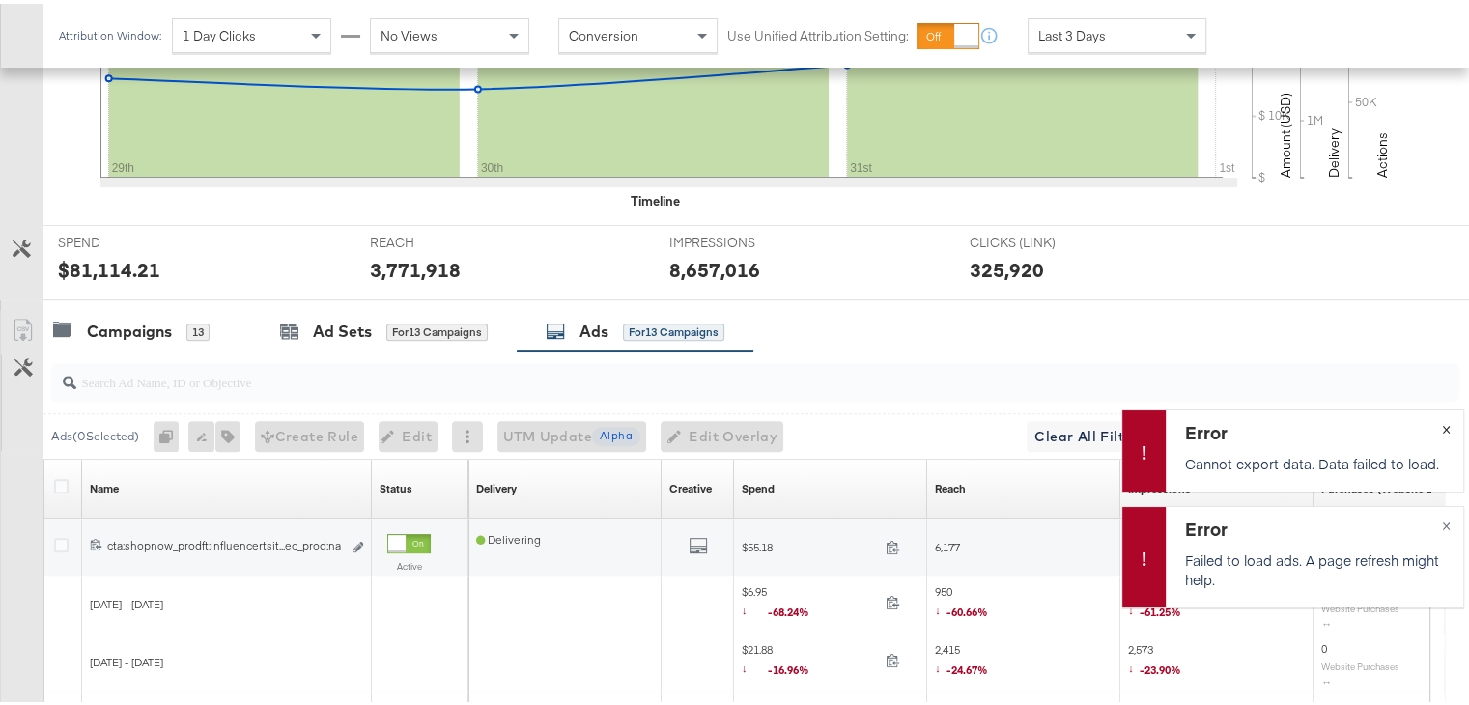
click at [1441, 422] on span "×" at bounding box center [1445, 423] width 9 height 22
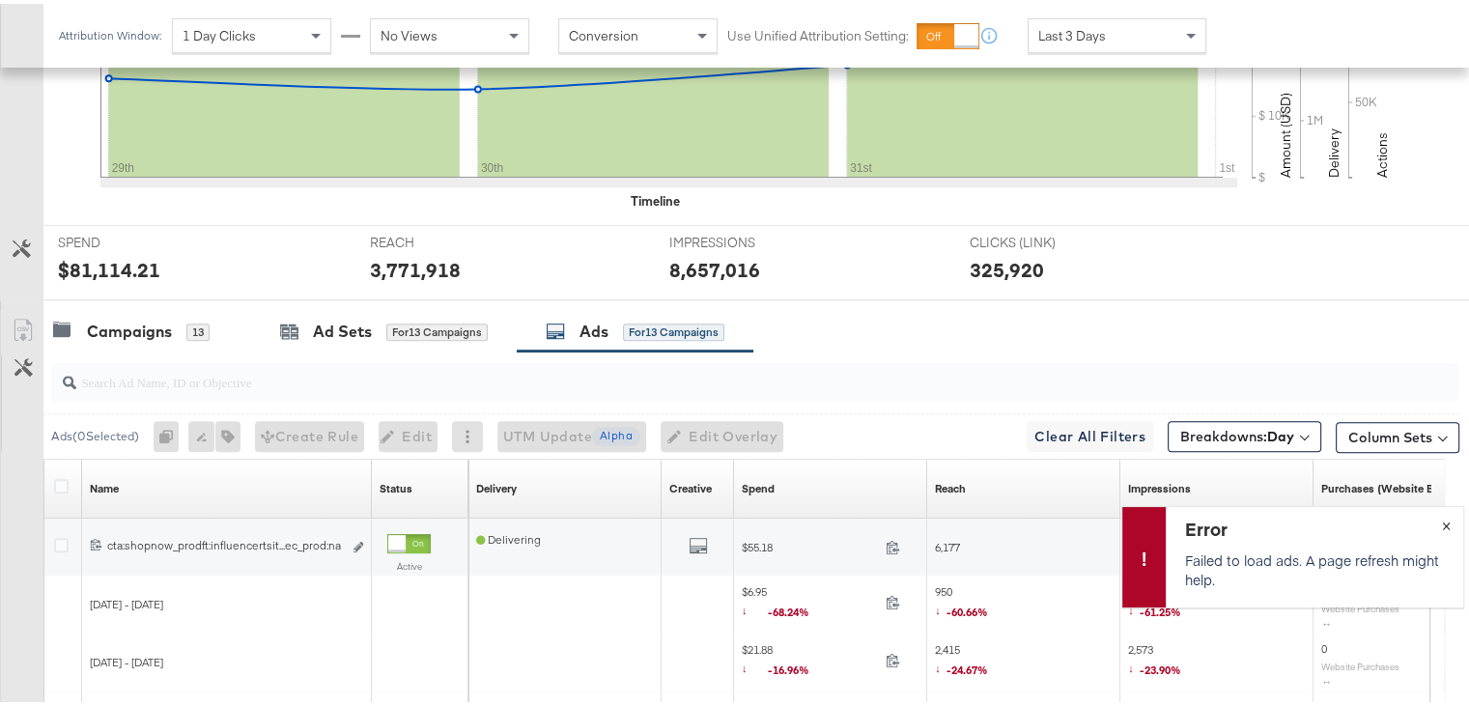
click at [1441, 511] on span "×" at bounding box center [1445, 520] width 9 height 22
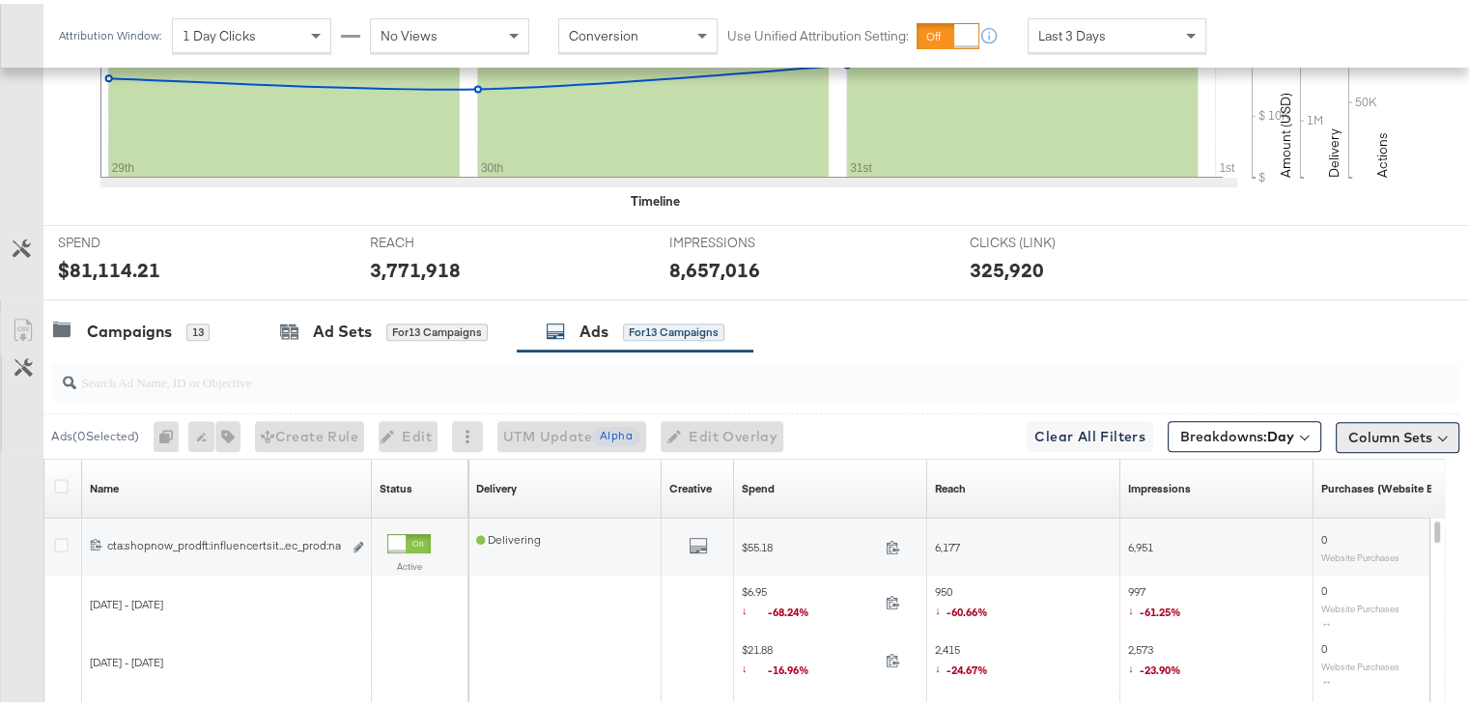
click at [1377, 442] on button "Column Sets" at bounding box center [1397, 433] width 124 height 31
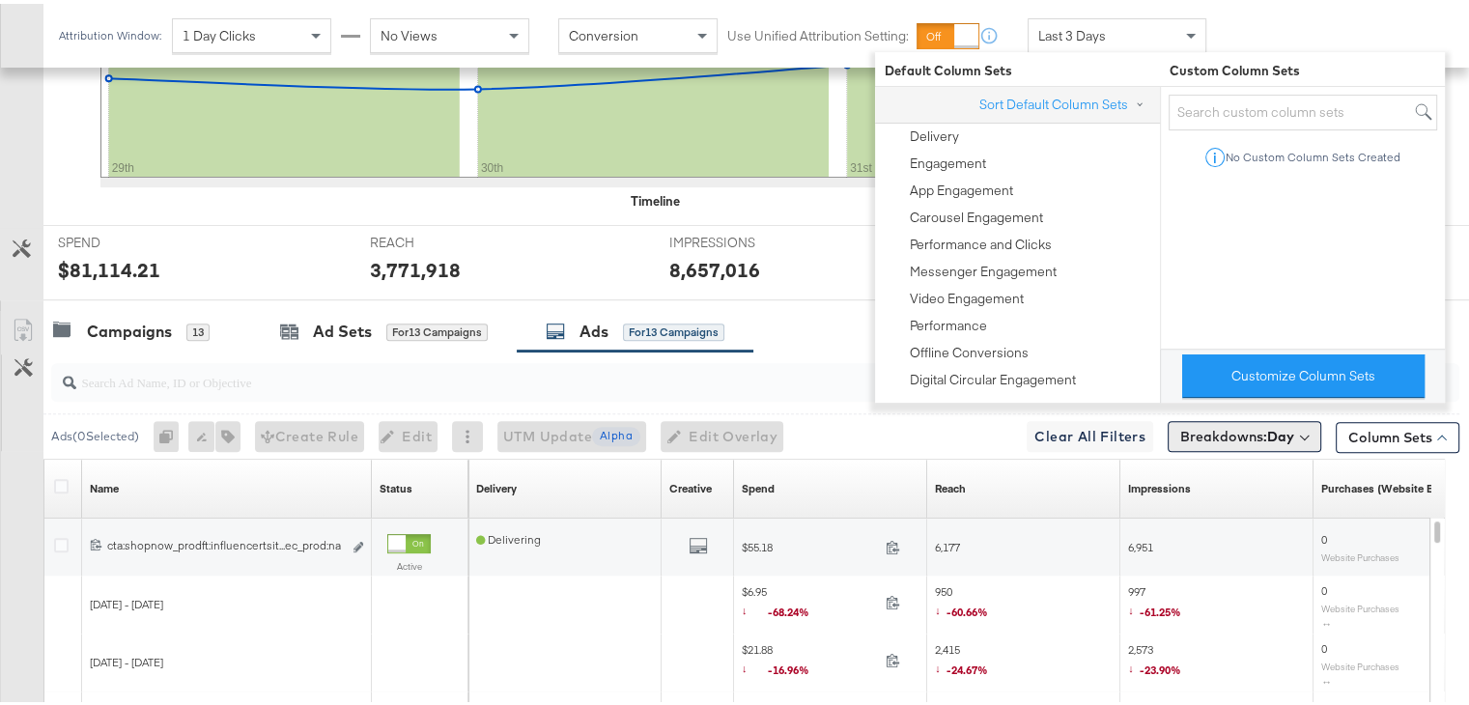
click at [1275, 430] on b "Day" at bounding box center [1280, 432] width 27 height 17
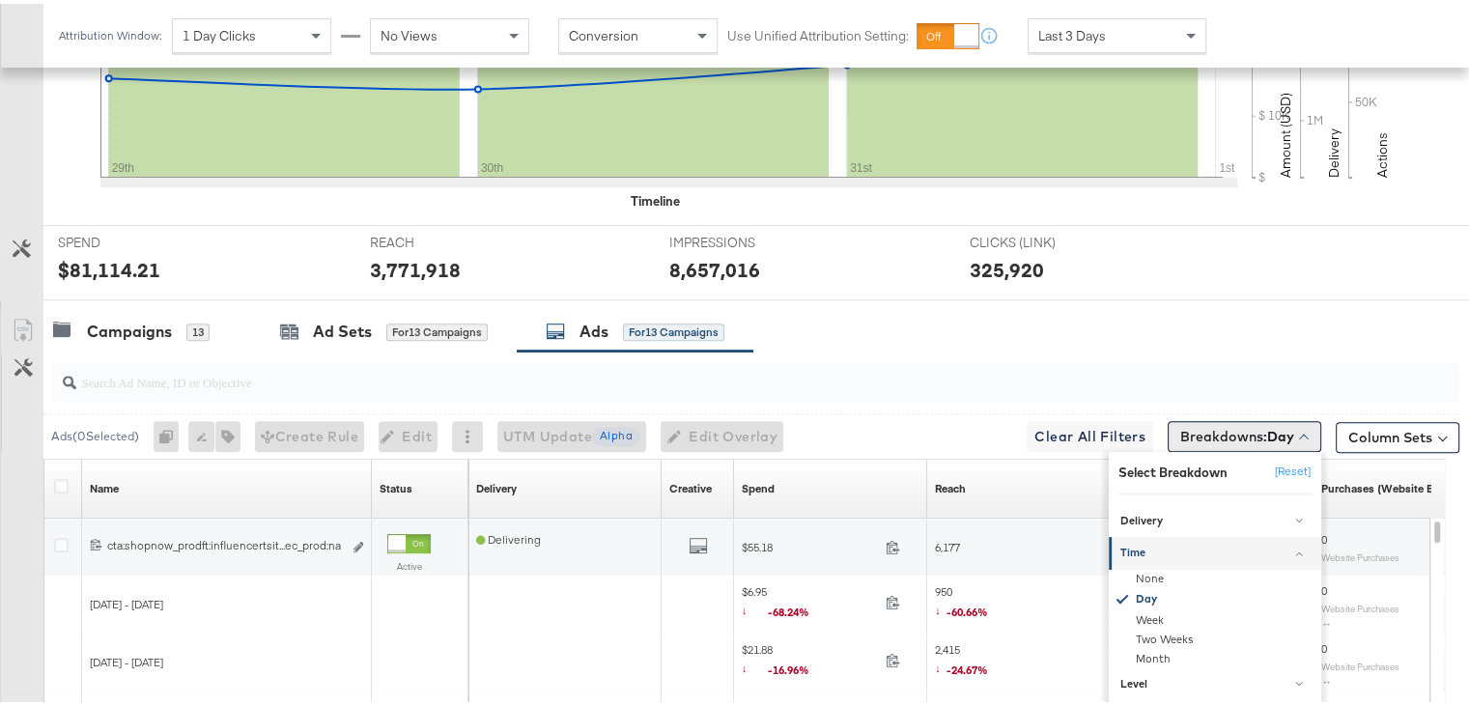
click at [1275, 430] on b "Day" at bounding box center [1280, 432] width 27 height 17
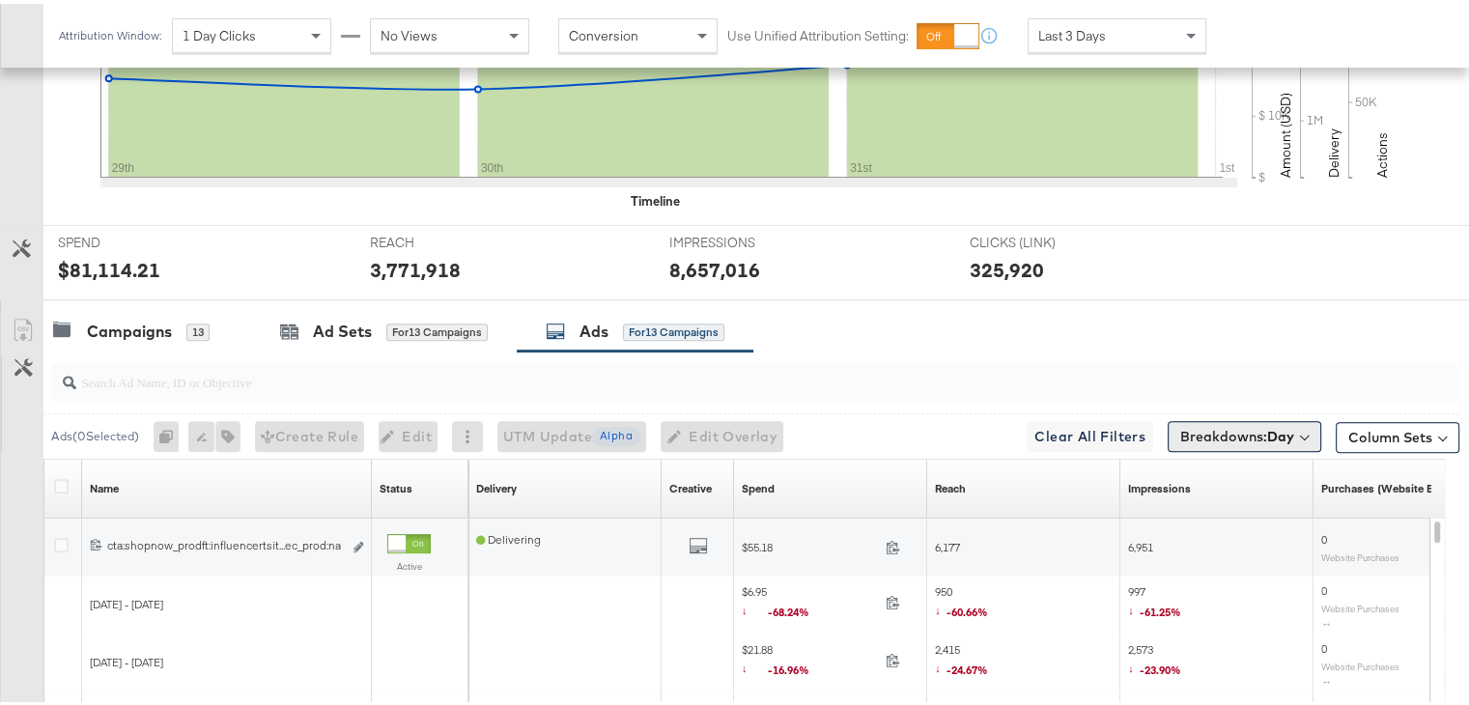
click at [1276, 426] on b "Day" at bounding box center [1280, 432] width 27 height 17
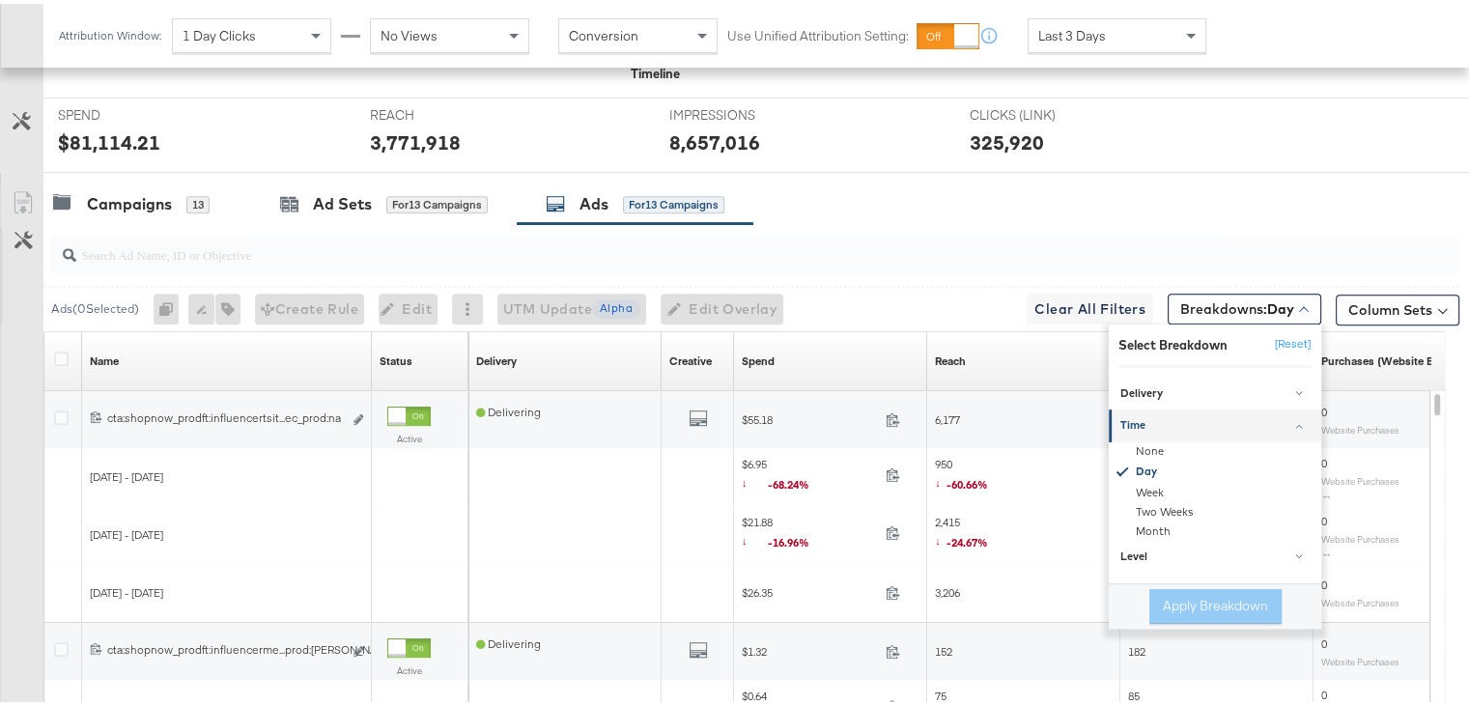
scroll to position [790, 0]
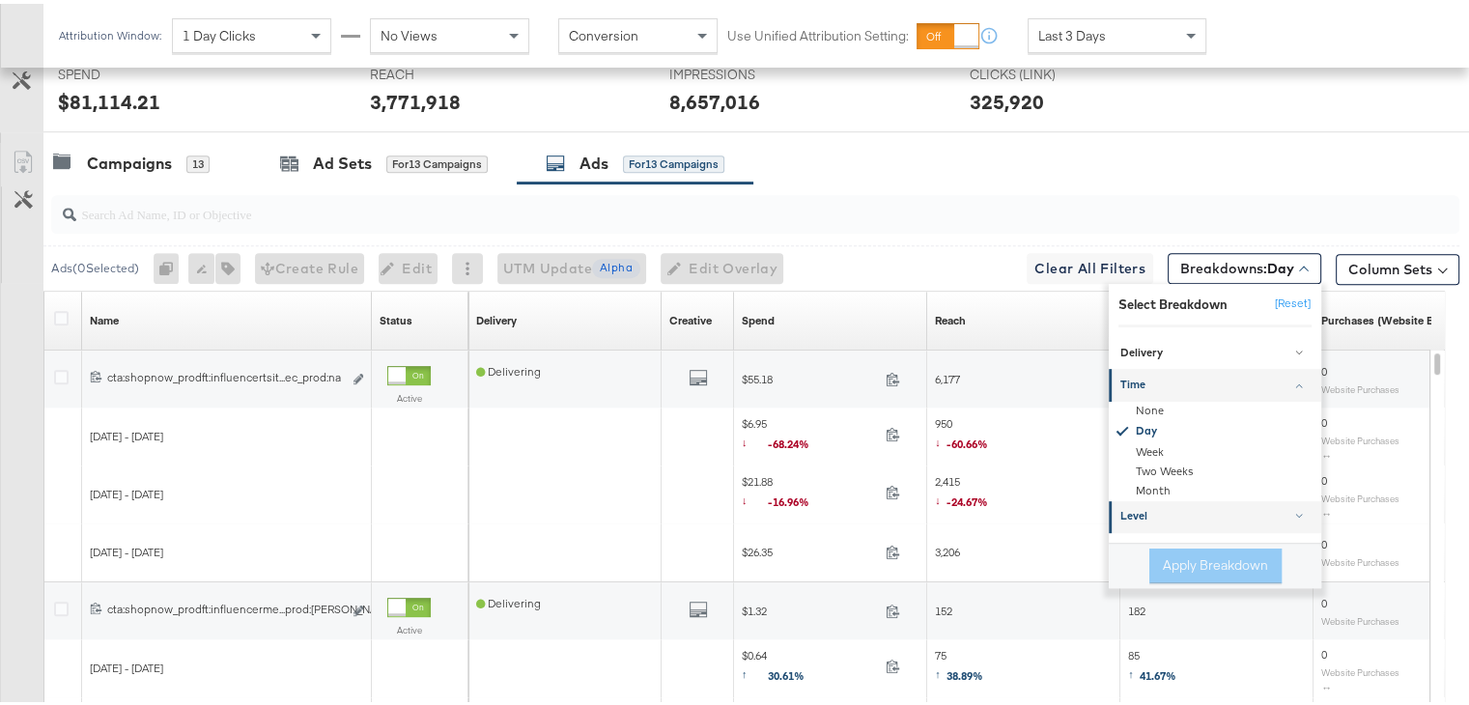
click at [1261, 510] on div "Level" at bounding box center [1216, 513] width 192 height 15
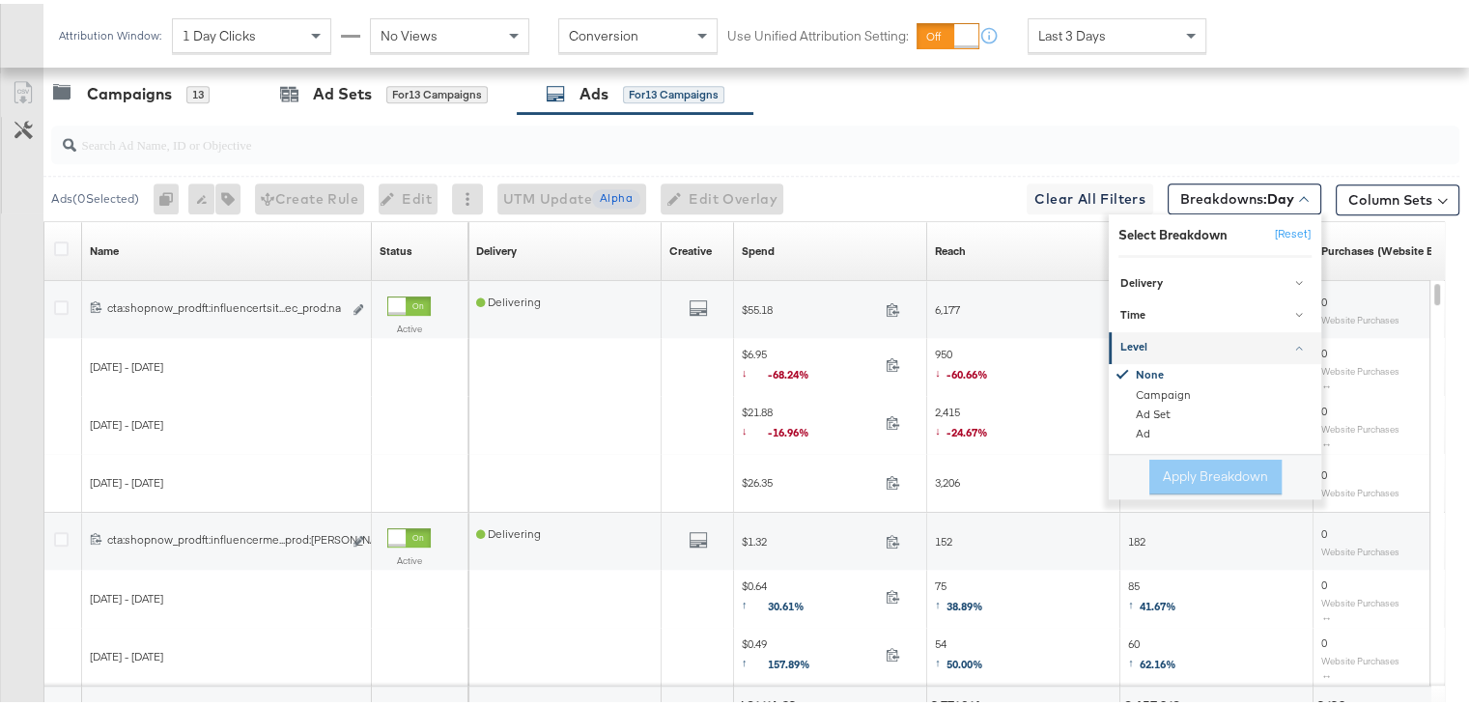
scroll to position [863, 0]
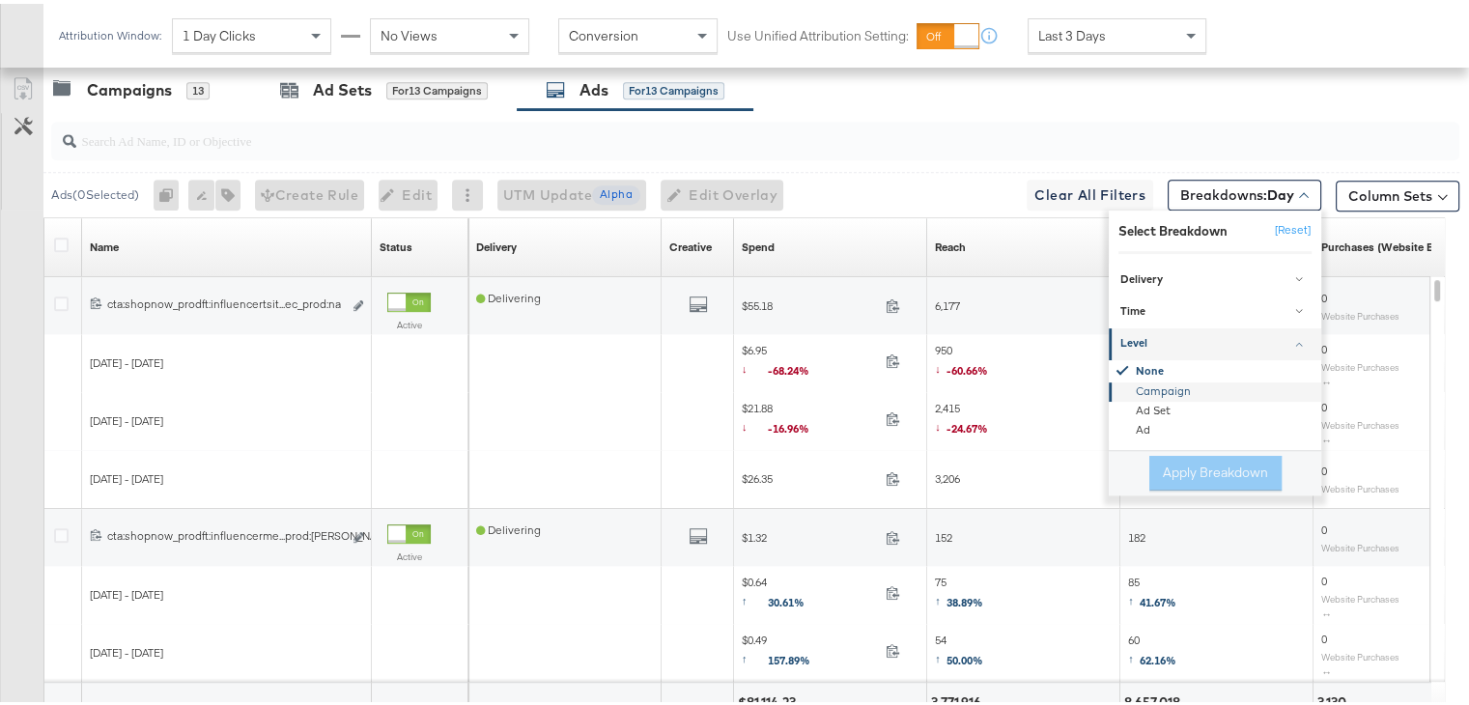
click at [1153, 381] on div "Campaign" at bounding box center [1216, 388] width 210 height 19
click at [1204, 477] on button "Apply Breakdown" at bounding box center [1215, 469] width 132 height 35
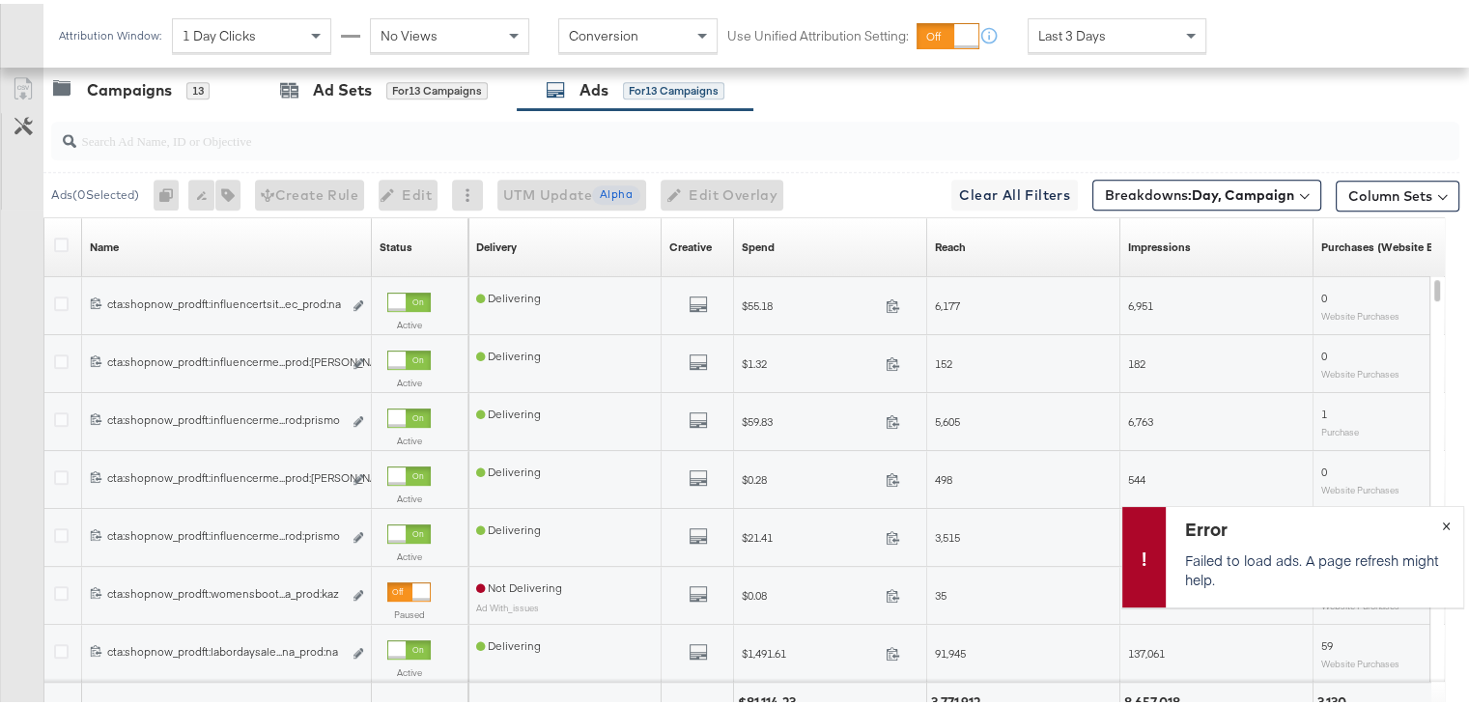
click at [1441, 520] on span "×" at bounding box center [1445, 520] width 9 height 22
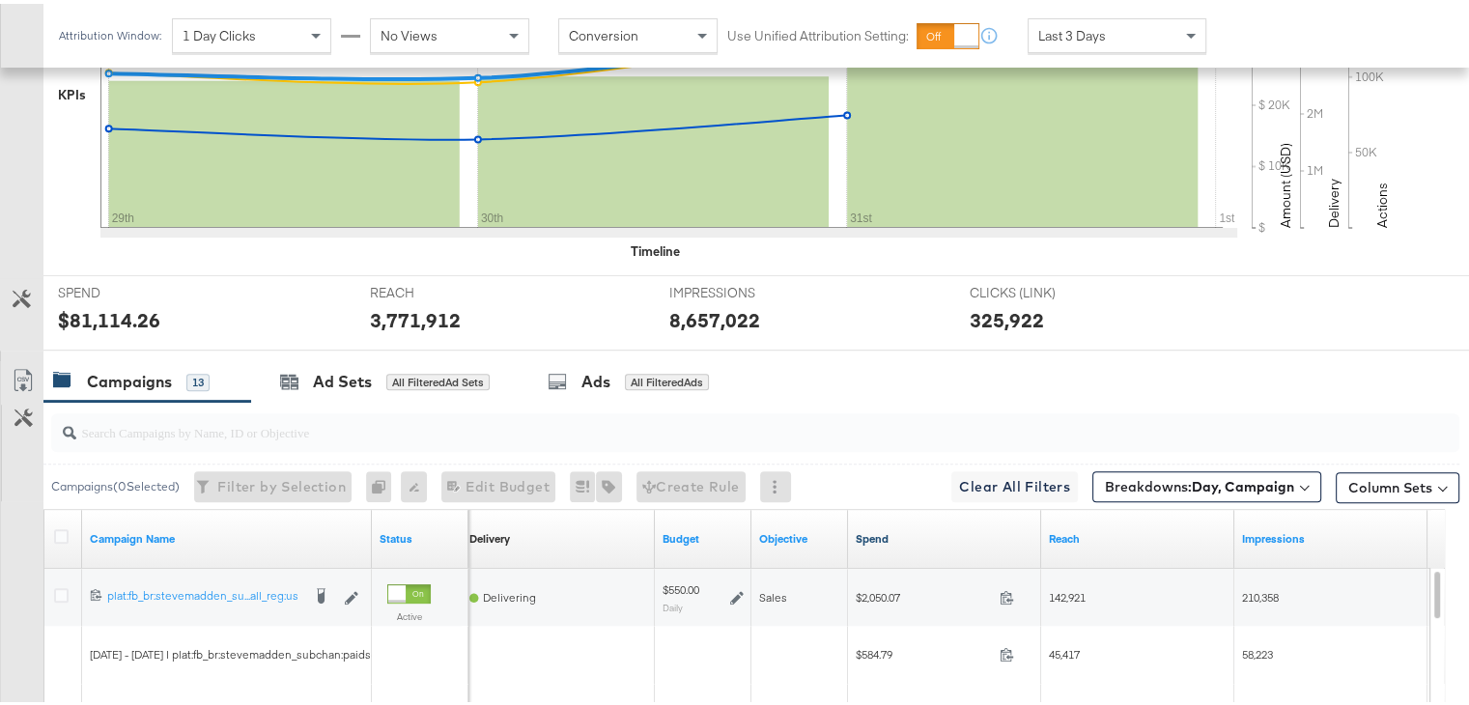
scroll to position [577, 0]
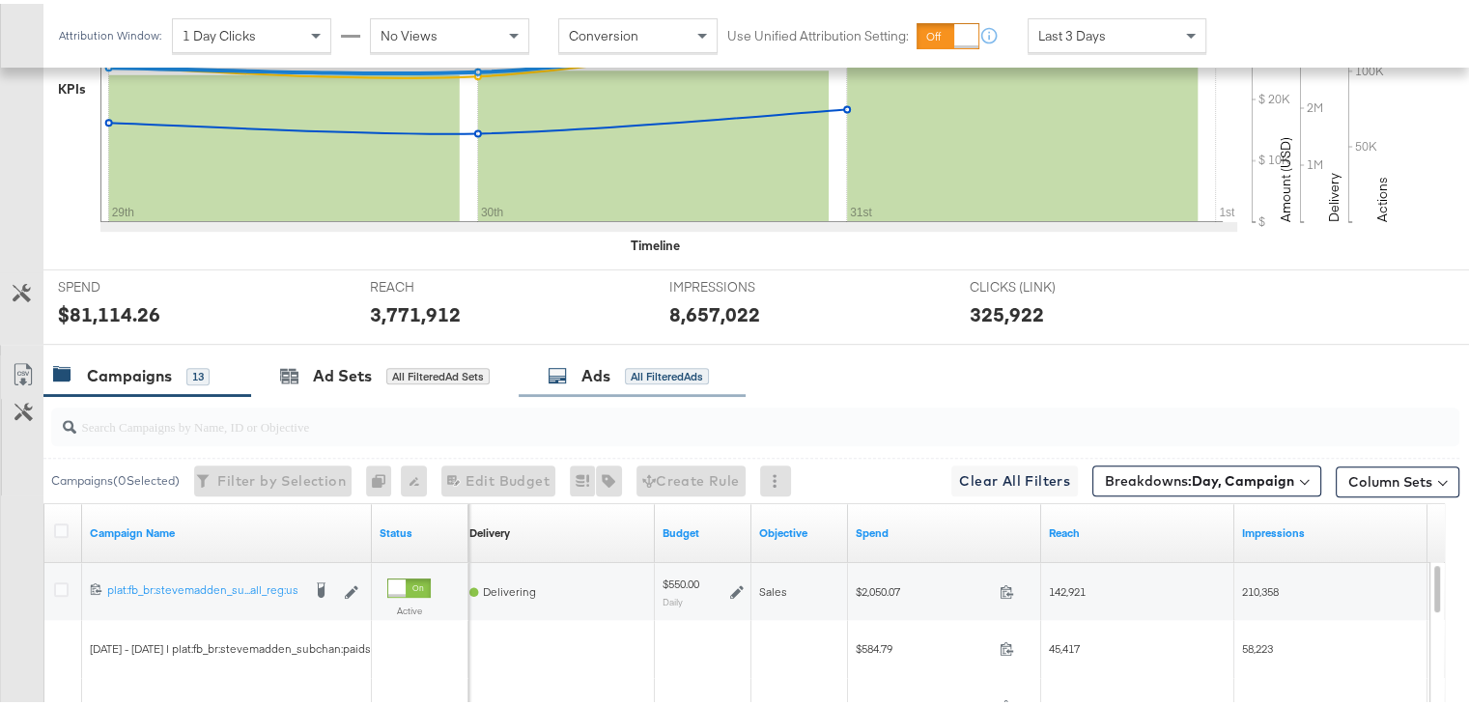
click at [594, 377] on div "Ads" at bounding box center [595, 372] width 29 height 22
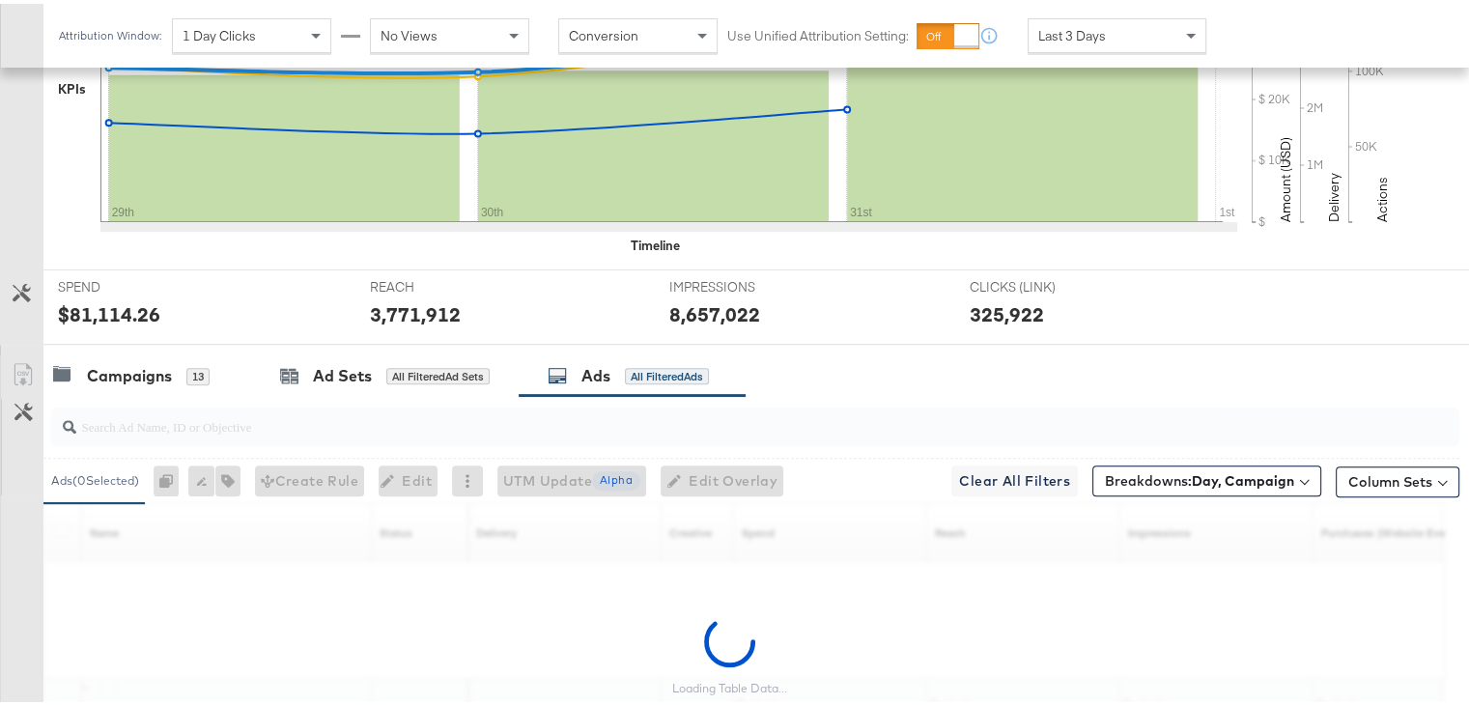
scroll to position [745, 0]
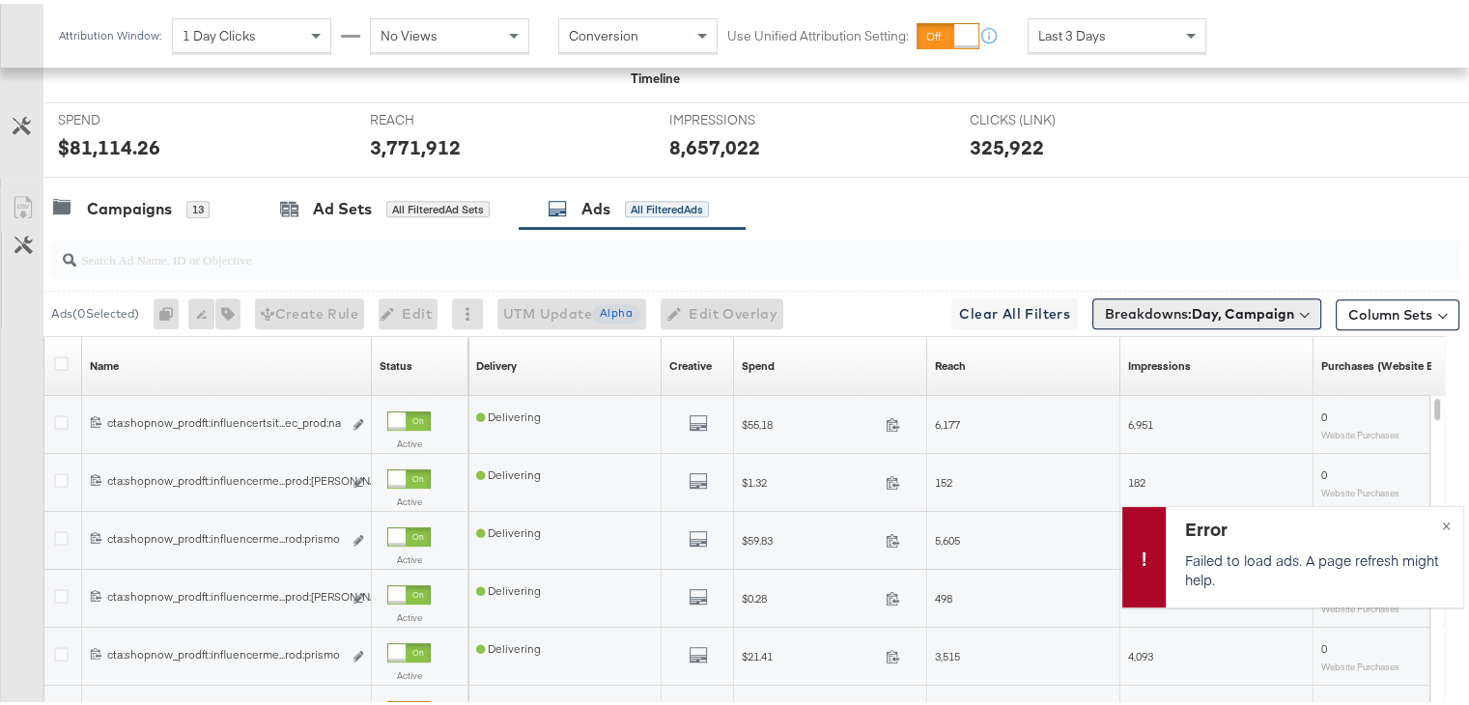
click at [1206, 297] on button "Breakdowns: Day, Campaign" at bounding box center [1206, 310] width 229 height 31
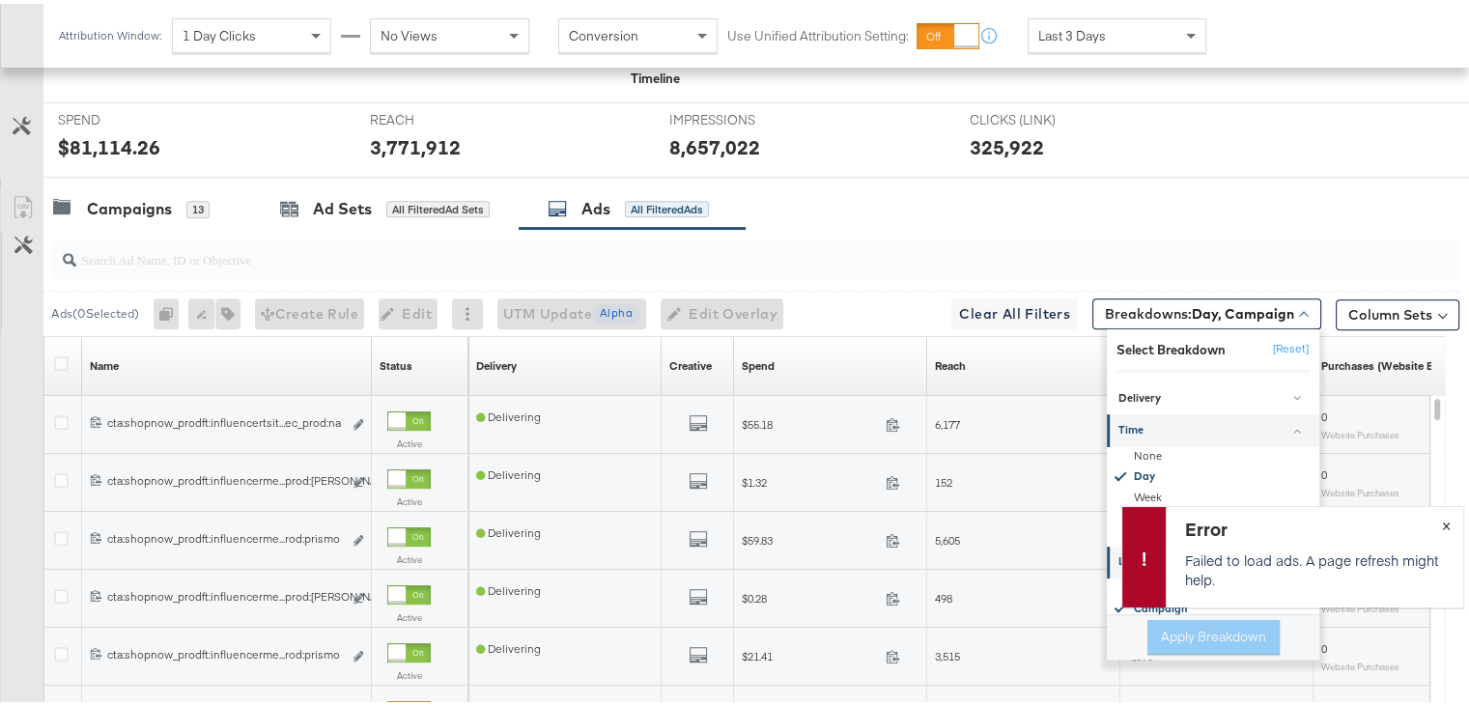
click at [1441, 525] on span "×" at bounding box center [1445, 520] width 9 height 22
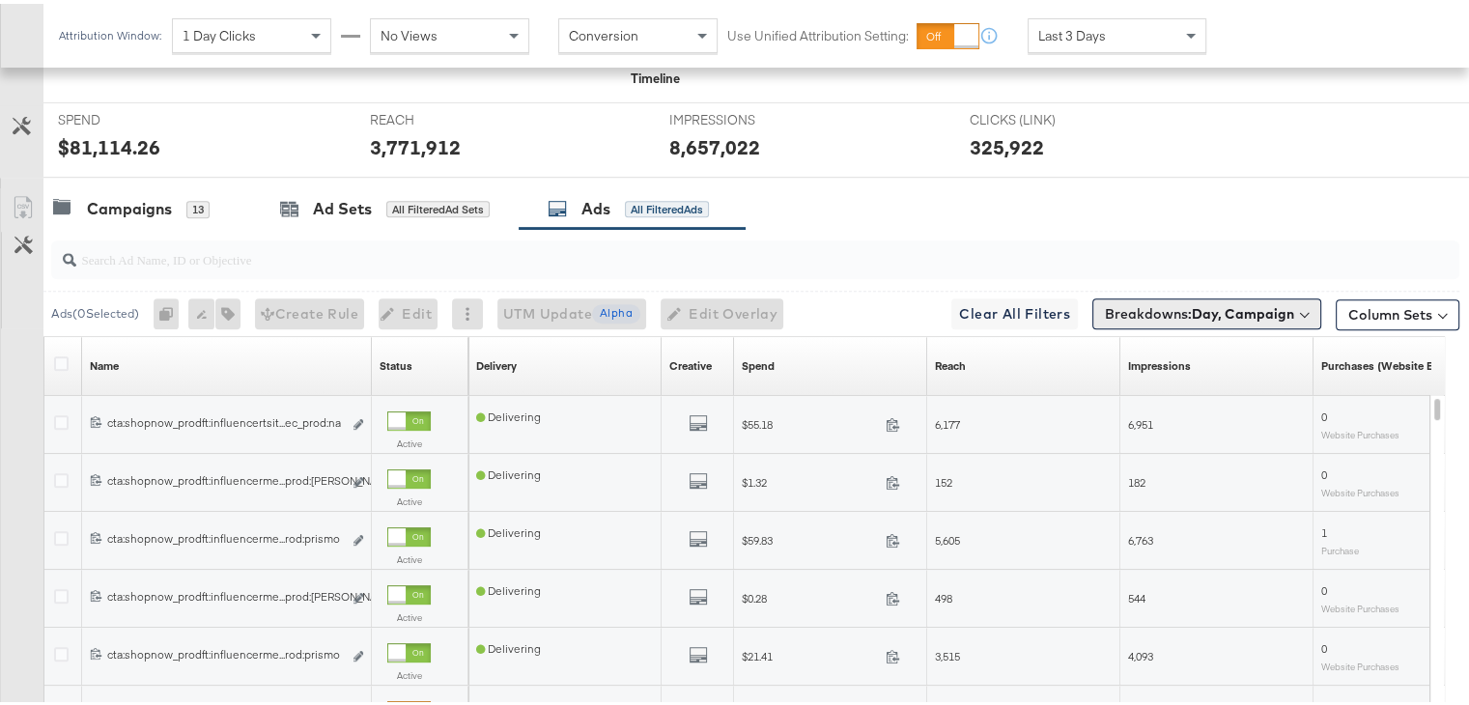
click at [1256, 301] on b "Day, Campaign" at bounding box center [1243, 309] width 102 height 17
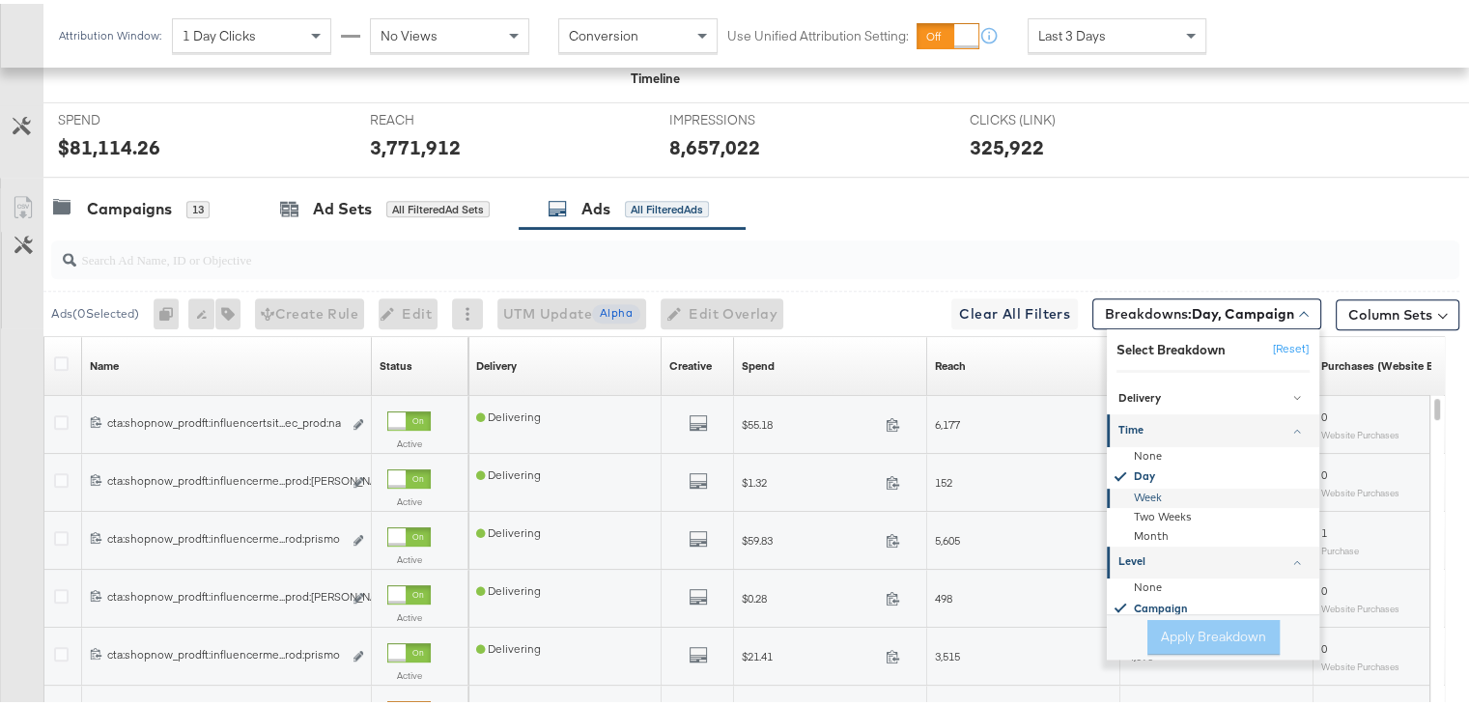
scroll to position [53, 0]
click at [1166, 552] on div "Campaign" at bounding box center [1215, 552] width 210 height 22
click at [1129, 545] on div "Campaign" at bounding box center [1215, 552] width 210 height 22
click at [1159, 549] on div "Campaign" at bounding box center [1215, 552] width 210 height 22
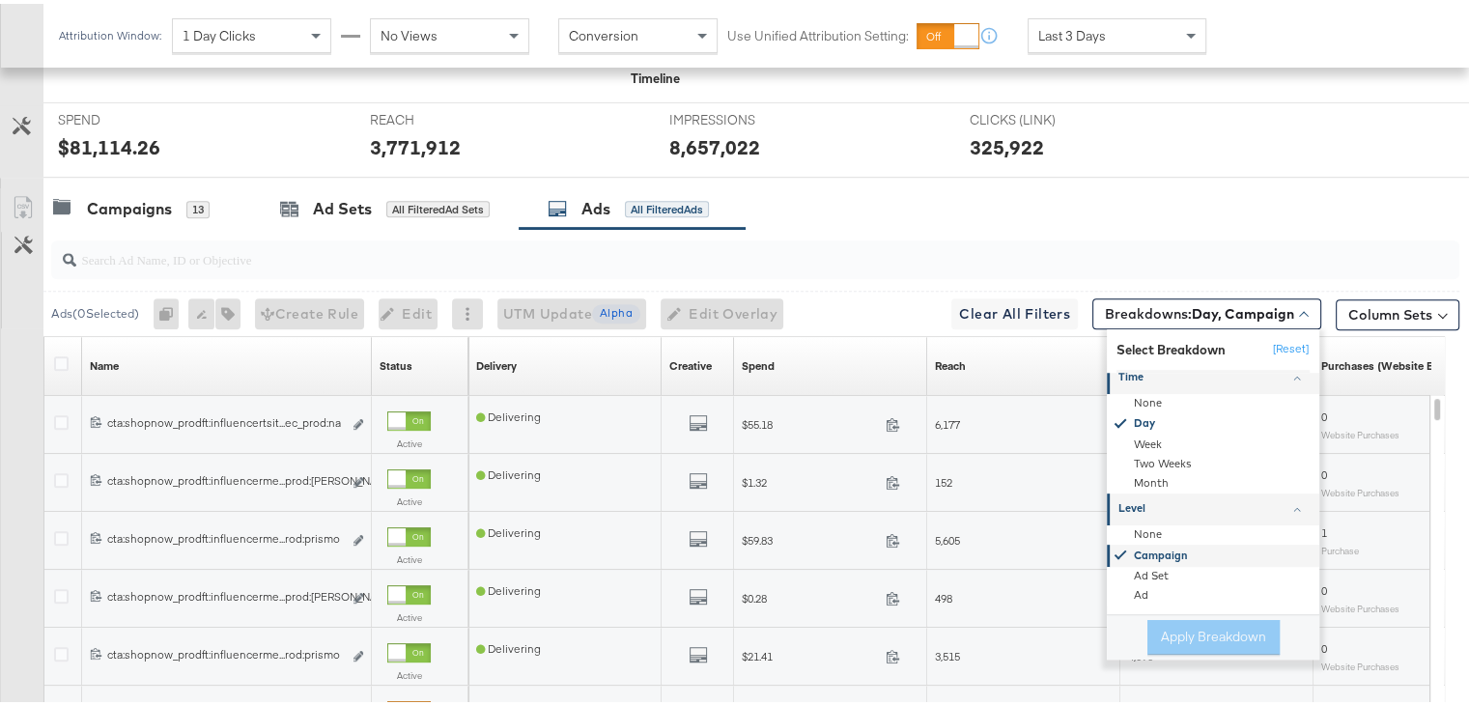
click at [1127, 548] on div "Campaign" at bounding box center [1215, 552] width 210 height 22
click at [1144, 546] on div "Campaign" at bounding box center [1215, 552] width 210 height 22
click at [1280, 346] on button "[Reset]" at bounding box center [1285, 345] width 48 height 31
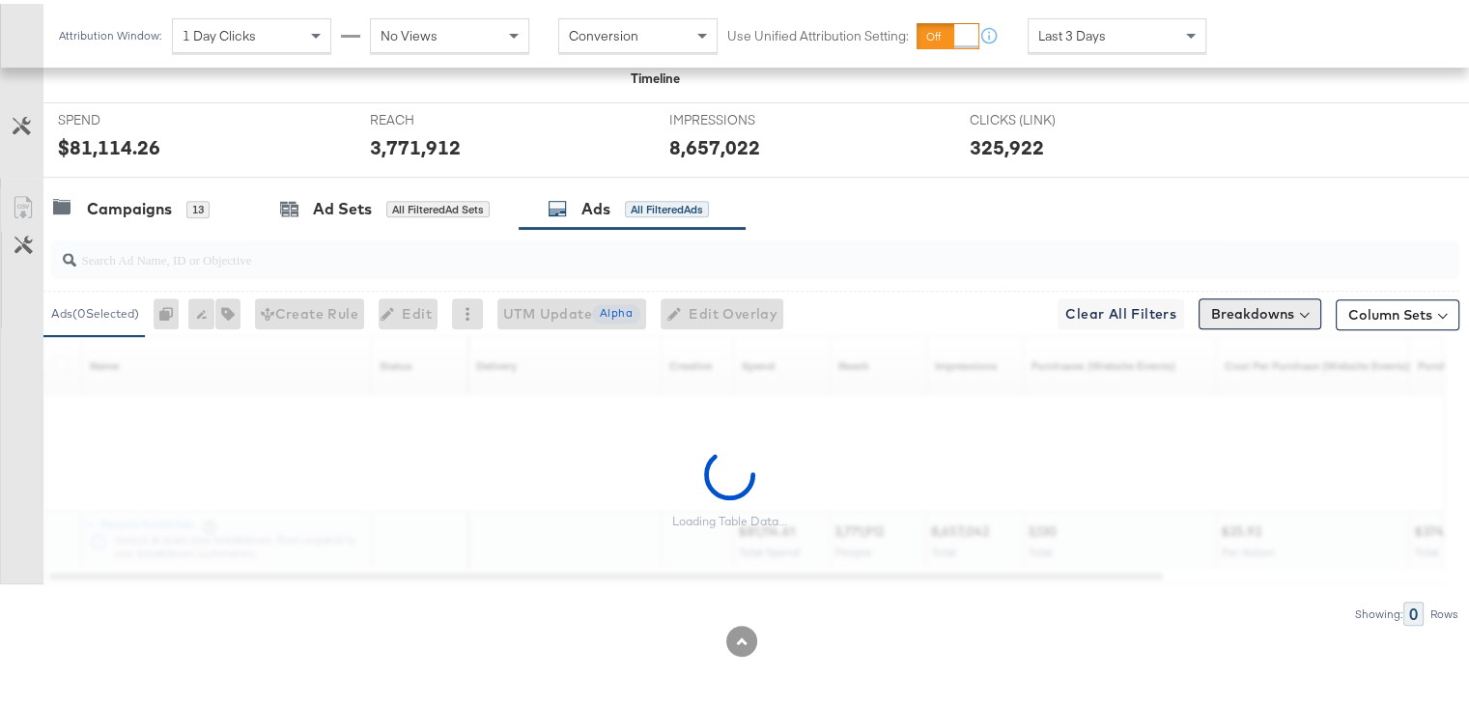
click at [1251, 313] on button "Breakdowns" at bounding box center [1259, 310] width 123 height 31
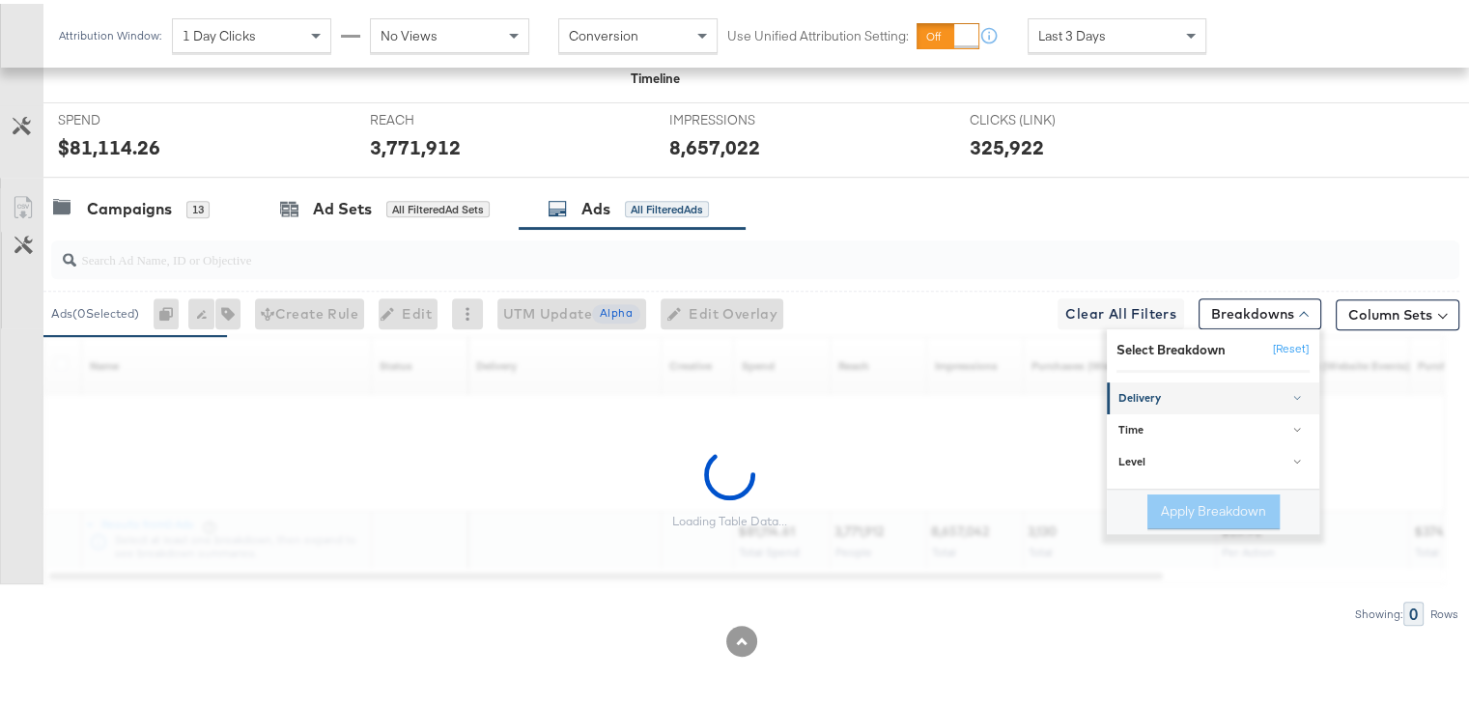
click at [1204, 396] on div "Delivery" at bounding box center [1214, 394] width 192 height 15
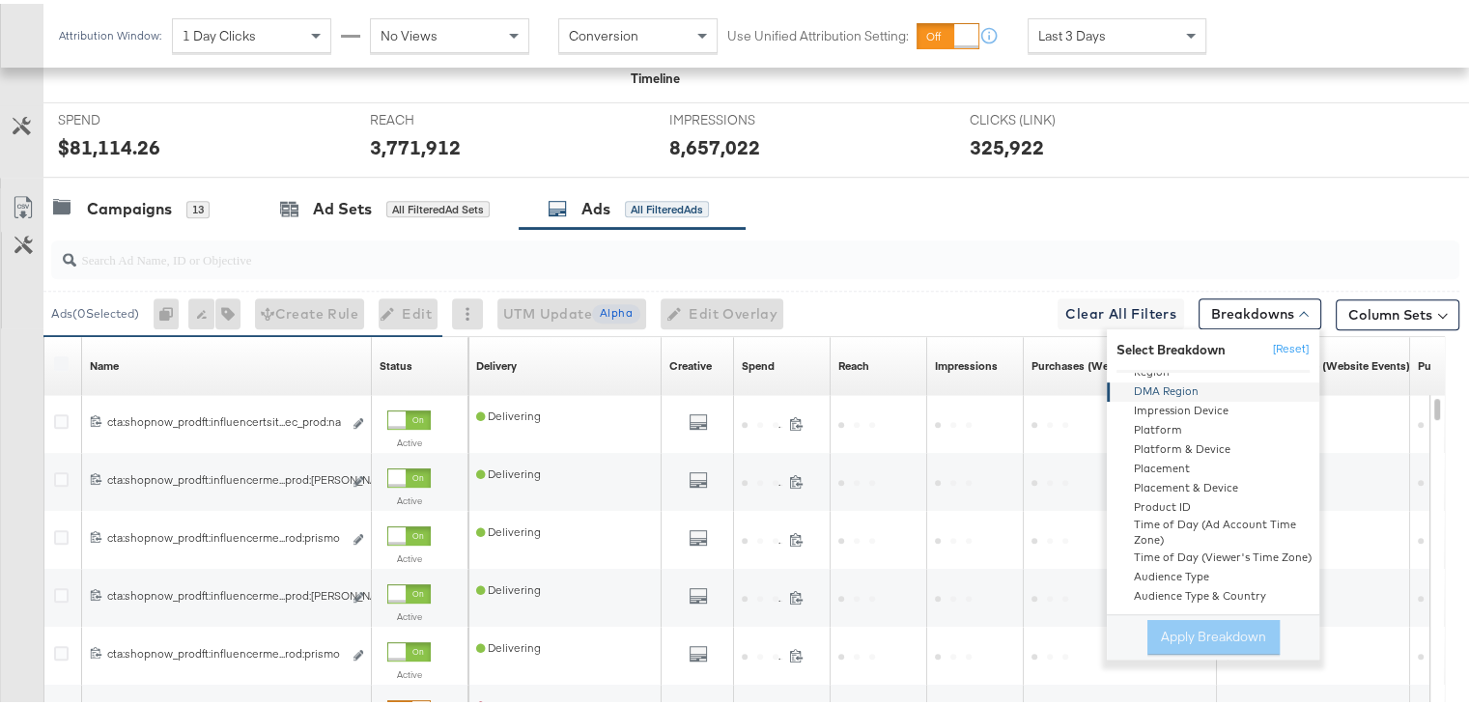
scroll to position [0, 0]
click at [1203, 390] on div "Delivery" at bounding box center [1214, 394] width 192 height 15
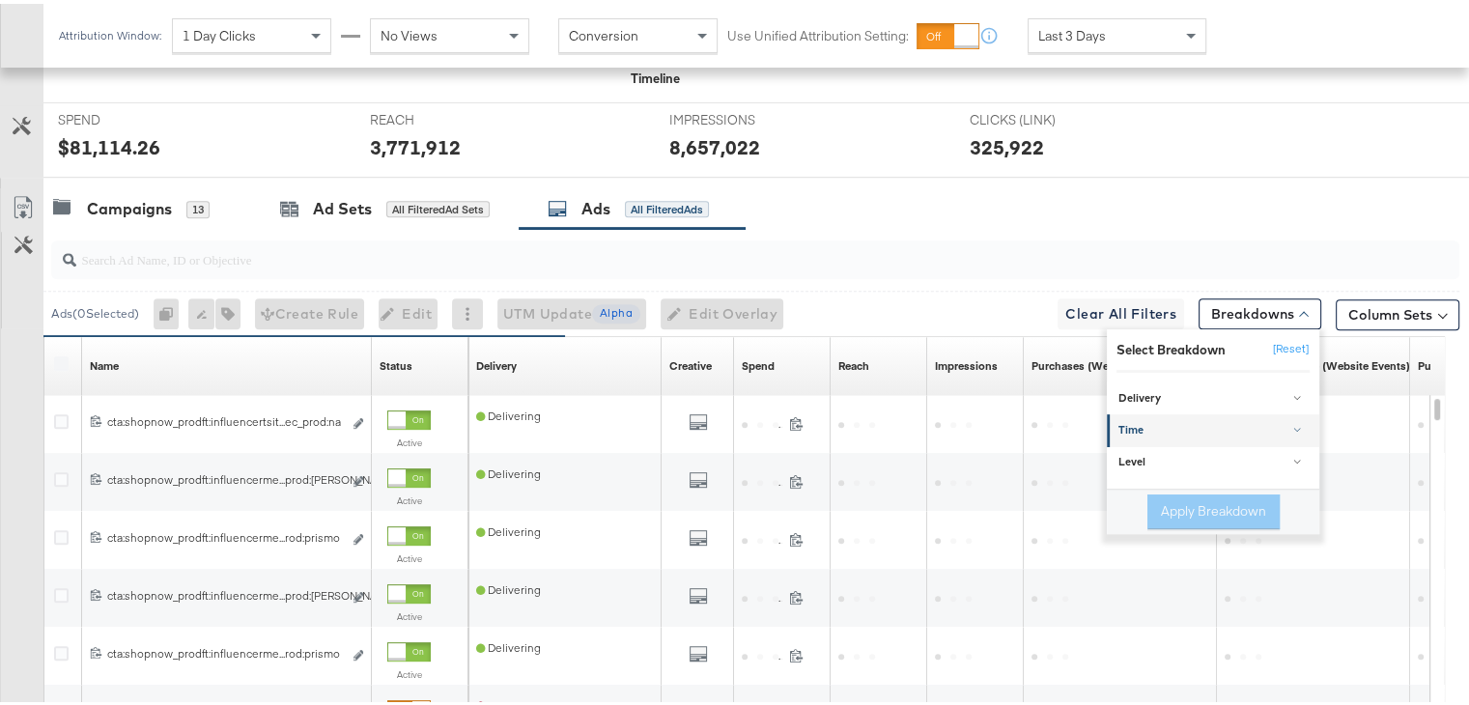
click at [1160, 436] on link "Time" at bounding box center [1213, 427] width 212 height 32
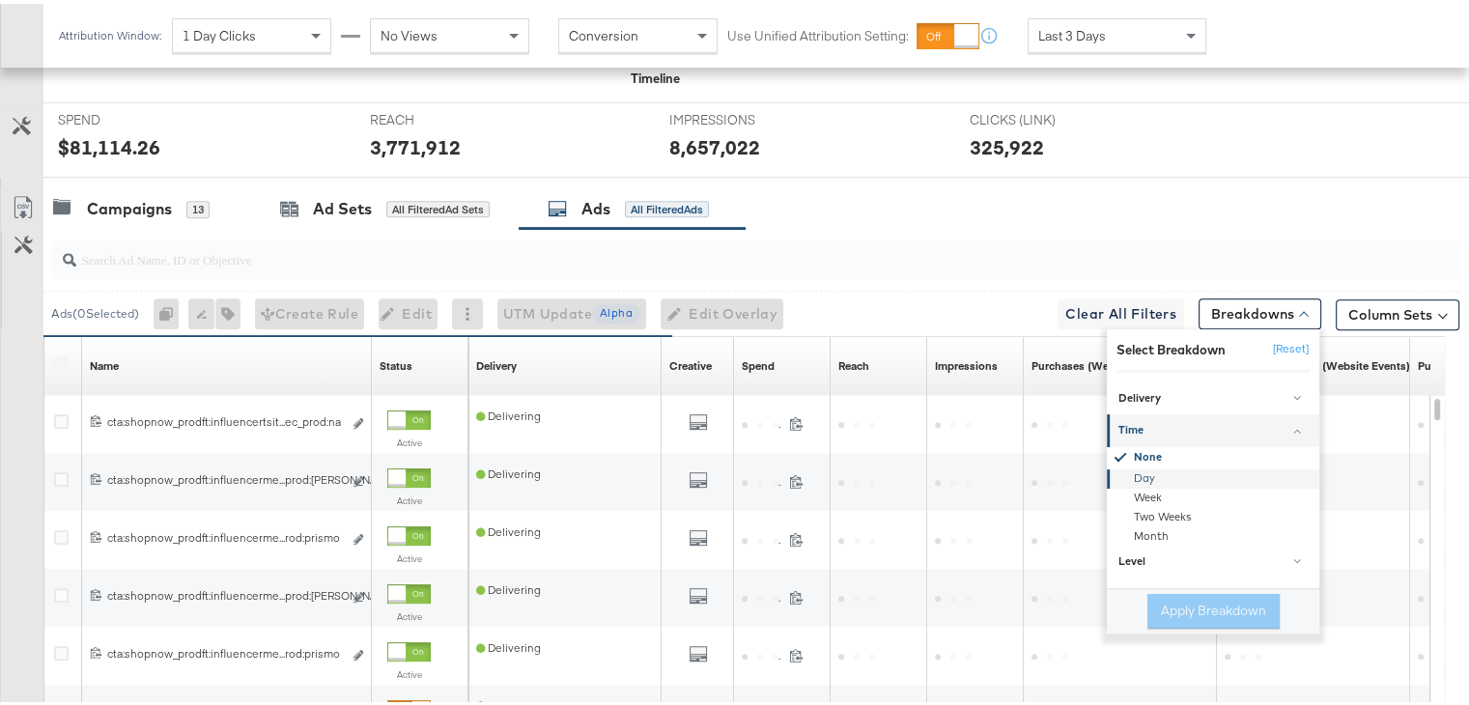
click at [1133, 473] on div "Day" at bounding box center [1215, 474] width 210 height 19
click at [1195, 613] on button "Apply Breakdown" at bounding box center [1213, 607] width 132 height 35
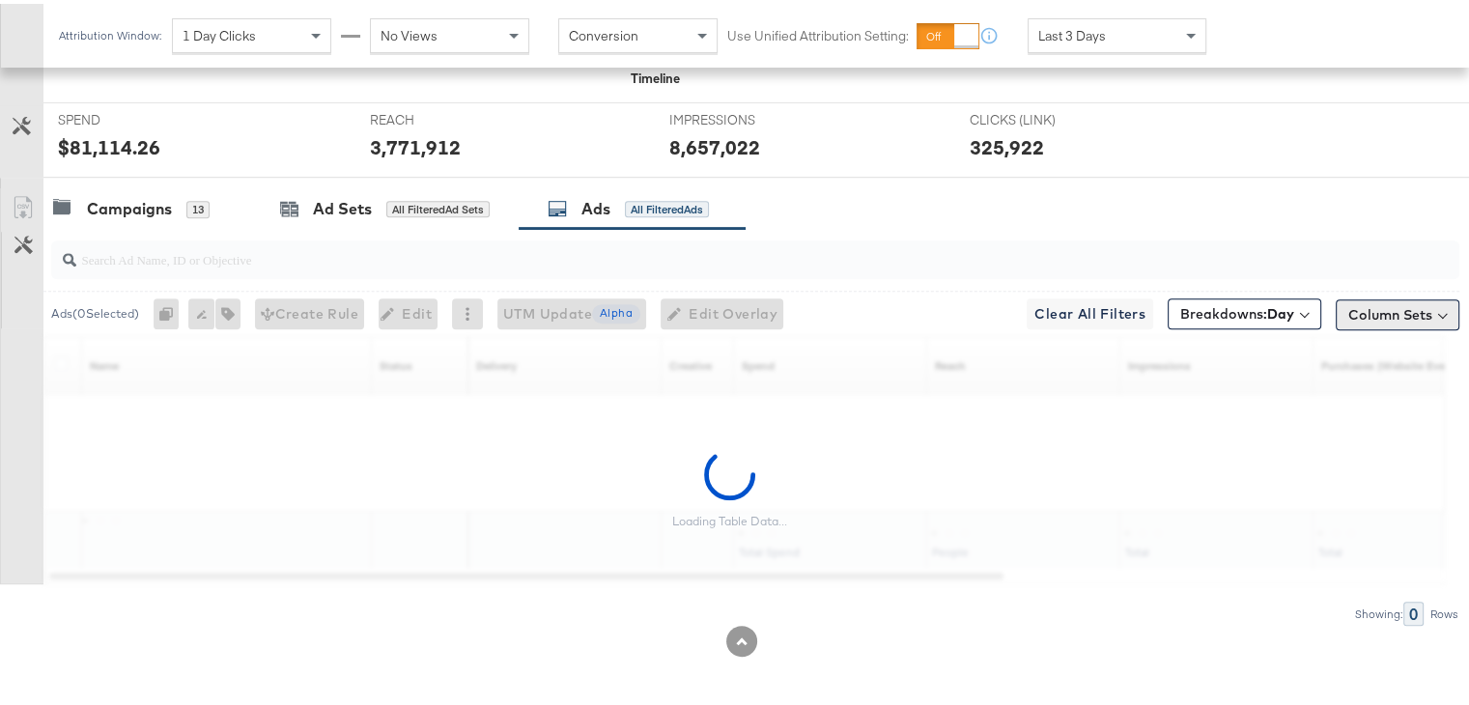
click at [1352, 306] on button "Column Sets" at bounding box center [1397, 310] width 124 height 31
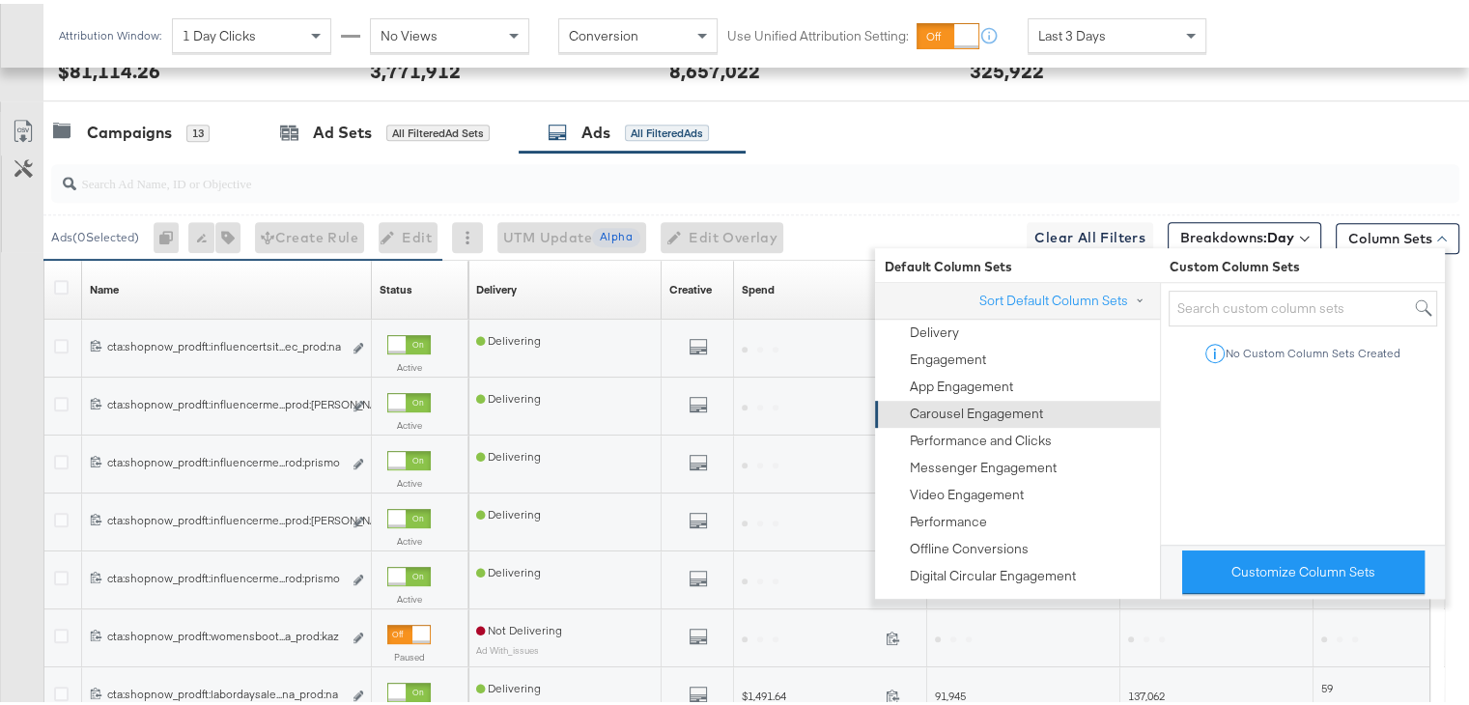
scroll to position [800, 0]
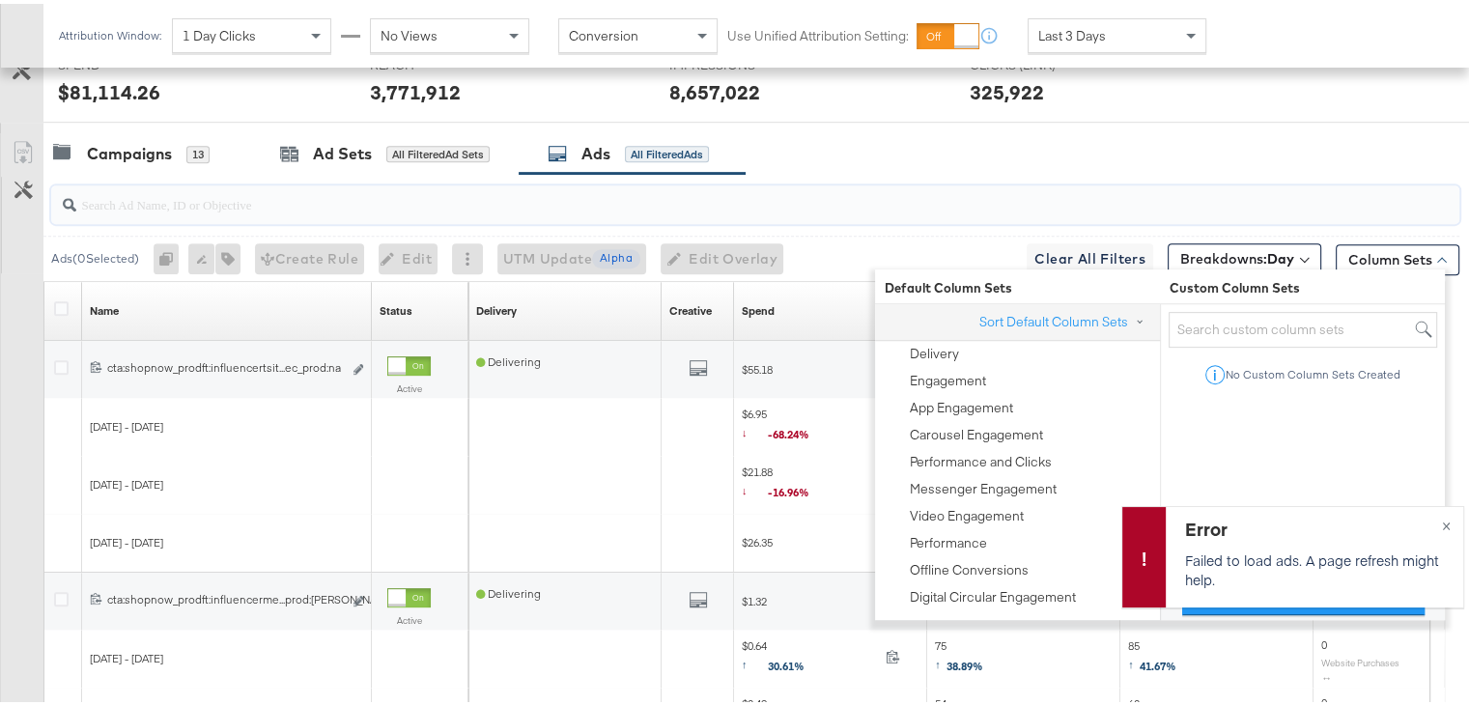
click at [1004, 190] on input "search" at bounding box center [704, 193] width 1256 height 38
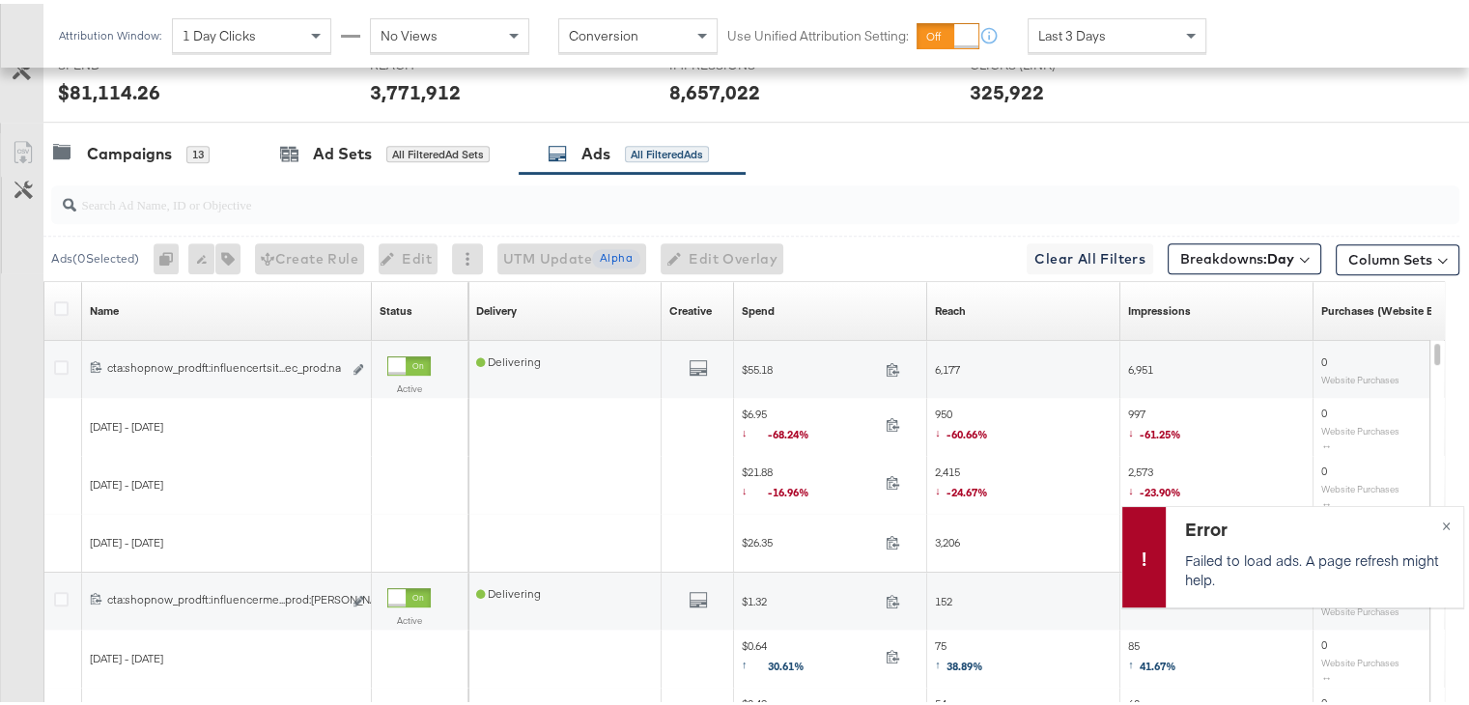
click at [1229, 236] on div "Breakdowns: Day" at bounding box center [1244, 252] width 154 height 38
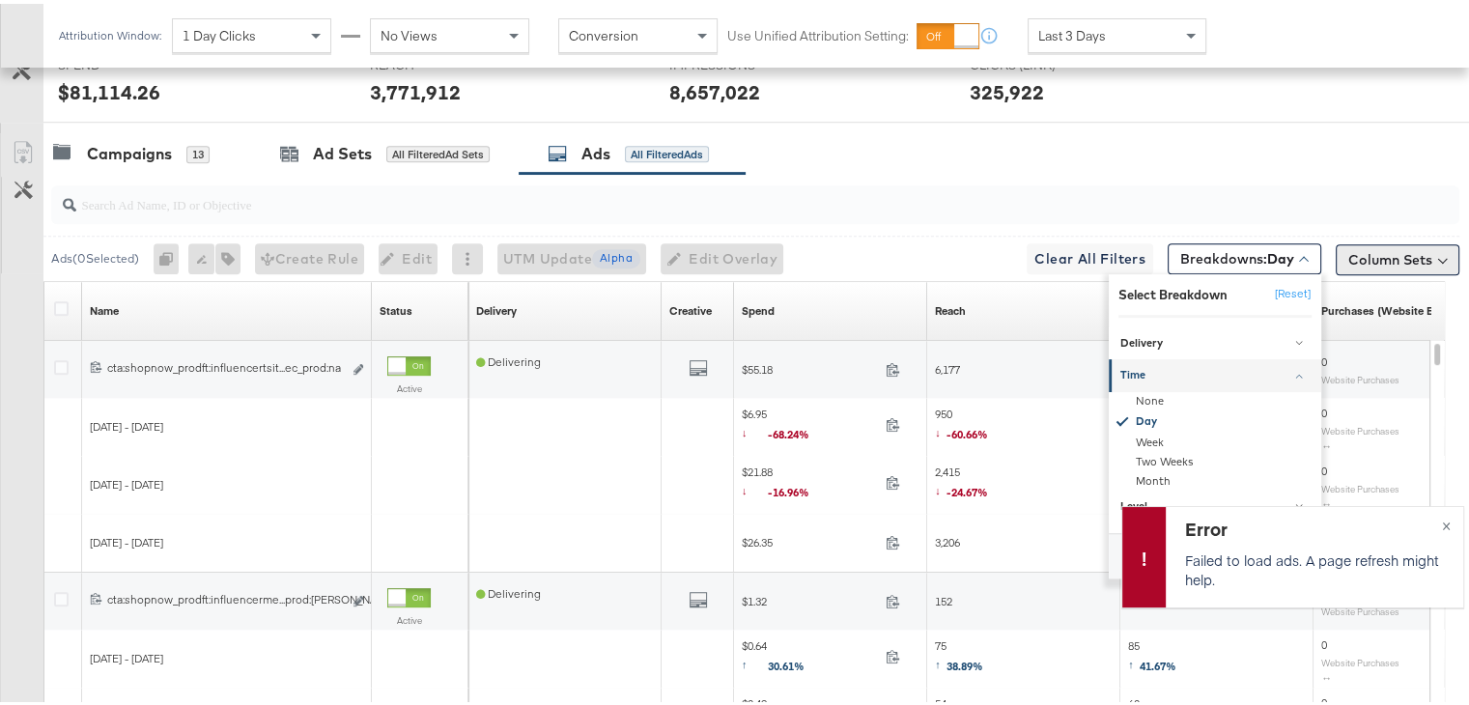
click at [1367, 266] on button "Column Sets" at bounding box center [1397, 255] width 124 height 31
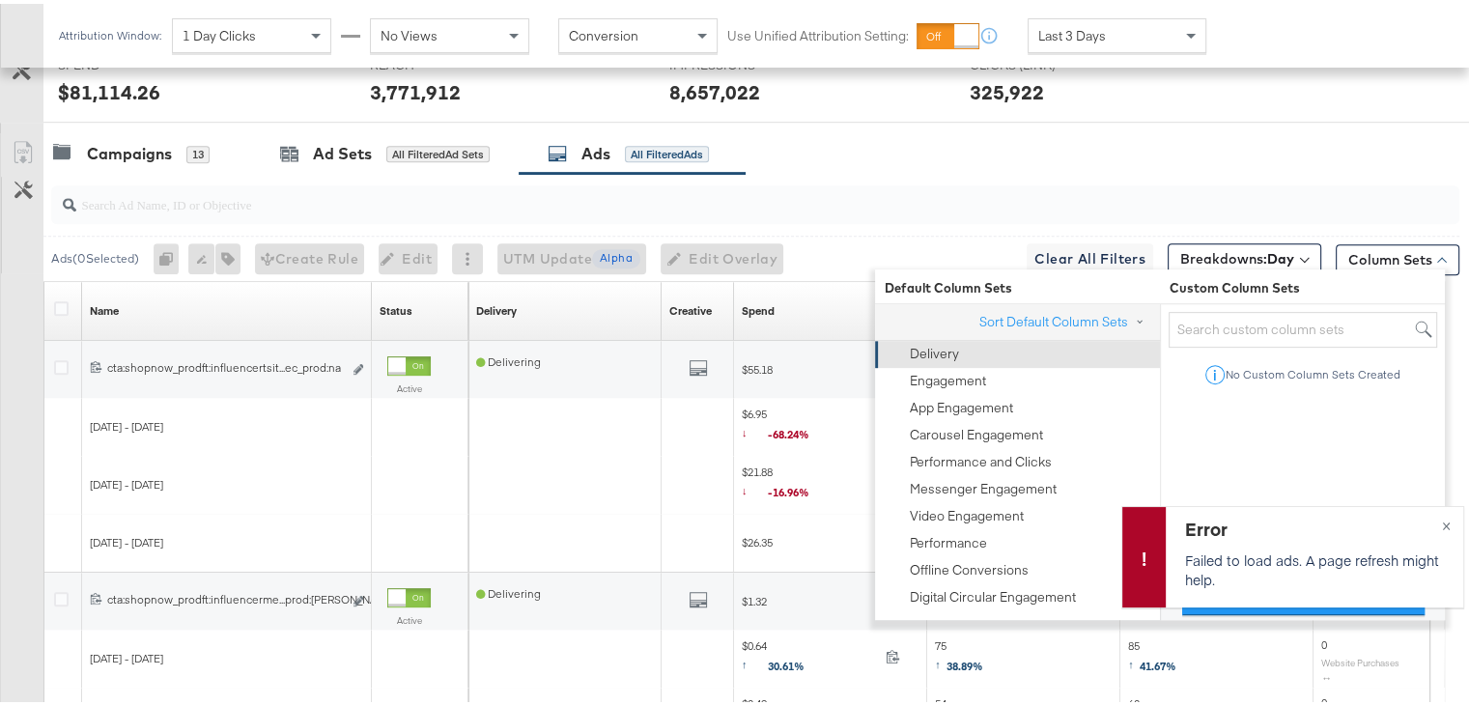
click at [1010, 351] on div "Delivery" at bounding box center [1015, 350] width 261 height 27
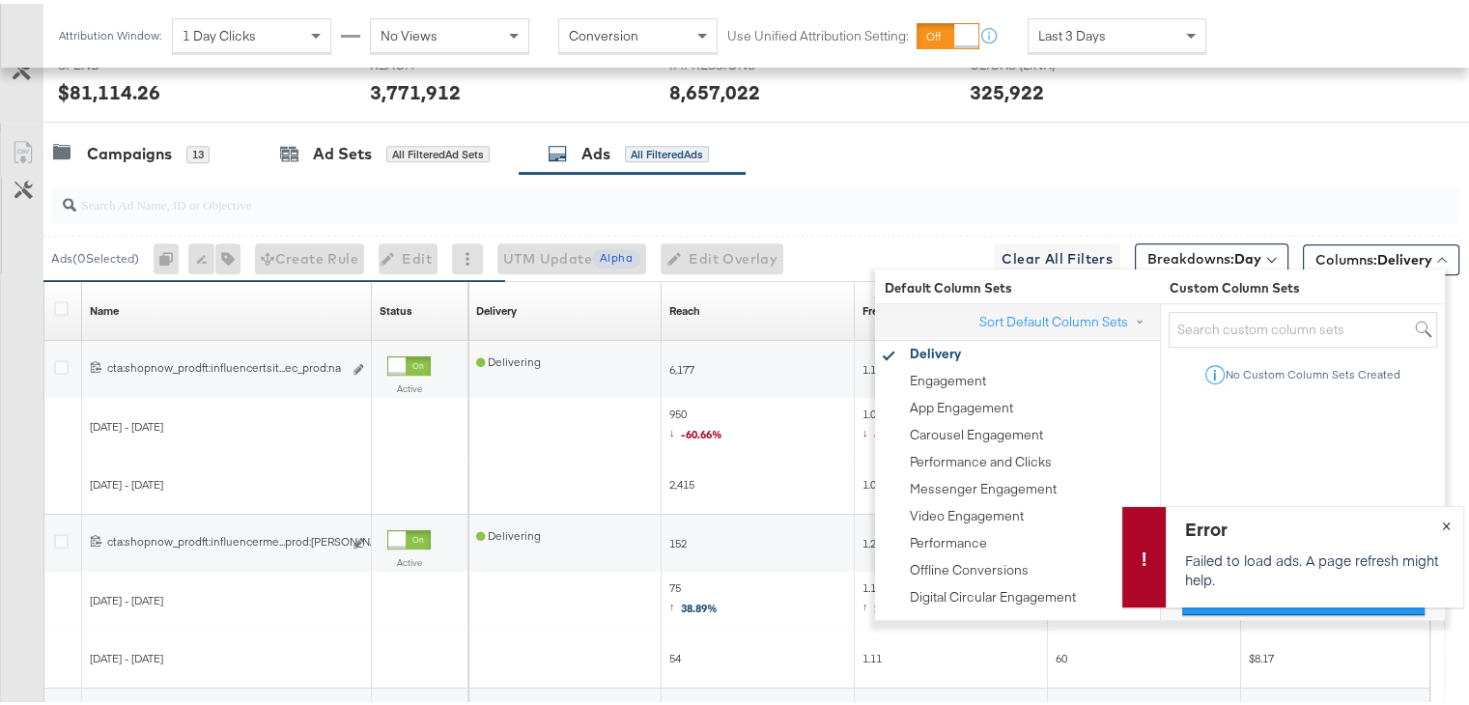
click at [1441, 515] on span "×" at bounding box center [1445, 520] width 9 height 22
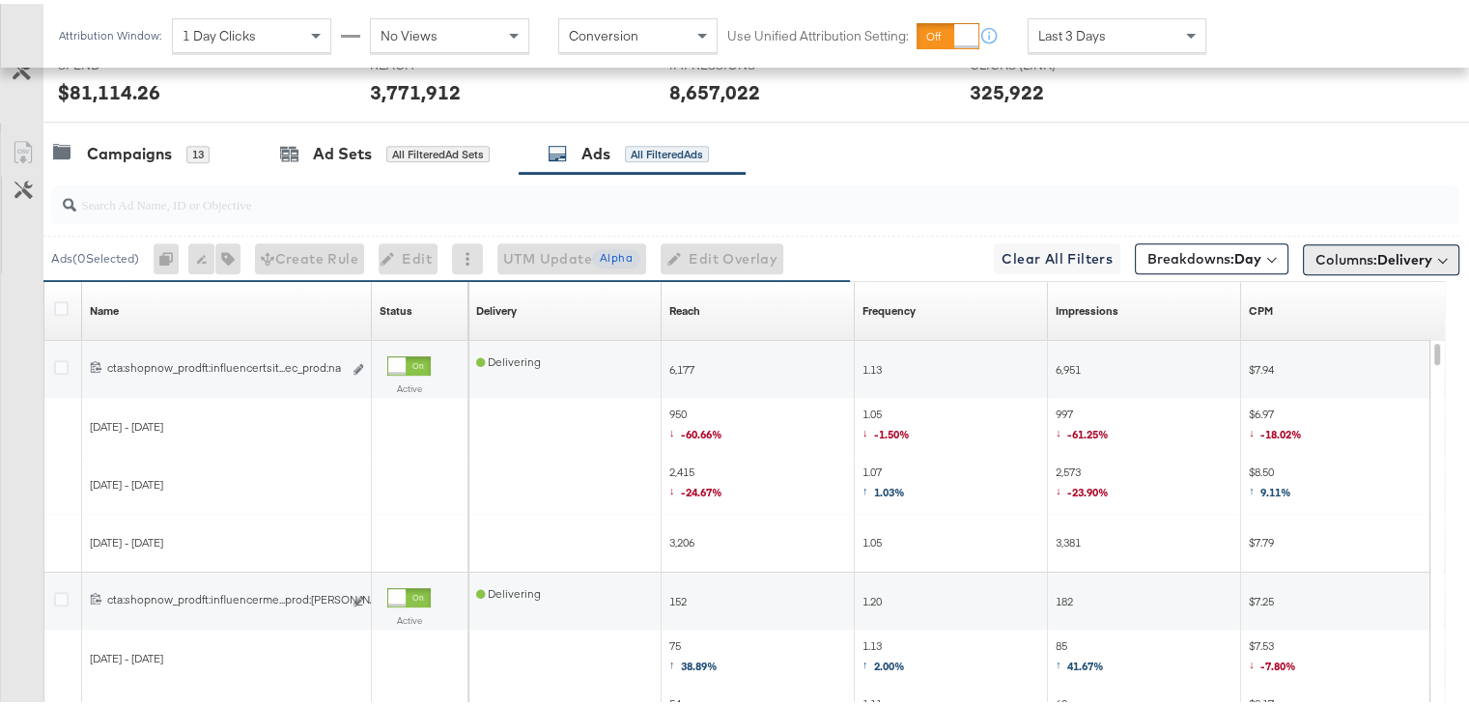
click at [1348, 258] on span "Columns: Delivery" at bounding box center [1373, 255] width 117 height 19
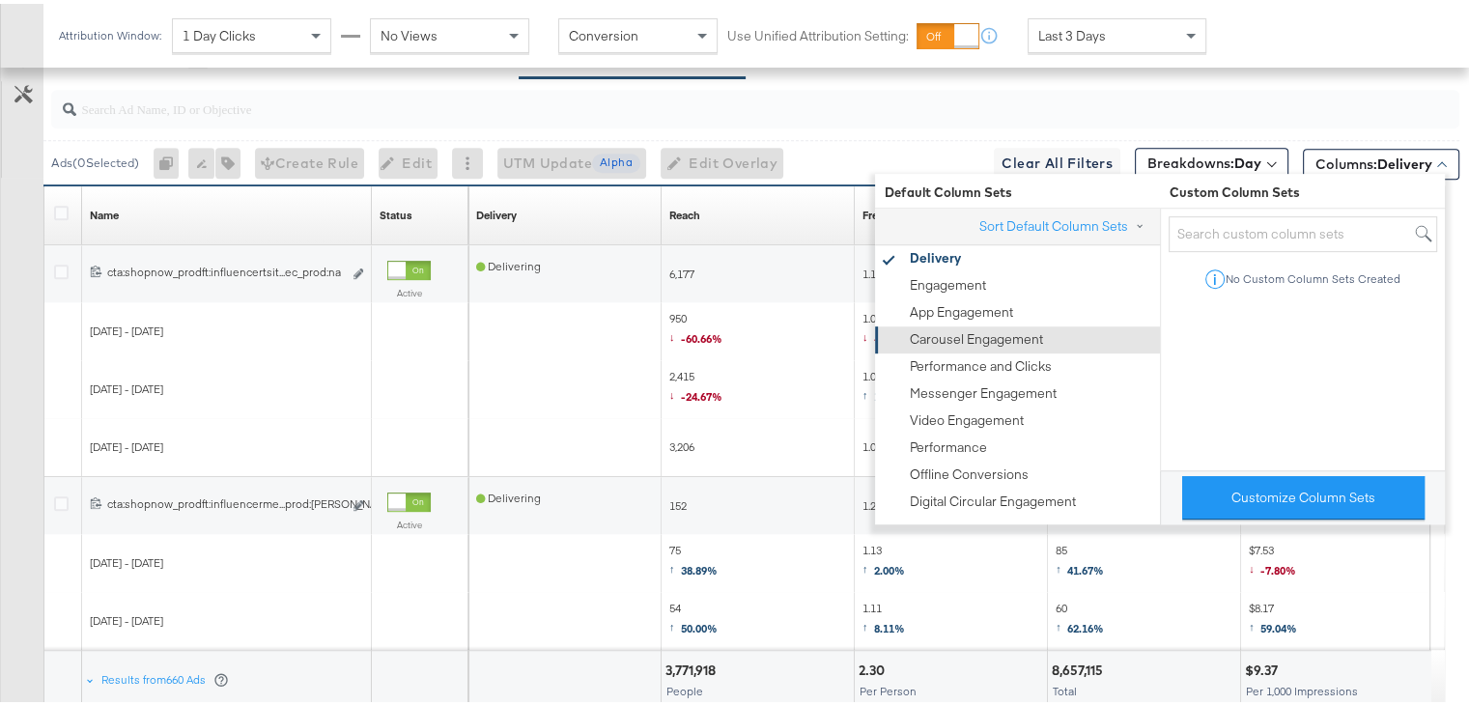
scroll to position [1034, 0]
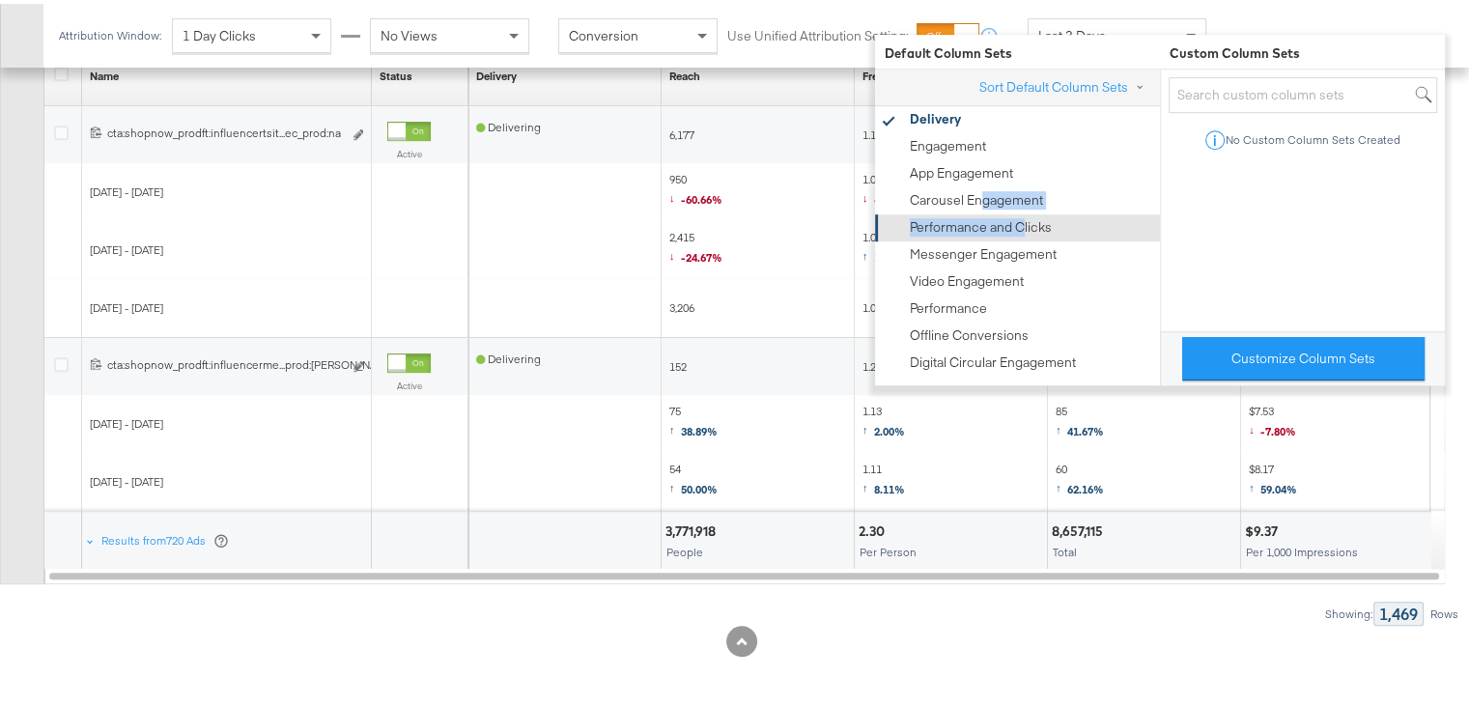
drag, startPoint x: 981, startPoint y: 199, endPoint x: 1023, endPoint y: 218, distance: 45.8
click at [1023, 218] on ul "Delivery Engagement App Engagement Carousel Engagement Performance and Clicks M…" at bounding box center [1017, 237] width 285 height 270
click at [1023, 218] on div "Performance and Clicks" at bounding box center [981, 223] width 142 height 18
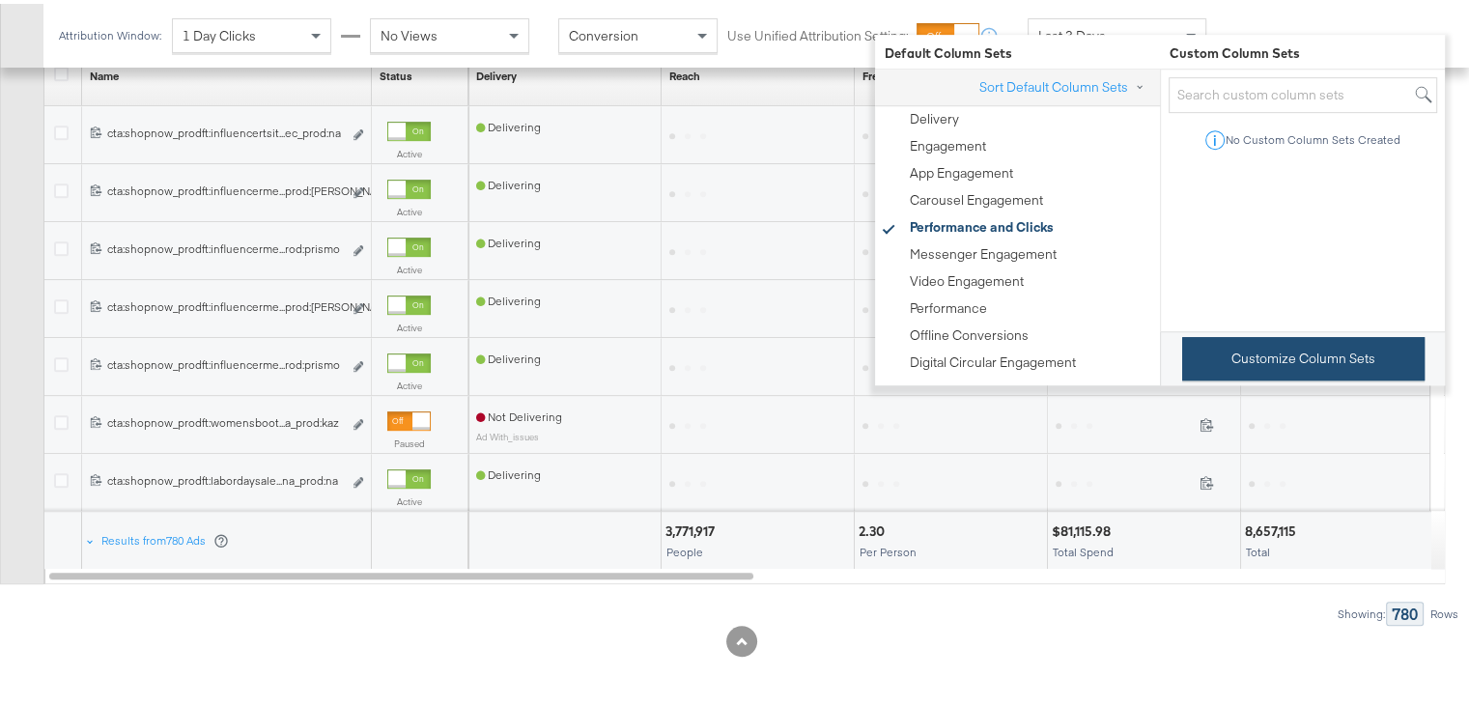
click at [1277, 364] on button "Customize Column Sets" at bounding box center [1303, 354] width 242 height 43
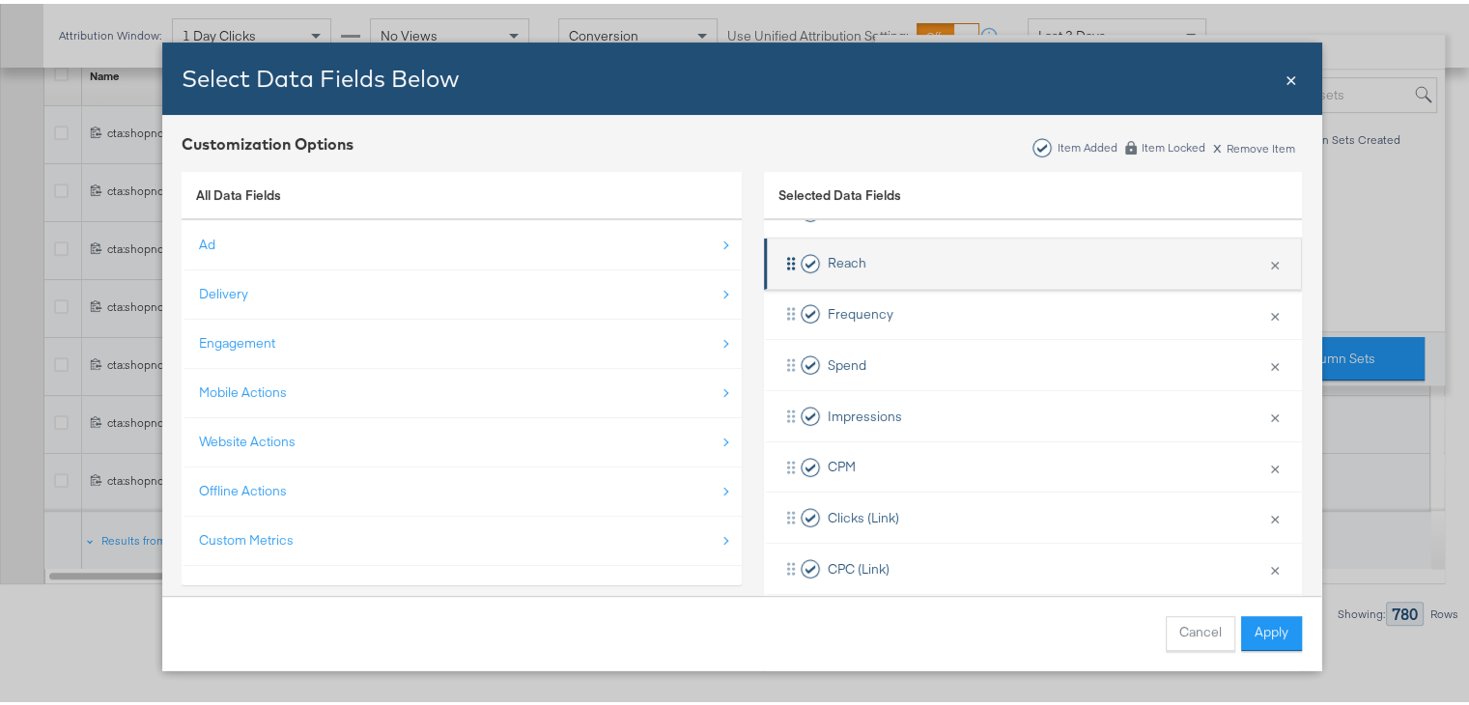
scroll to position [116, 0]
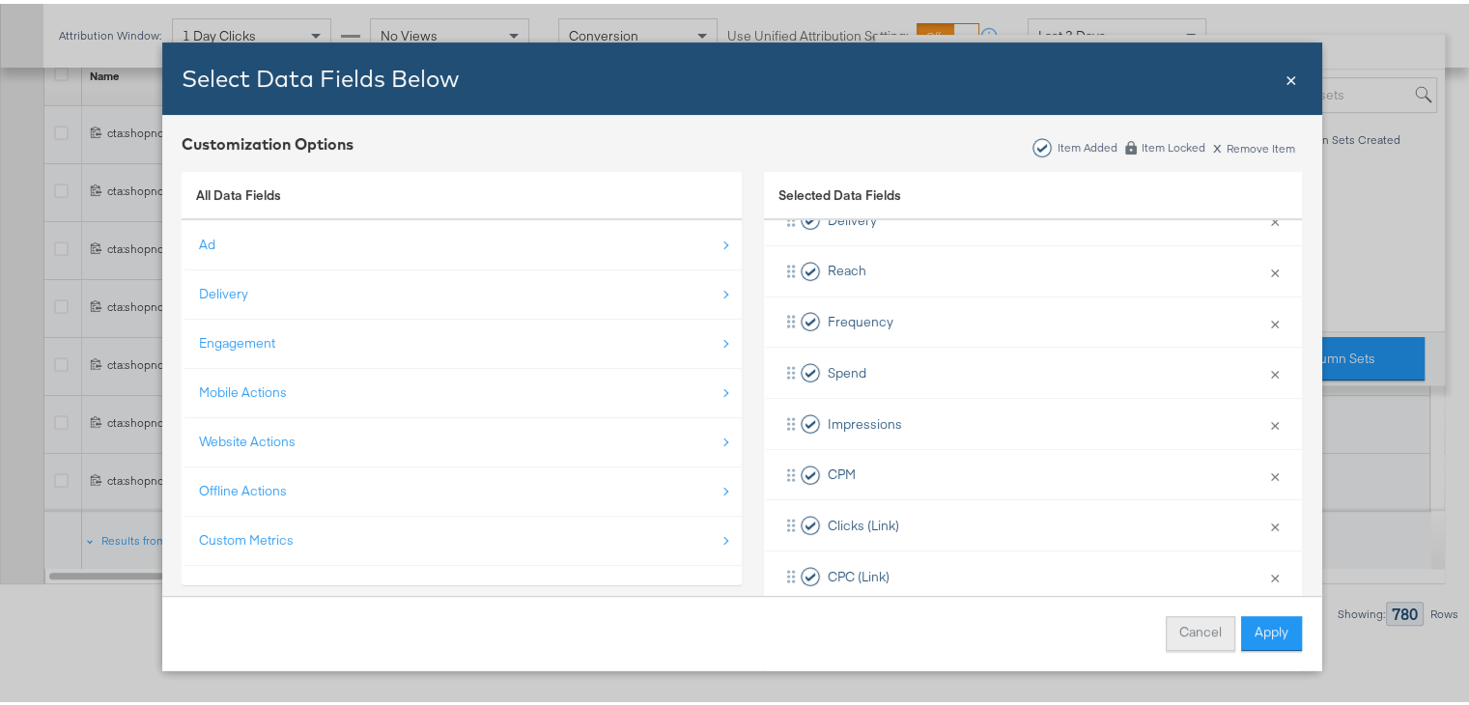
click at [1194, 637] on button "Cancel" at bounding box center [1201, 629] width 70 height 35
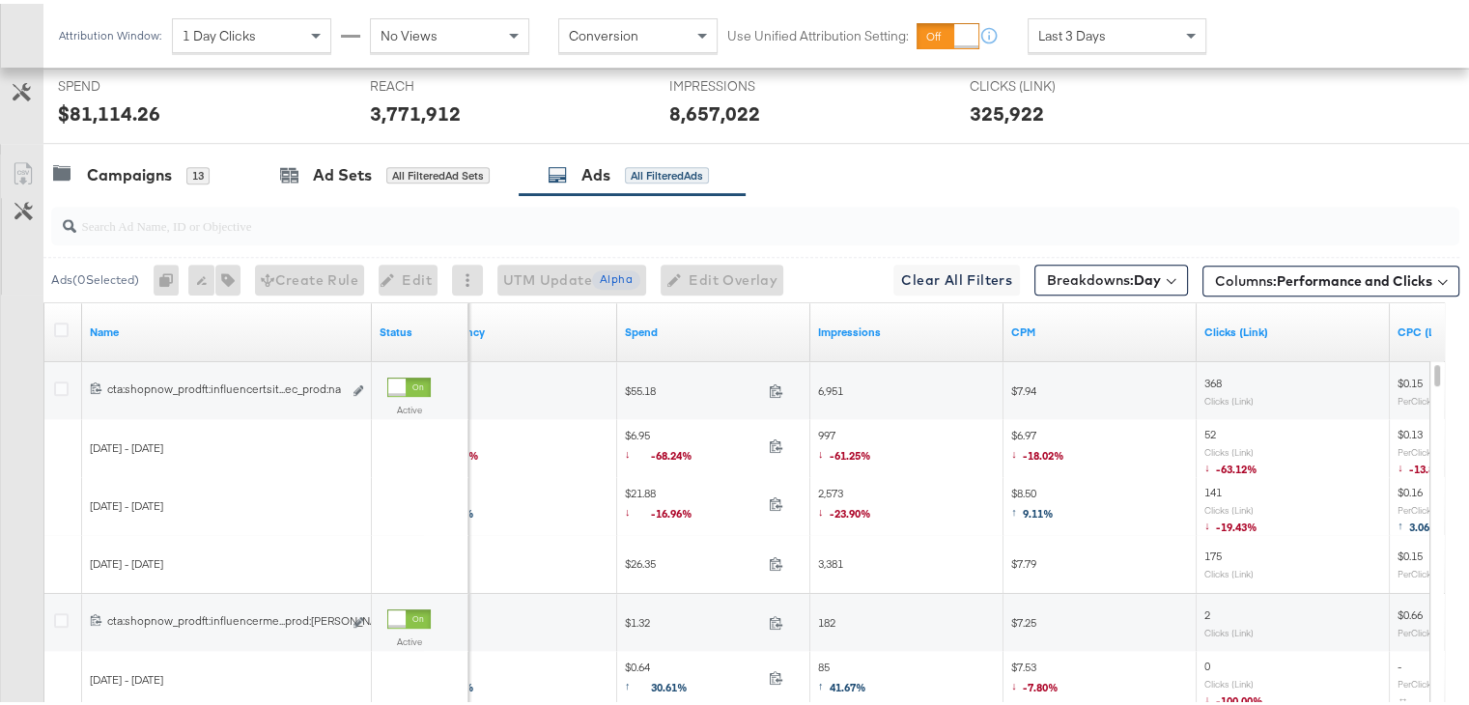
scroll to position [761, 0]
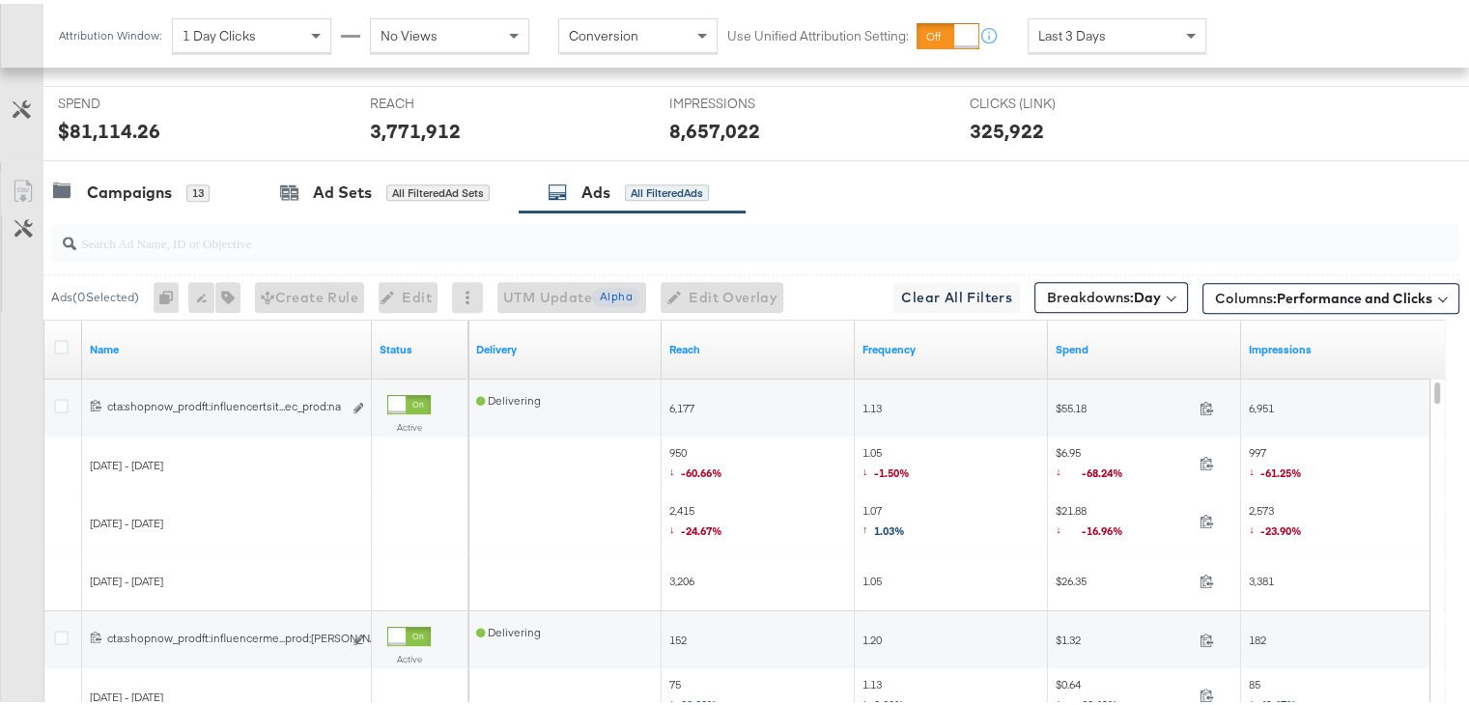
click at [23, 183] on div "Customize KPIs Export as CSV" at bounding box center [21, 511] width 43 height 686
click at [30, 229] on icon at bounding box center [23, 224] width 18 height 18
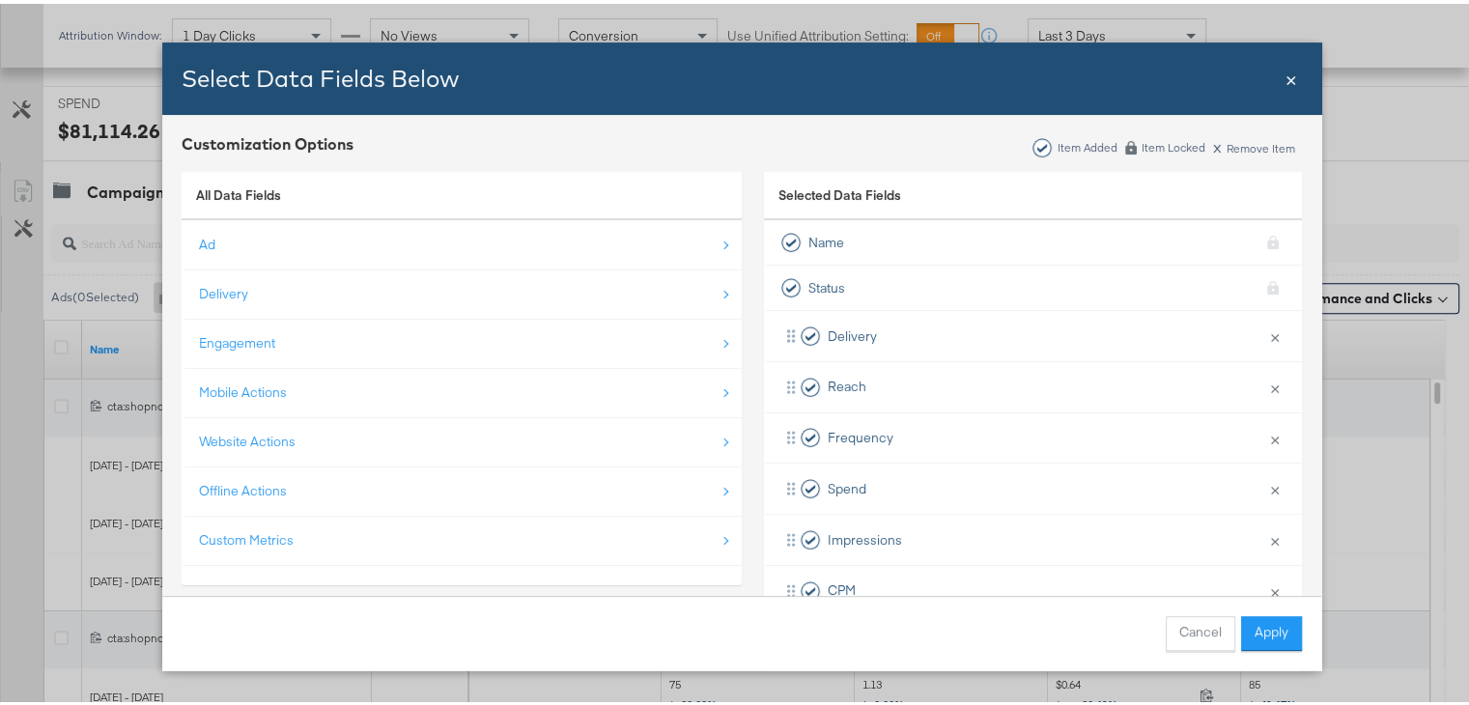
click at [1285, 78] on span "×" at bounding box center [1291, 74] width 12 height 26
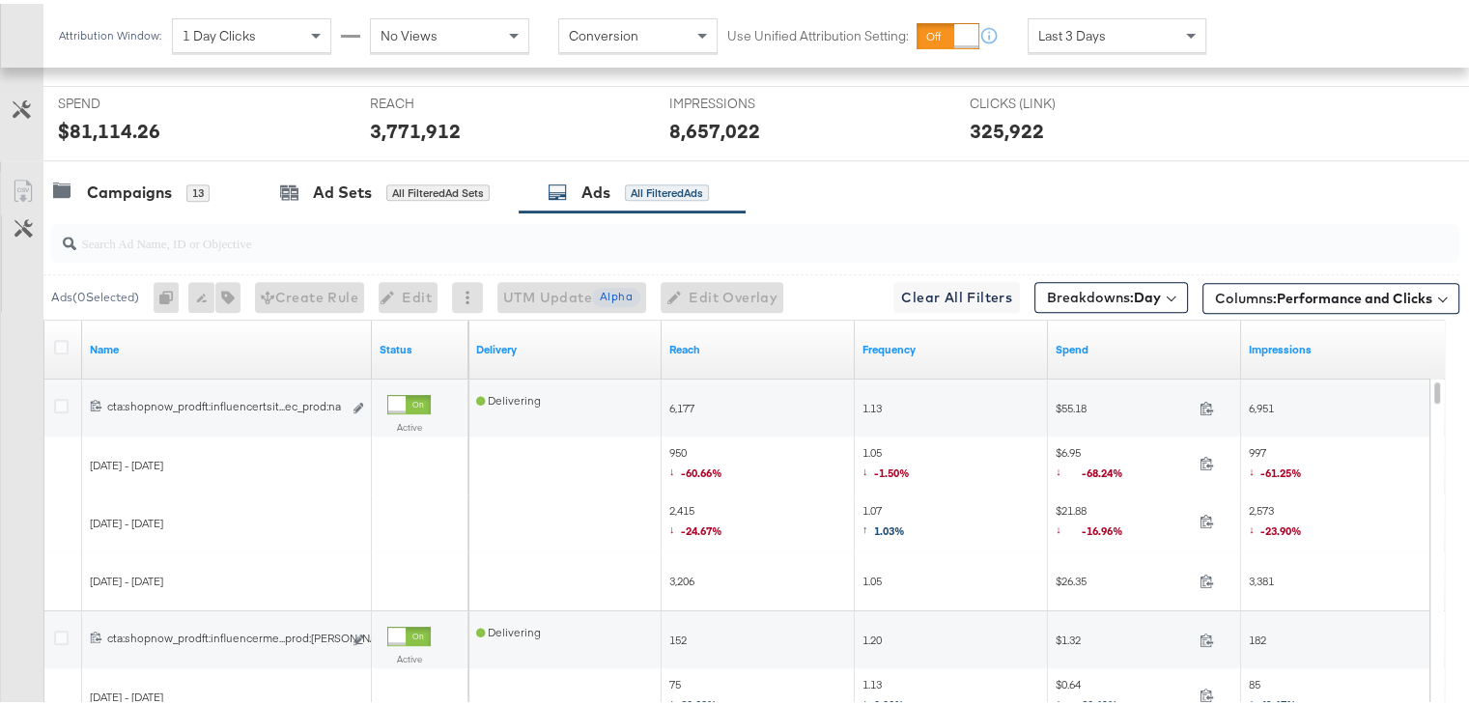
click at [12, 96] on button "Customize KPIs" at bounding box center [21, 107] width 43 height 34
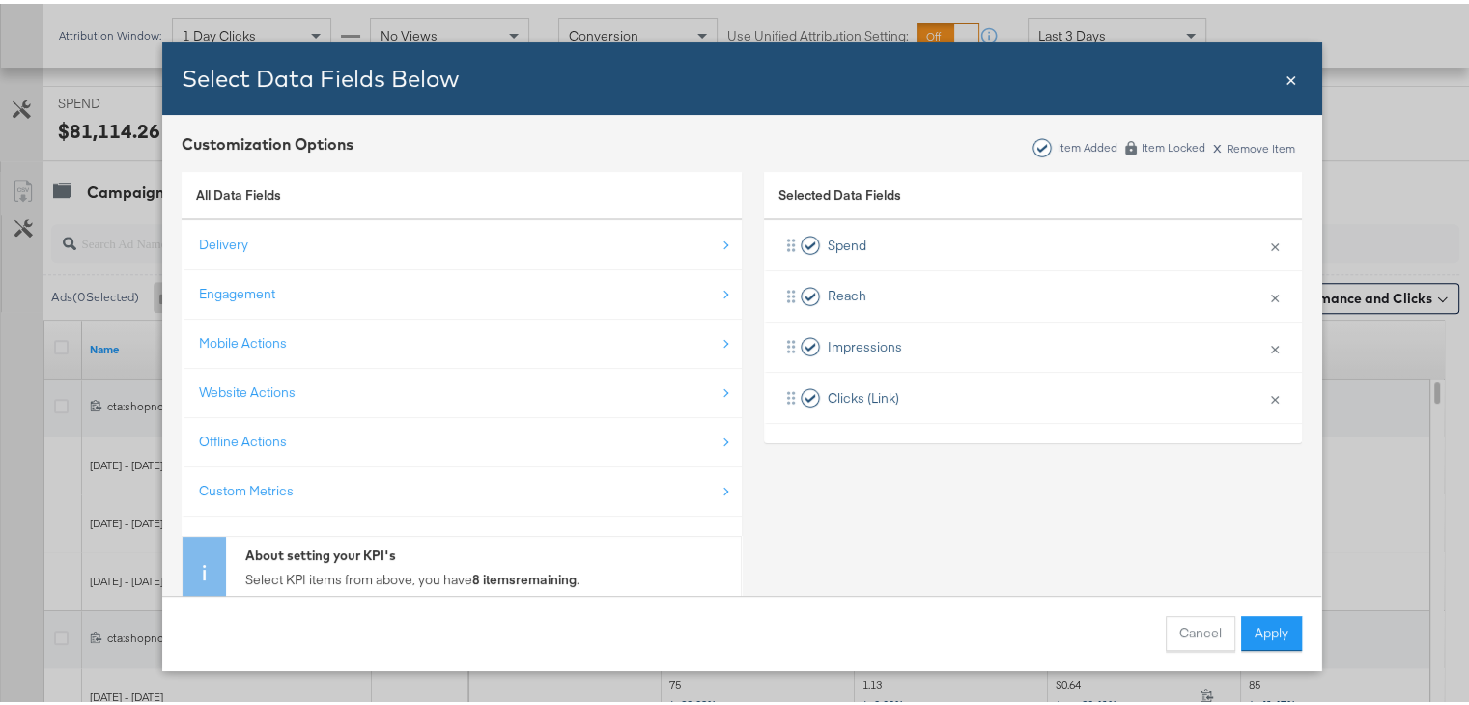
click at [1274, 82] on div "Select Data Fields Below" at bounding box center [732, 74] width 1101 height 33
click at [1285, 76] on span "×" at bounding box center [1291, 74] width 12 height 26
